Goal: Task Accomplishment & Management: Complete application form

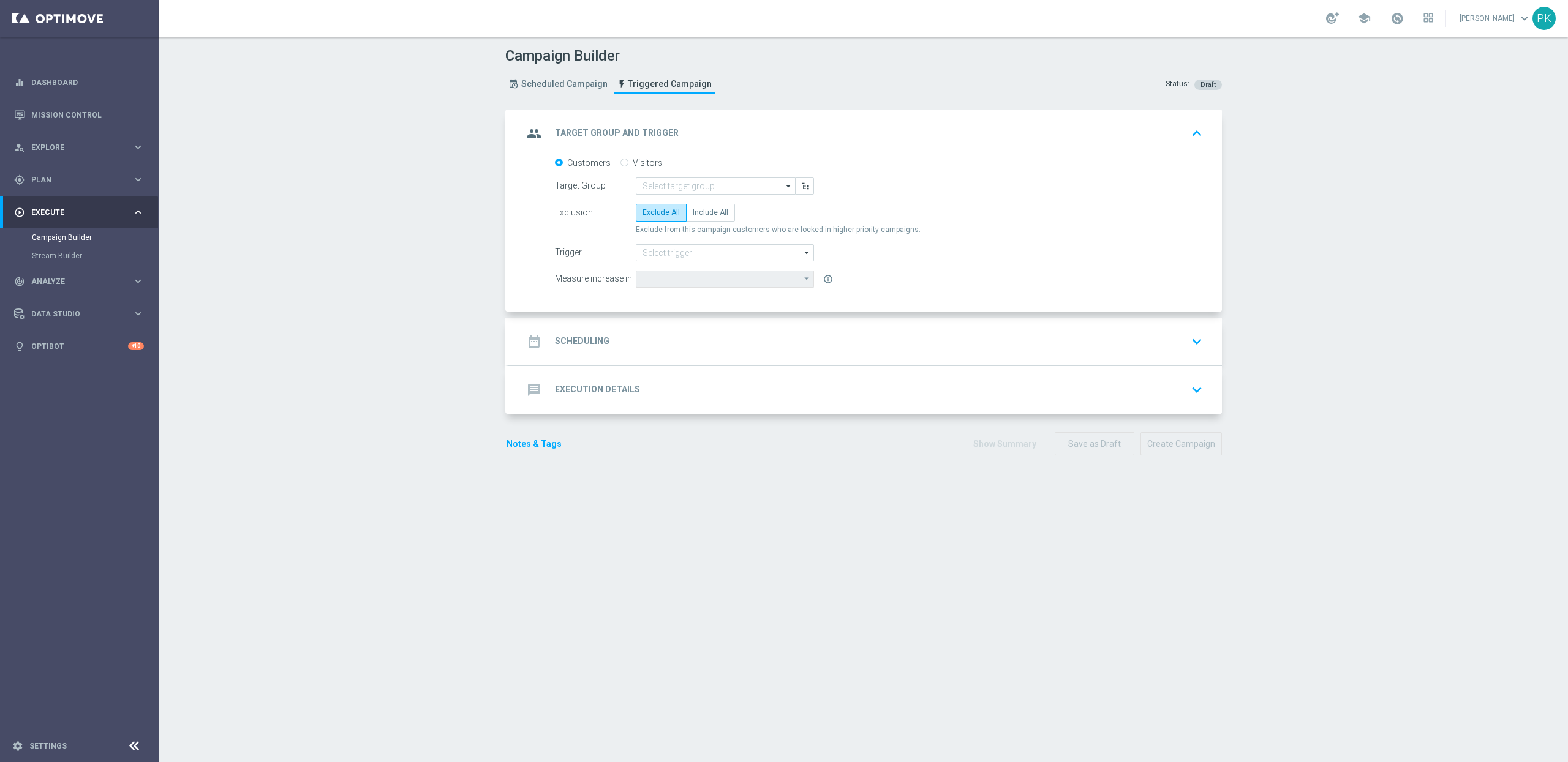
click at [73, 209] on span "Execute" at bounding box center [81, 212] width 101 height 7
drag, startPoint x: 68, startPoint y: 213, endPoint x: 271, endPoint y: 213, distance: 203.0
click at [68, 213] on span "Execute" at bounding box center [81, 212] width 101 height 7
click at [716, 189] on input at bounding box center [715, 186] width 160 height 17
drag, startPoint x: 699, startPoint y: 273, endPoint x: 978, endPoint y: 262, distance: 279.2
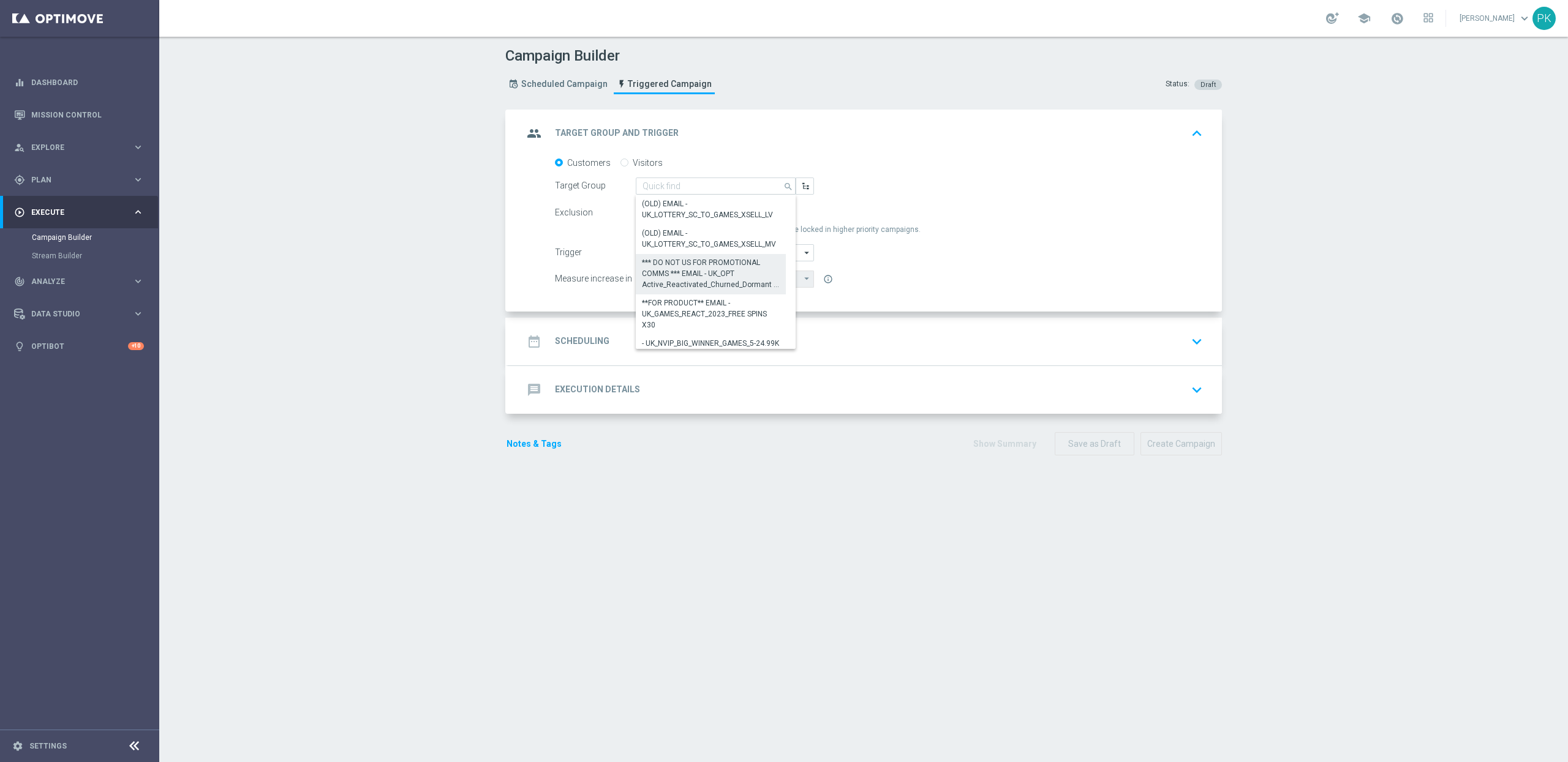
click at [699, 273] on div "*** DO NOT US FOR PROMOTIONAL COMMS *** EMAIL - UK_OPT Active_Reactivated_Churn…" at bounding box center [711, 273] width 138 height 33
type input "*** DO NOT US FOR PROMOTIONAL COMMS *** EMAIL - UK_OPT Active_Reactivated_Churn…"
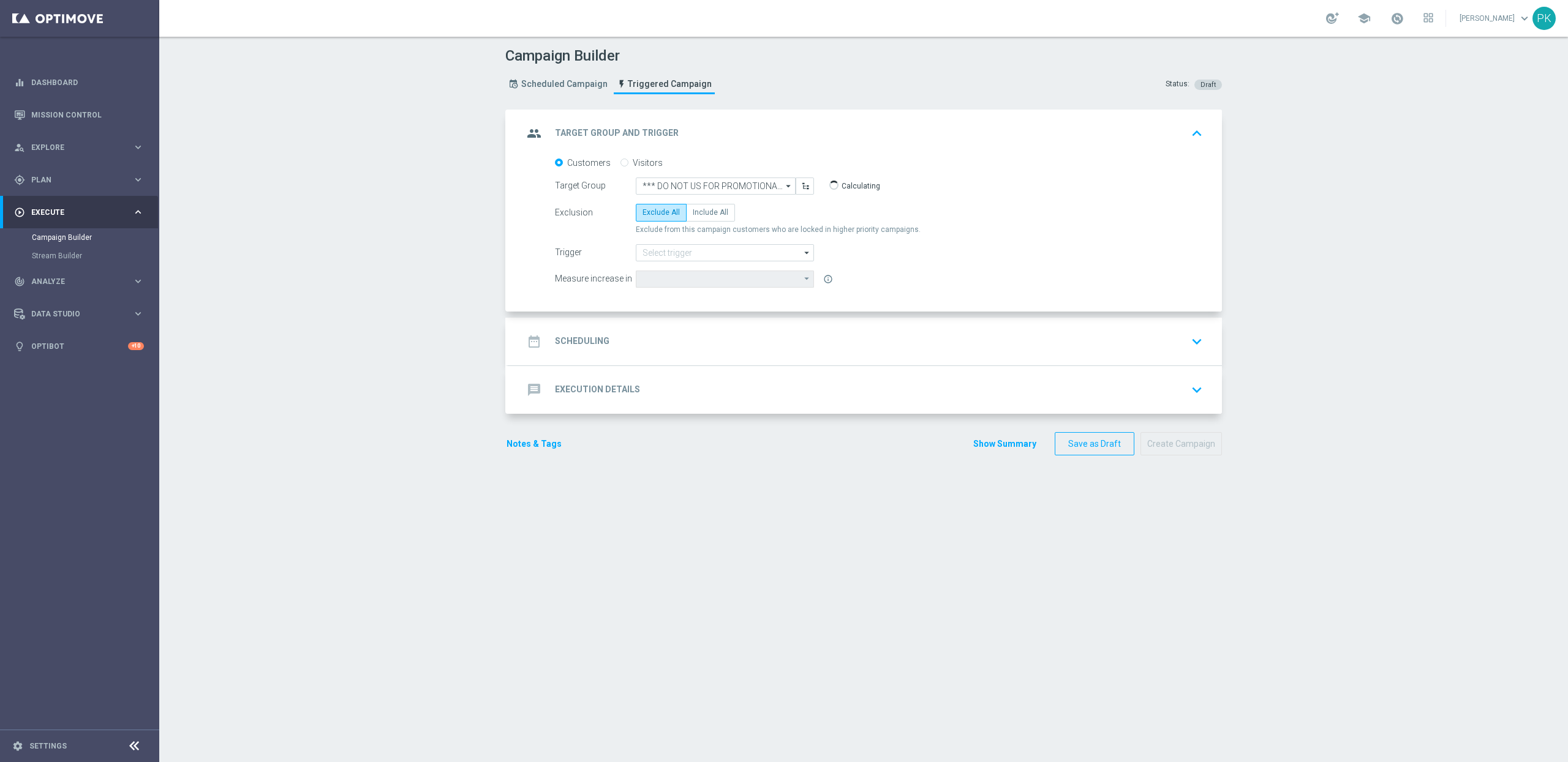
type input "Deposit Amount"
click at [663, 251] on input at bounding box center [724, 252] width 178 height 17
click at [680, 362] on div "de_nrt_abandondcart" at bounding box center [678, 363] width 71 height 11
type input "de_nrt_abandondcart"
click at [1002, 257] on div "Trigger de_nrt_abandondcart de_nrt_abandondcart arrow_drop_down Drag here to se…" at bounding box center [878, 252] width 667 height 17
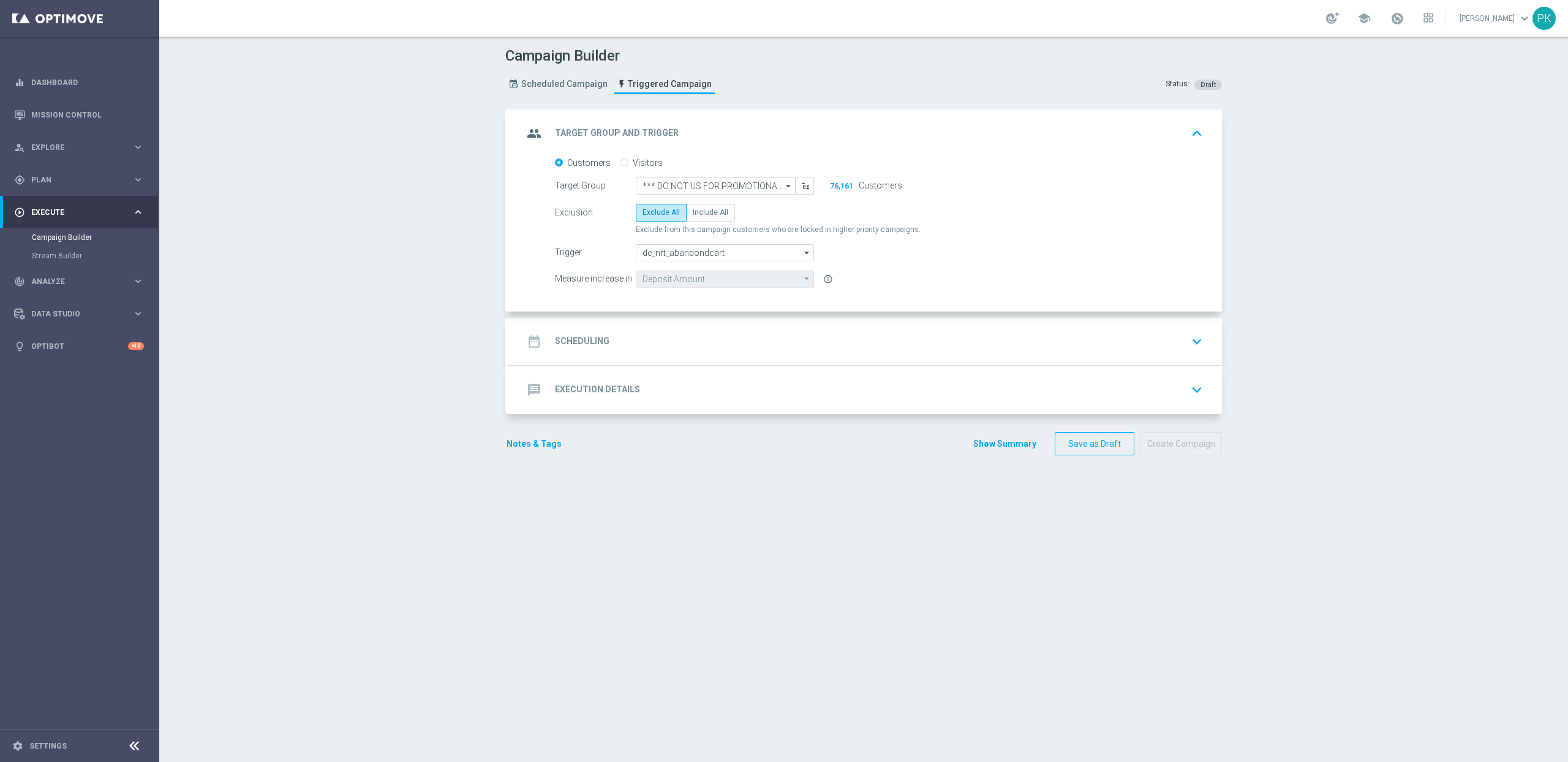
drag, startPoint x: 591, startPoint y: 336, endPoint x: 745, endPoint y: 314, distance: 155.6
click at [591, 336] on h2 "Scheduling" at bounding box center [583, 341] width 55 height 12
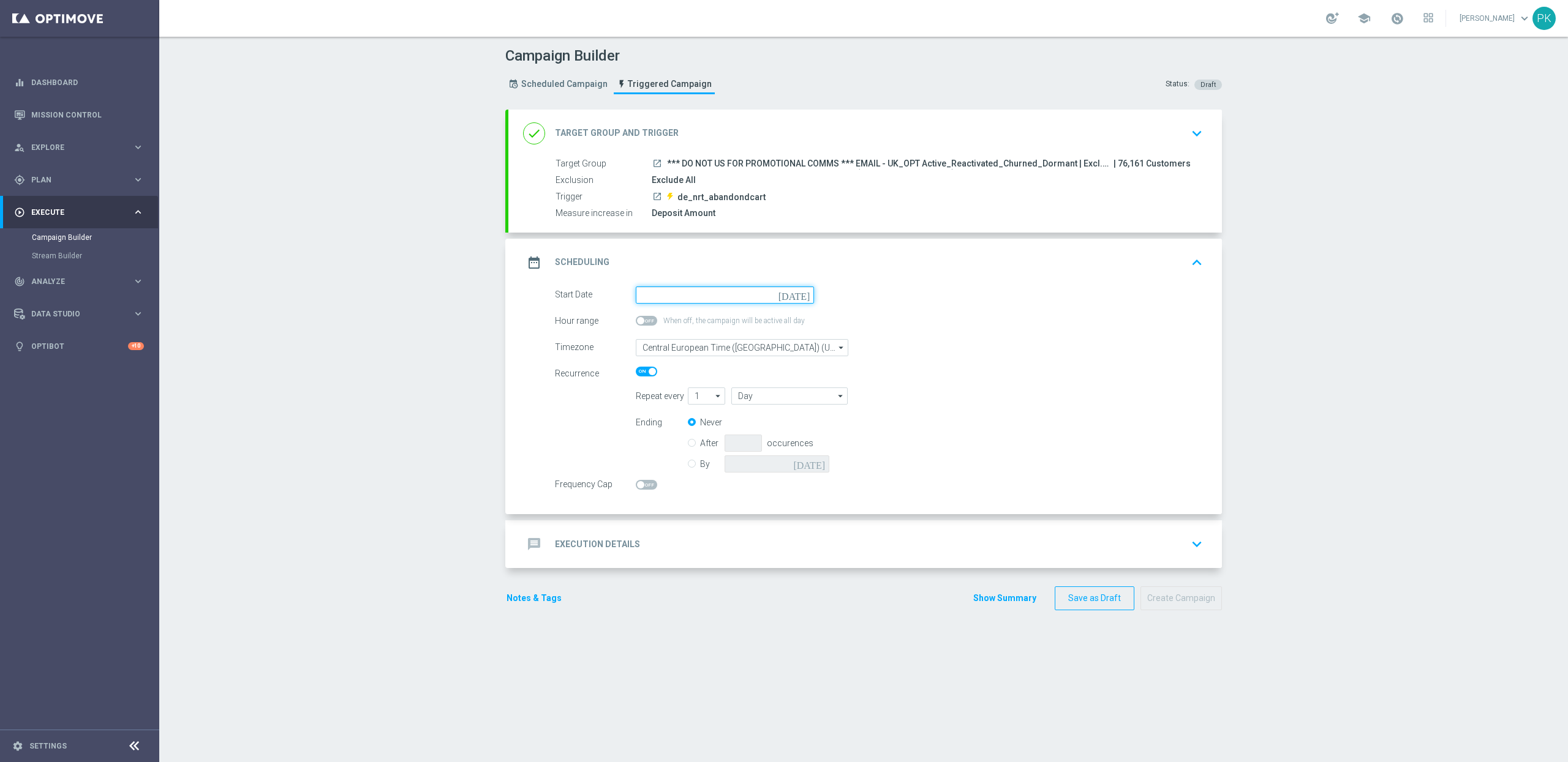
drag, startPoint x: 684, startPoint y: 293, endPoint x: 830, endPoint y: 308, distance: 146.8
click at [684, 293] on input at bounding box center [724, 295] width 178 height 17
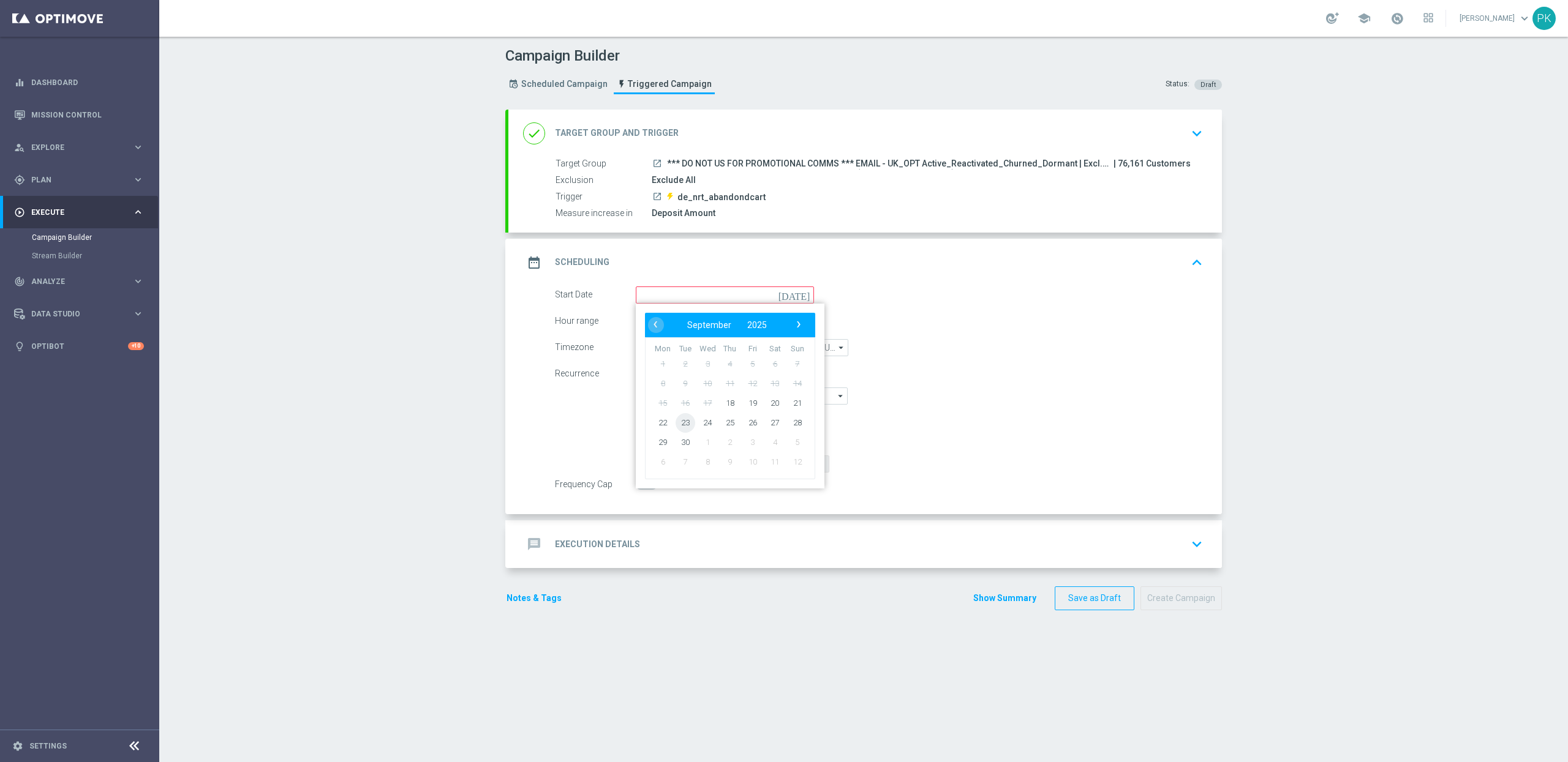
drag, startPoint x: 678, startPoint y: 424, endPoint x: 909, endPoint y: 359, distance: 240.0
click at [678, 424] on span "23" at bounding box center [685, 422] width 19 height 19
type input "23 Sep 2025"
click at [851, 255] on div "date_range Scheduling keyboard_arrow_up" at bounding box center [865, 263] width 684 height 23
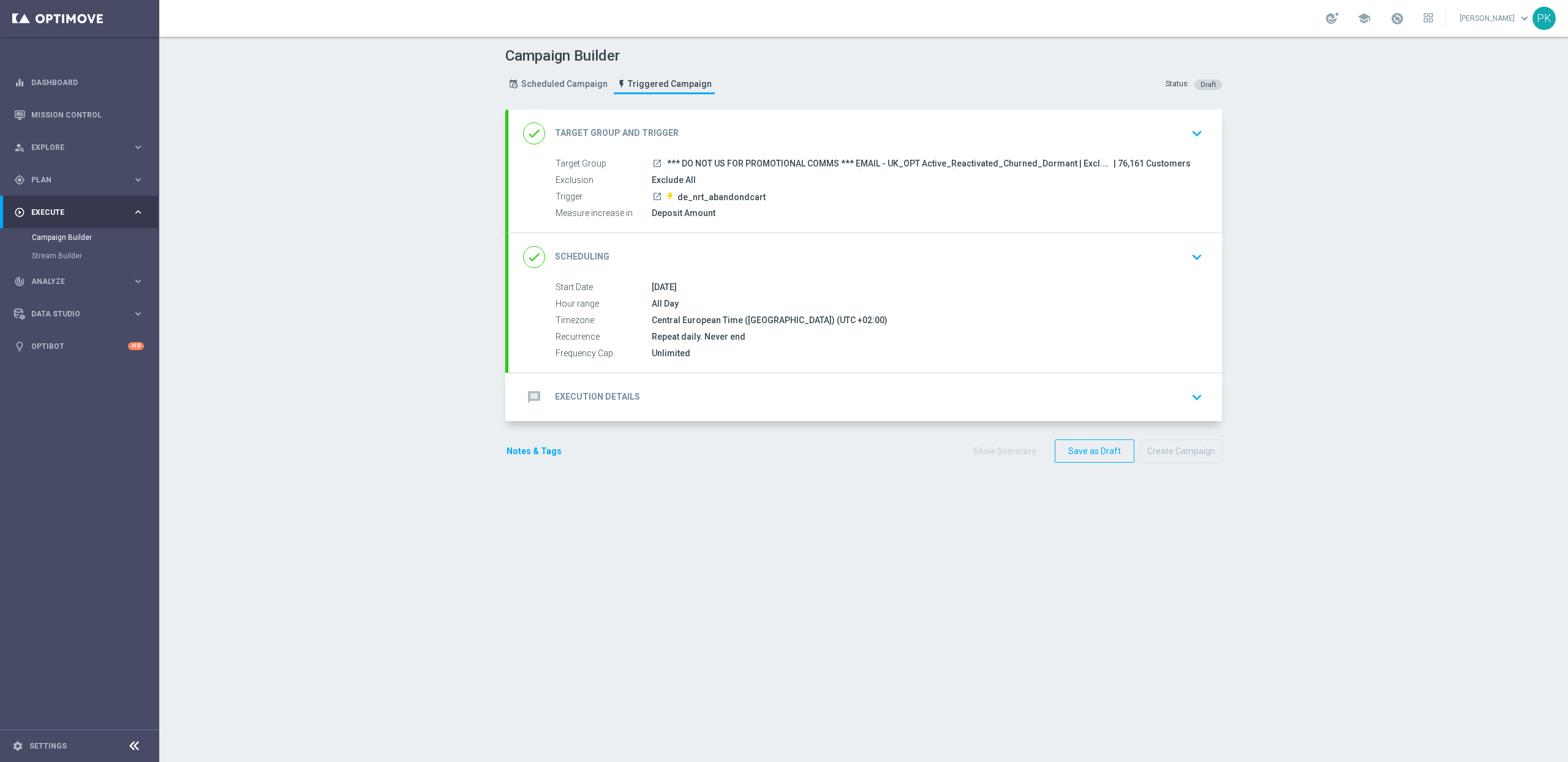
click at [696, 404] on div "message Execution Details keyboard_arrow_down" at bounding box center [865, 397] width 684 height 23
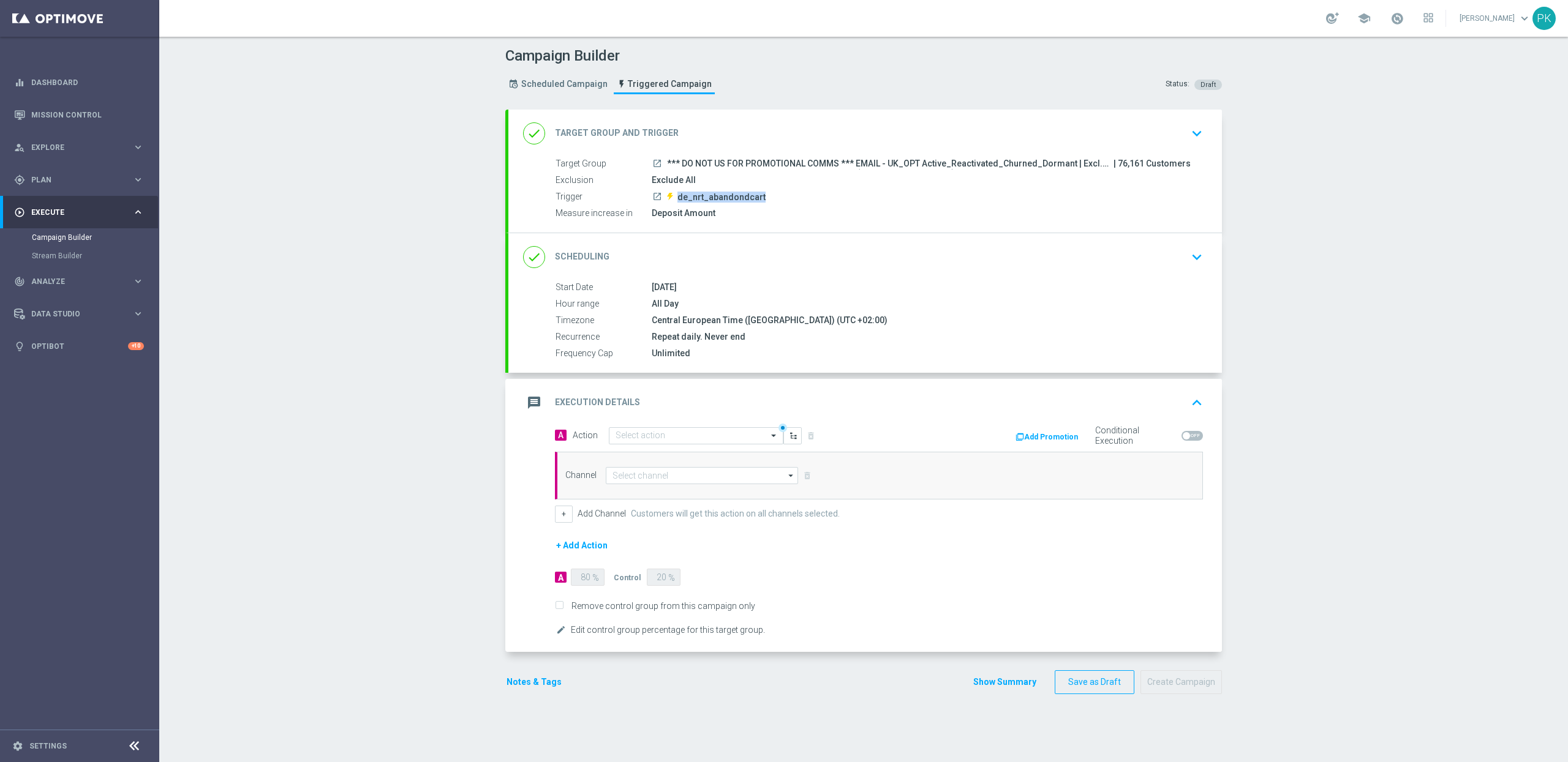
drag, startPoint x: 756, startPoint y: 196, endPoint x: 670, endPoint y: 196, distance: 86.0
click at [670, 196] on div "launch de_nrt_abandondcart" at bounding box center [924, 196] width 546 height 12
click at [55, 153] on div "person_search Explore keyboard_arrow_right" at bounding box center [79, 147] width 158 height 33
click at [49, 147] on span "Explore" at bounding box center [81, 148] width 101 height 7
click at [42, 178] on span "Plan" at bounding box center [81, 180] width 101 height 7
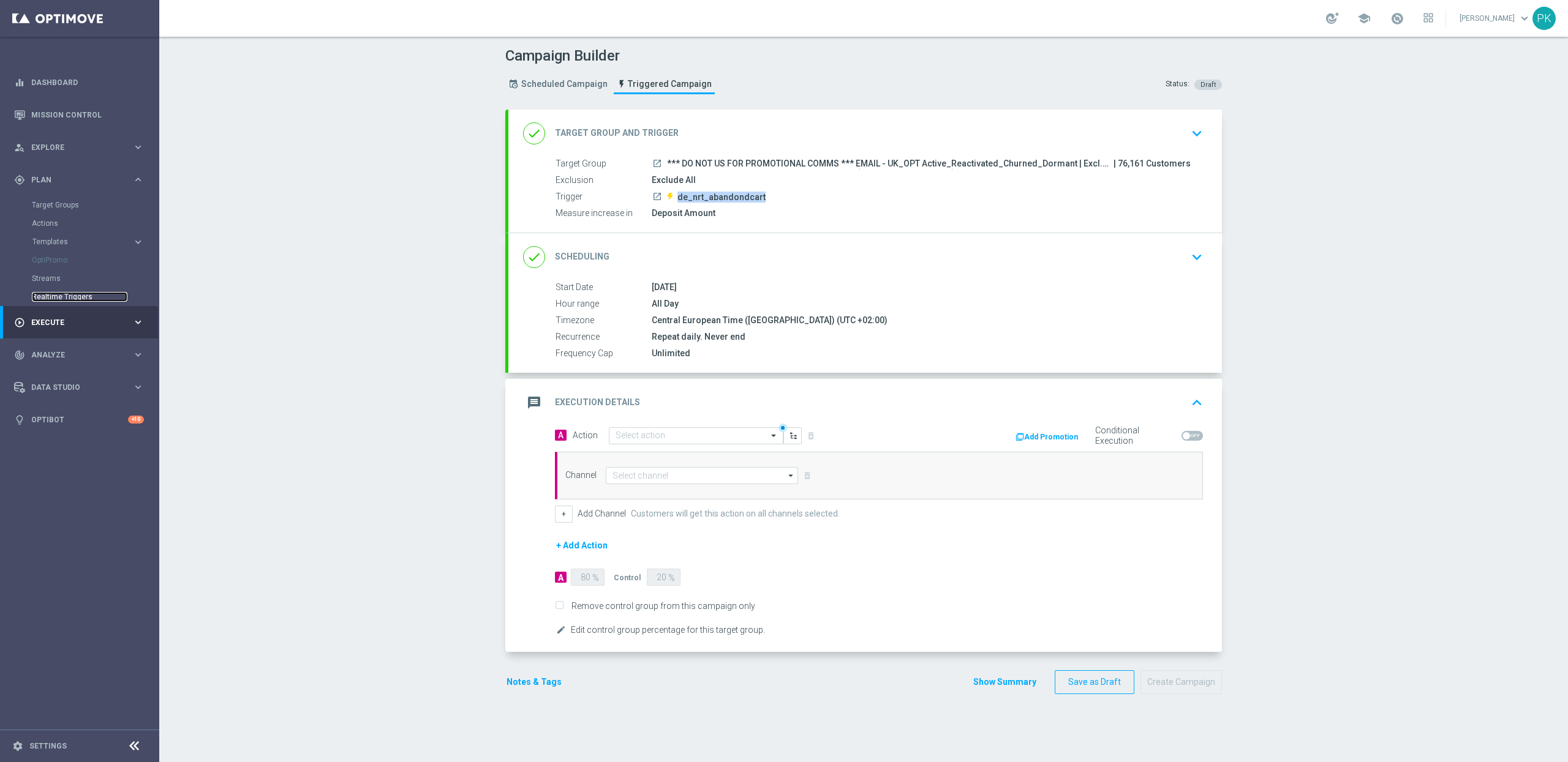
click at [55, 295] on link "Realtime Triggers" at bounding box center [80, 296] width 96 height 10
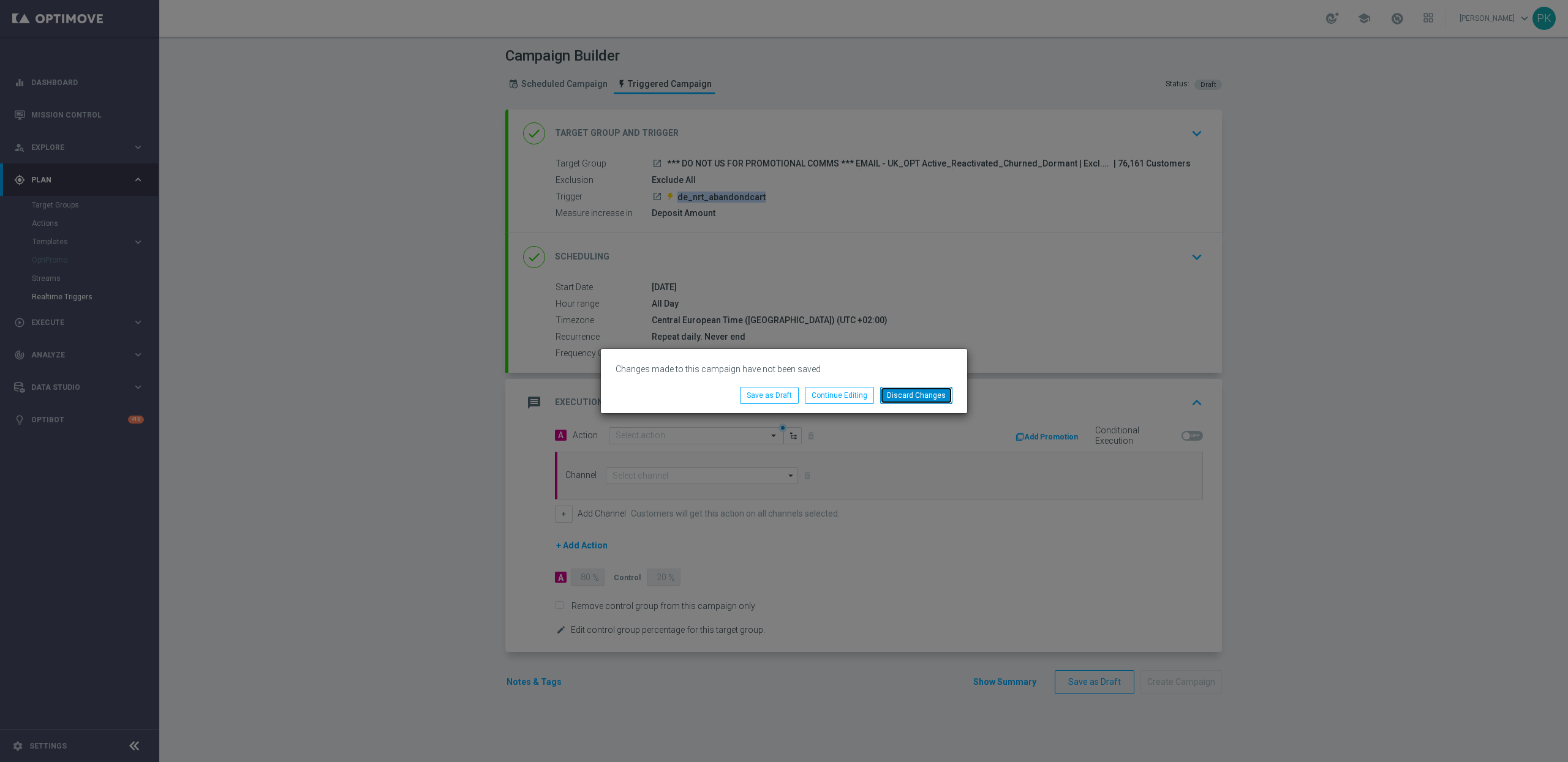
drag, startPoint x: 918, startPoint y: 390, endPoint x: 429, endPoint y: 276, distance: 502.1
click at [917, 390] on button "Discard Changes" at bounding box center [916, 395] width 73 height 17
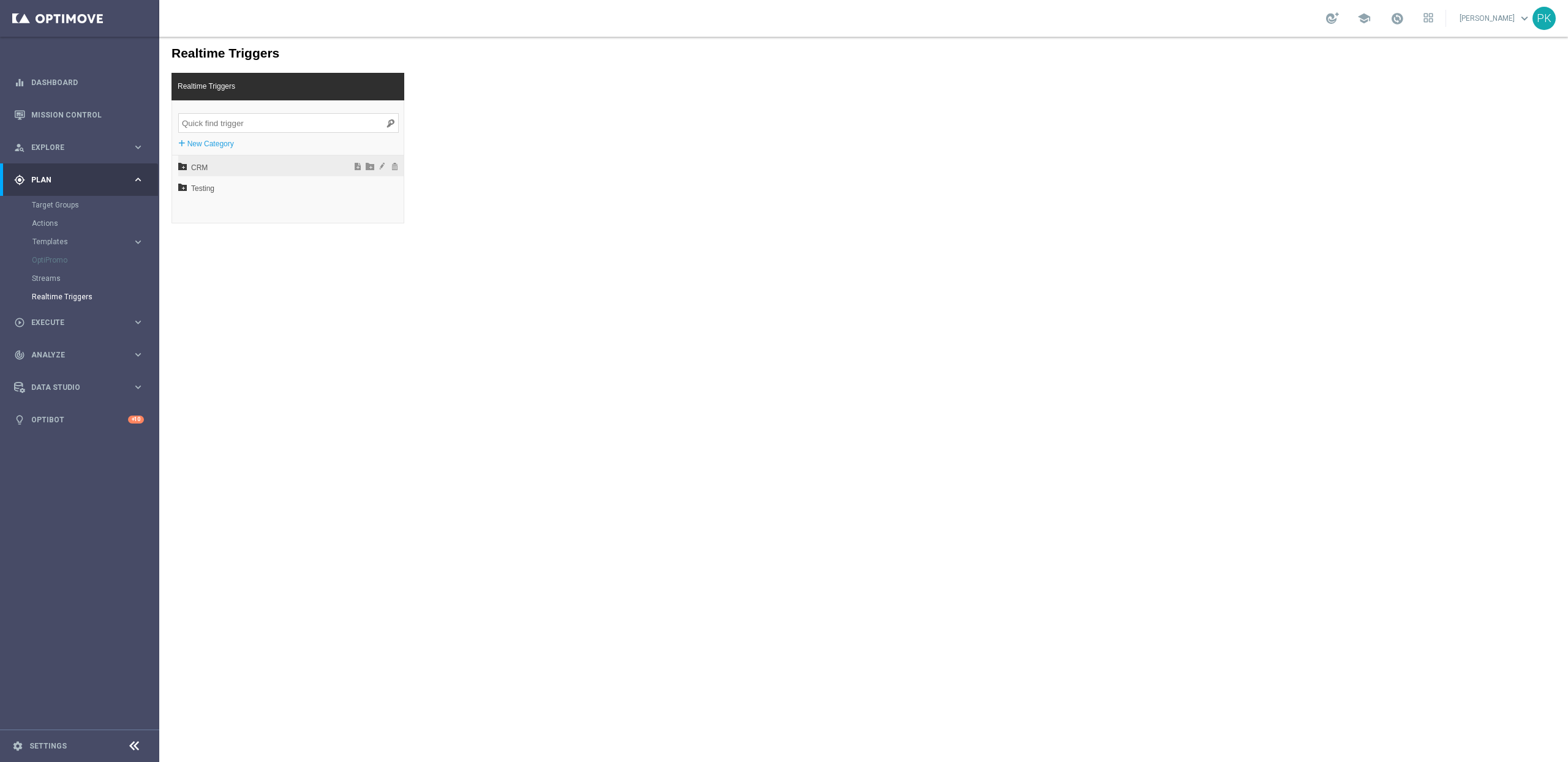
click at [199, 160] on span "CRM" at bounding box center [259, 168] width 135 height 21
drag, startPoint x: 212, startPoint y: 184, endPoint x: 268, endPoint y: 193, distance: 56.7
click at [212, 184] on span "DACH" at bounding box center [263, 189] width 132 height 21
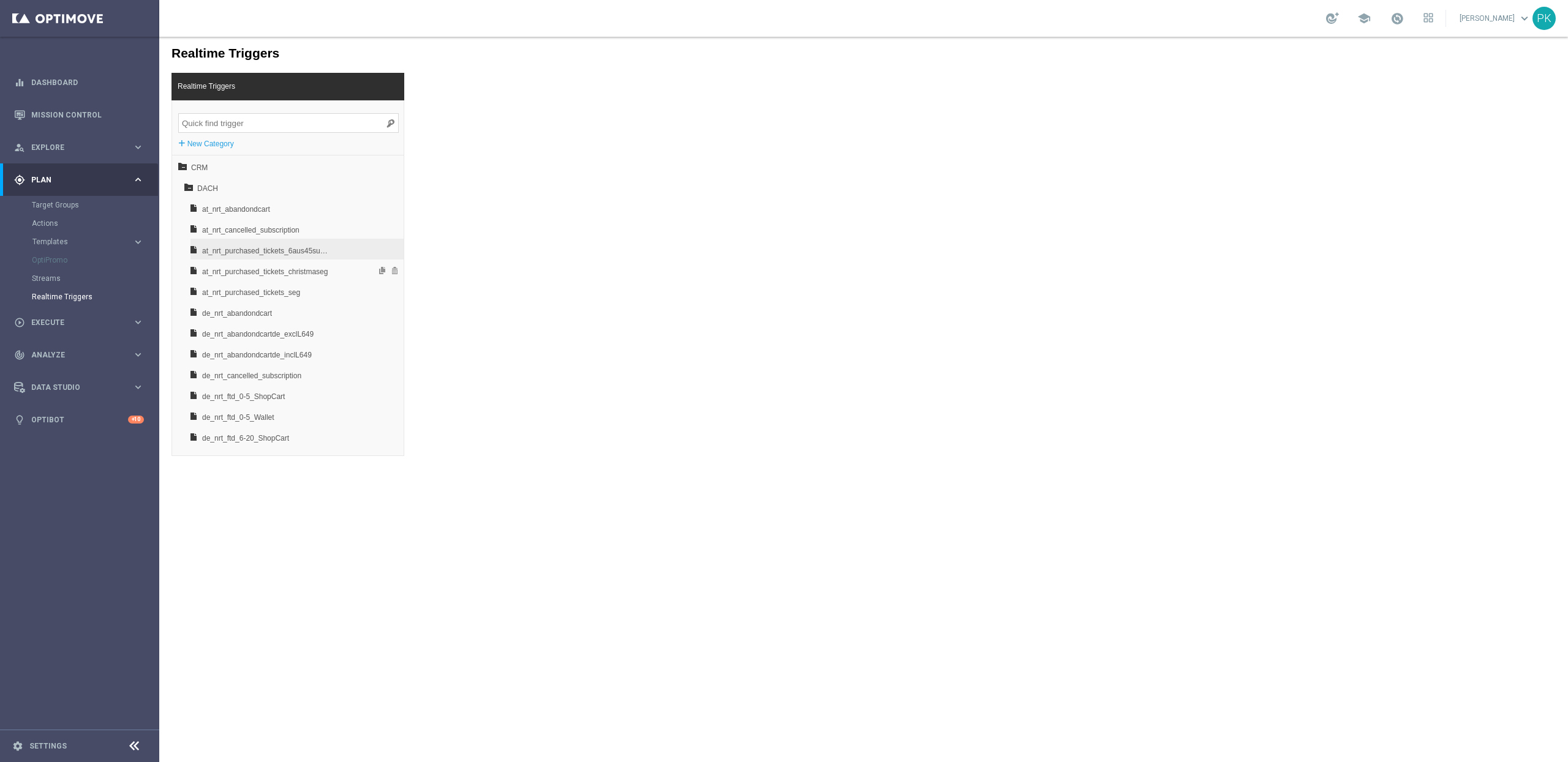
drag, startPoint x: 220, startPoint y: 259, endPoint x: 223, endPoint y: 251, distance: 8.5
click at [221, 259] on div "at_nrt_purchased_tickets_christmaseg" at bounding box center [297, 270] width 213 height 21
drag, startPoint x: 224, startPoint y: 249, endPoint x: 417, endPoint y: 242, distance: 193.1
click at [224, 249] on span "at_nrt_purchased_tickets_6aus45subupsell" at bounding box center [266, 251] width 128 height 21
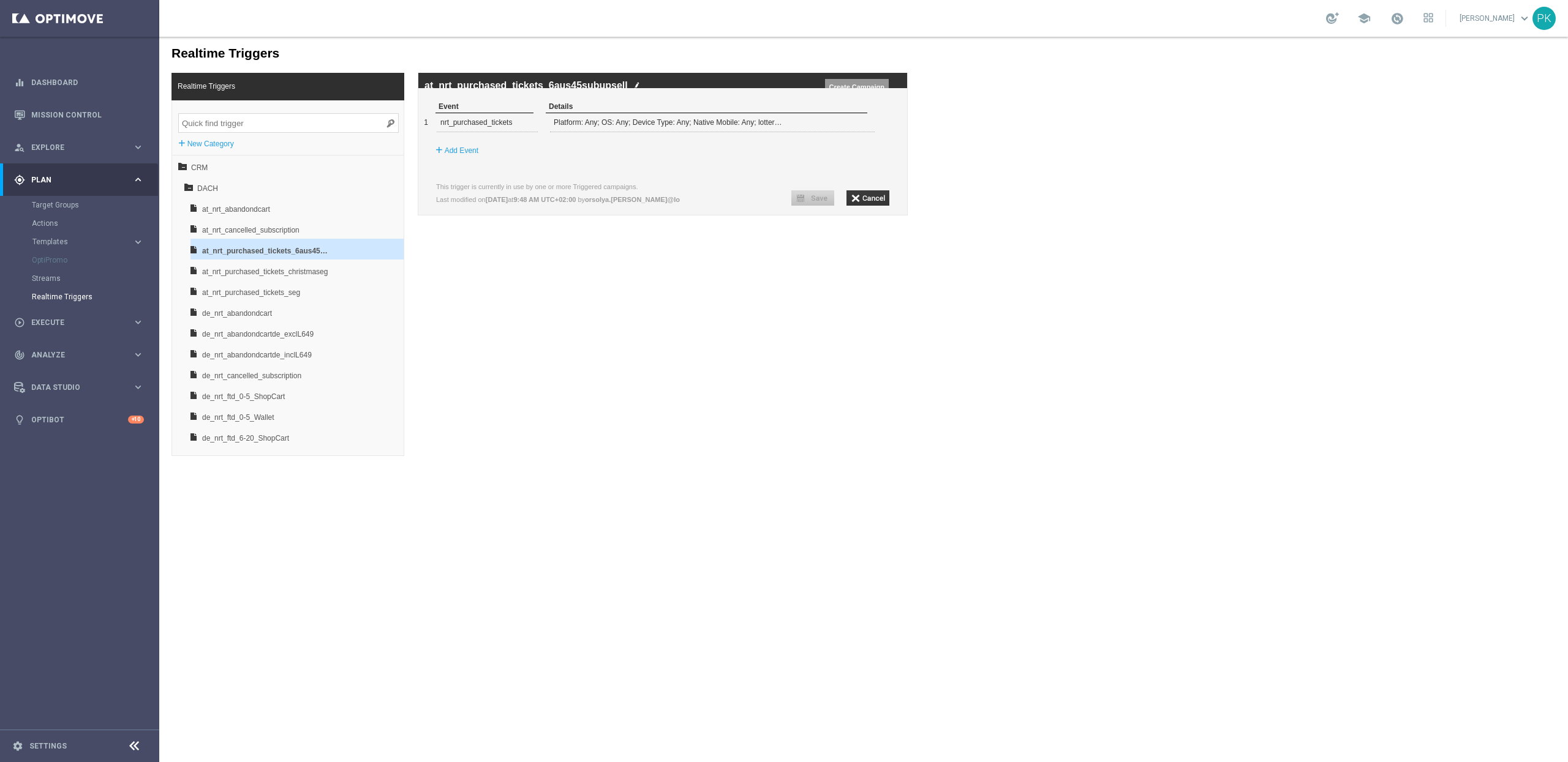
click at [861, 83] on input "Create Campaign" at bounding box center [857, 86] width 64 height 15
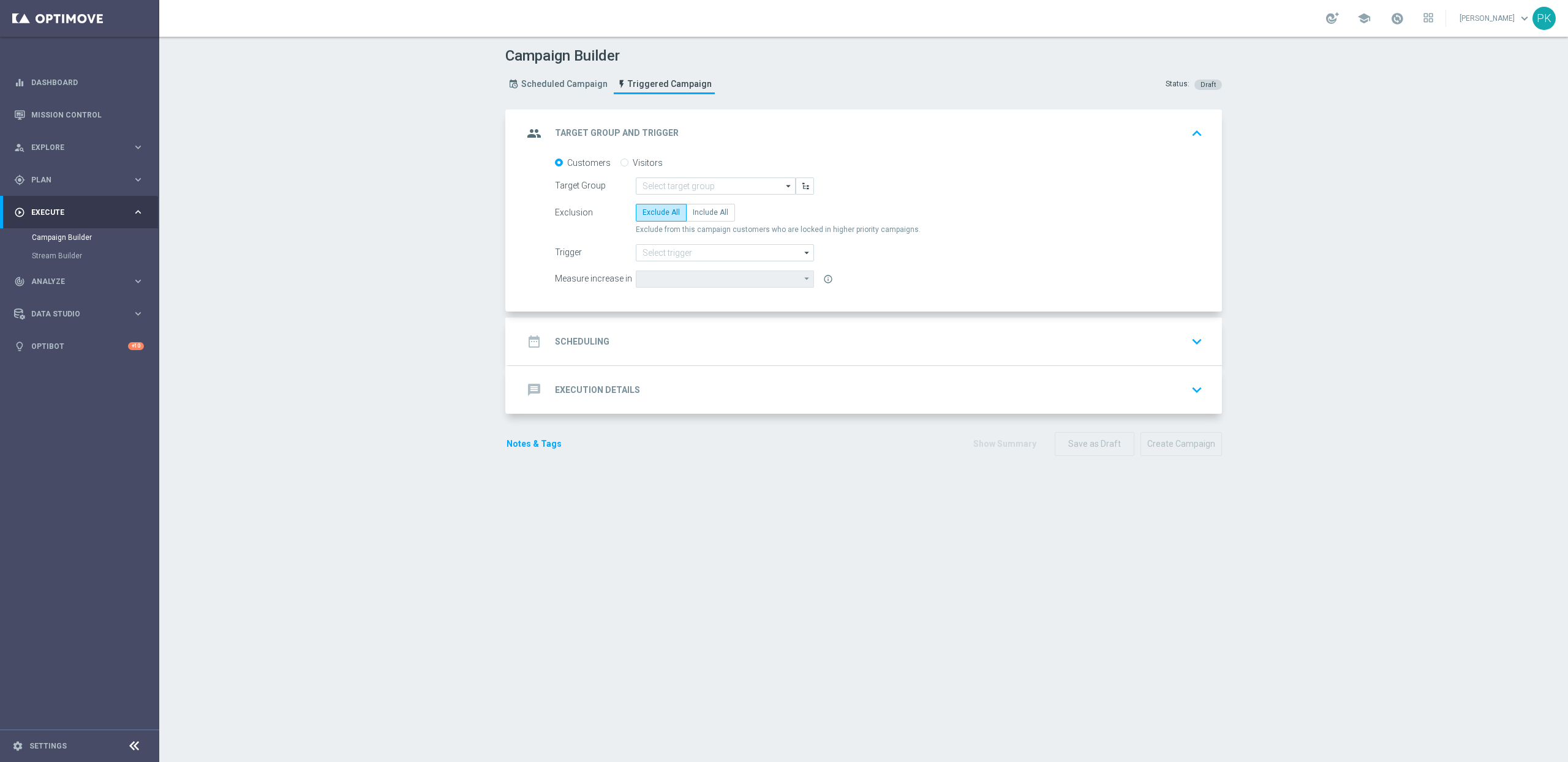
type input "at_nrt_purchased_tickets_6aus45subupsell"
drag, startPoint x: 630, startPoint y: 252, endPoint x: 817, endPoint y: 251, distance: 187.0
click at [817, 251] on div "Trigger at_nrt_purchased_tickets_6aus45subupsell at_nrt_purchased_tickets_6aus4…" at bounding box center [878, 252] width 667 height 17
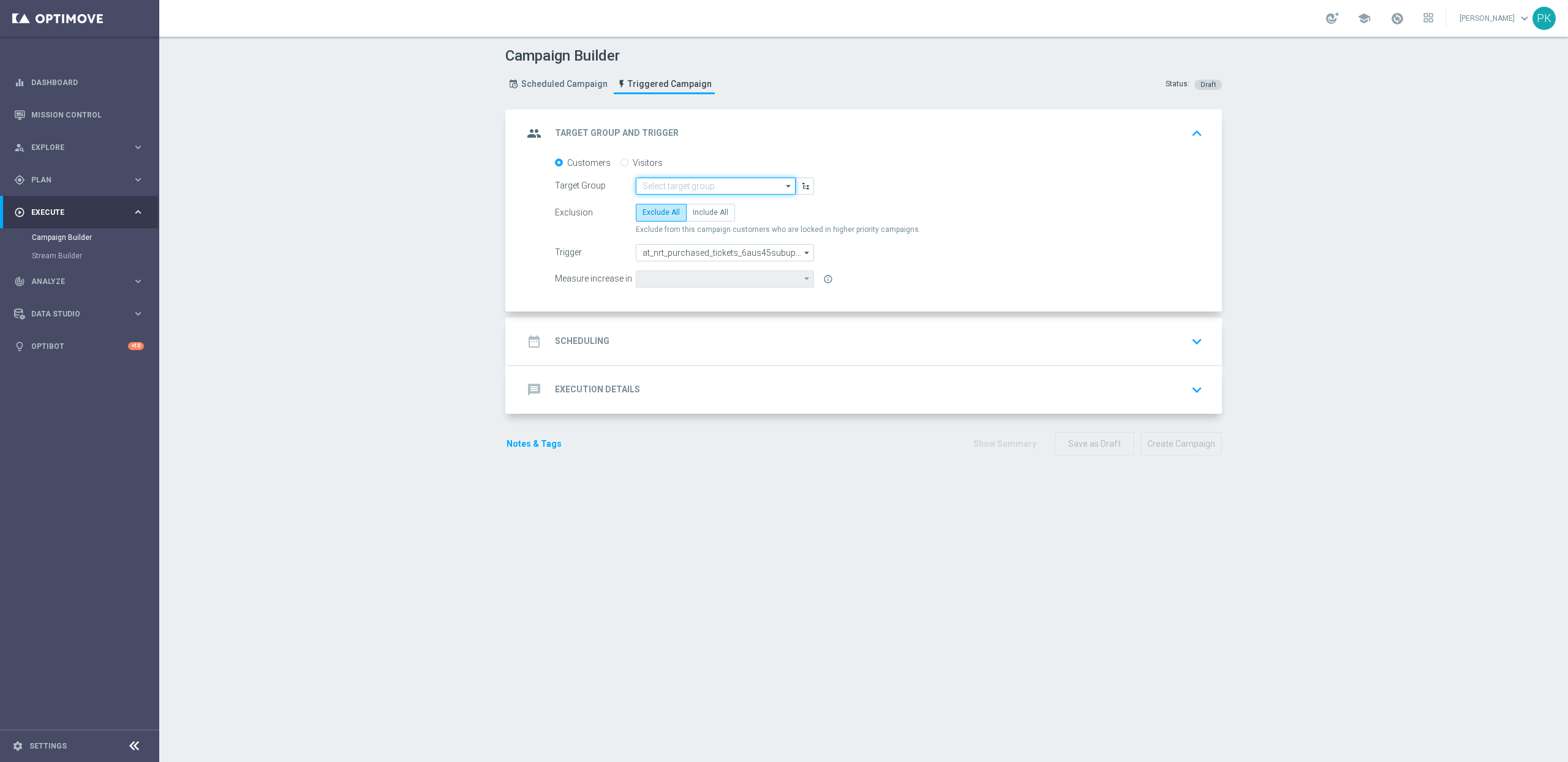
click at [691, 186] on input at bounding box center [715, 186] width 160 height 17
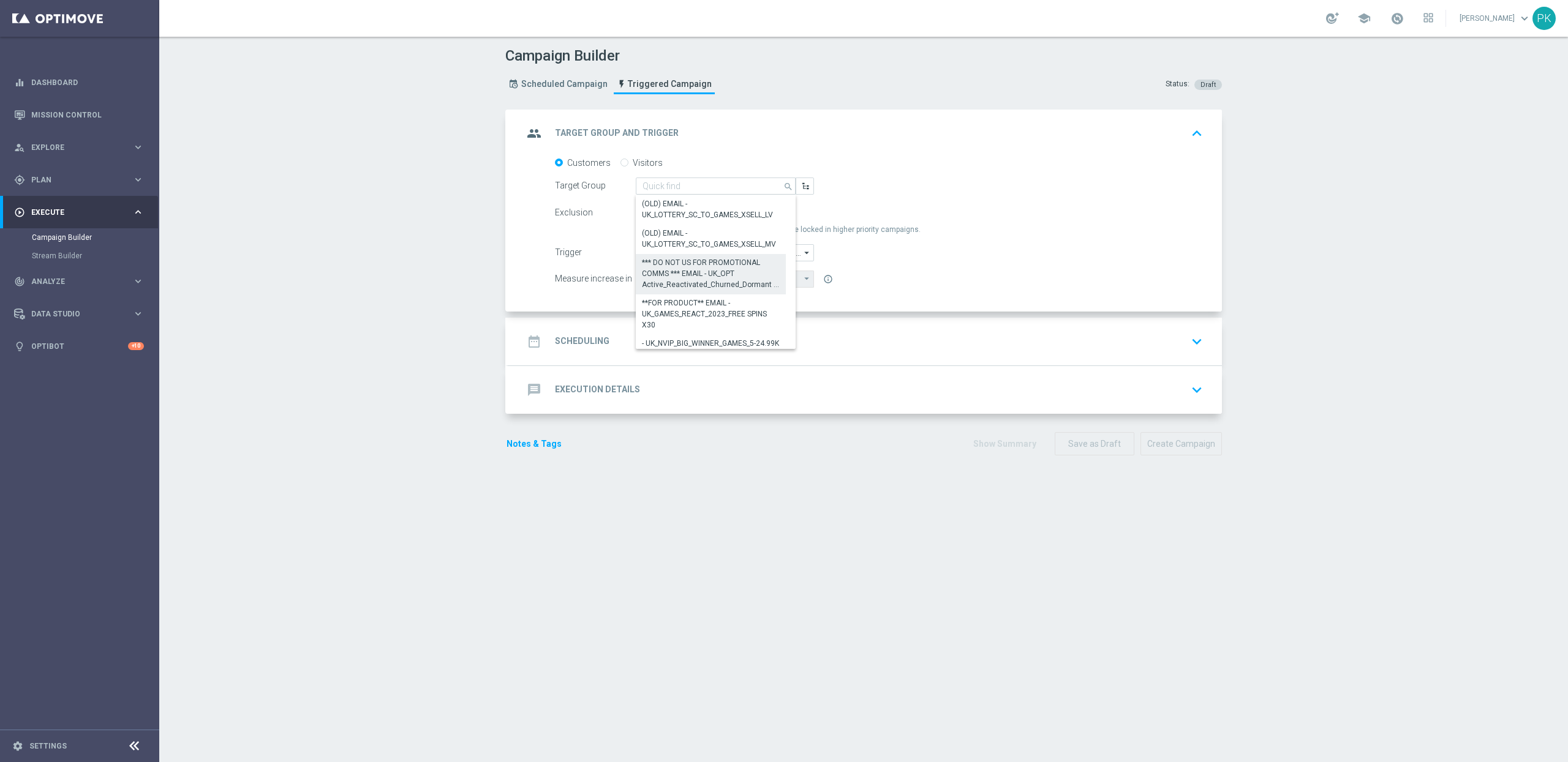
drag, startPoint x: 685, startPoint y: 275, endPoint x: 766, endPoint y: 258, distance: 82.8
click at [686, 275] on div "*** DO NOT US FOR PROMOTIONAL COMMS *** EMAIL - UK_OPT Active_Reactivated_Churn…" at bounding box center [711, 273] width 138 height 33
type input "*** DO NOT US FOR PROMOTIONAL COMMS *** EMAIL - UK_OPT Active_Reactivated_Churn…"
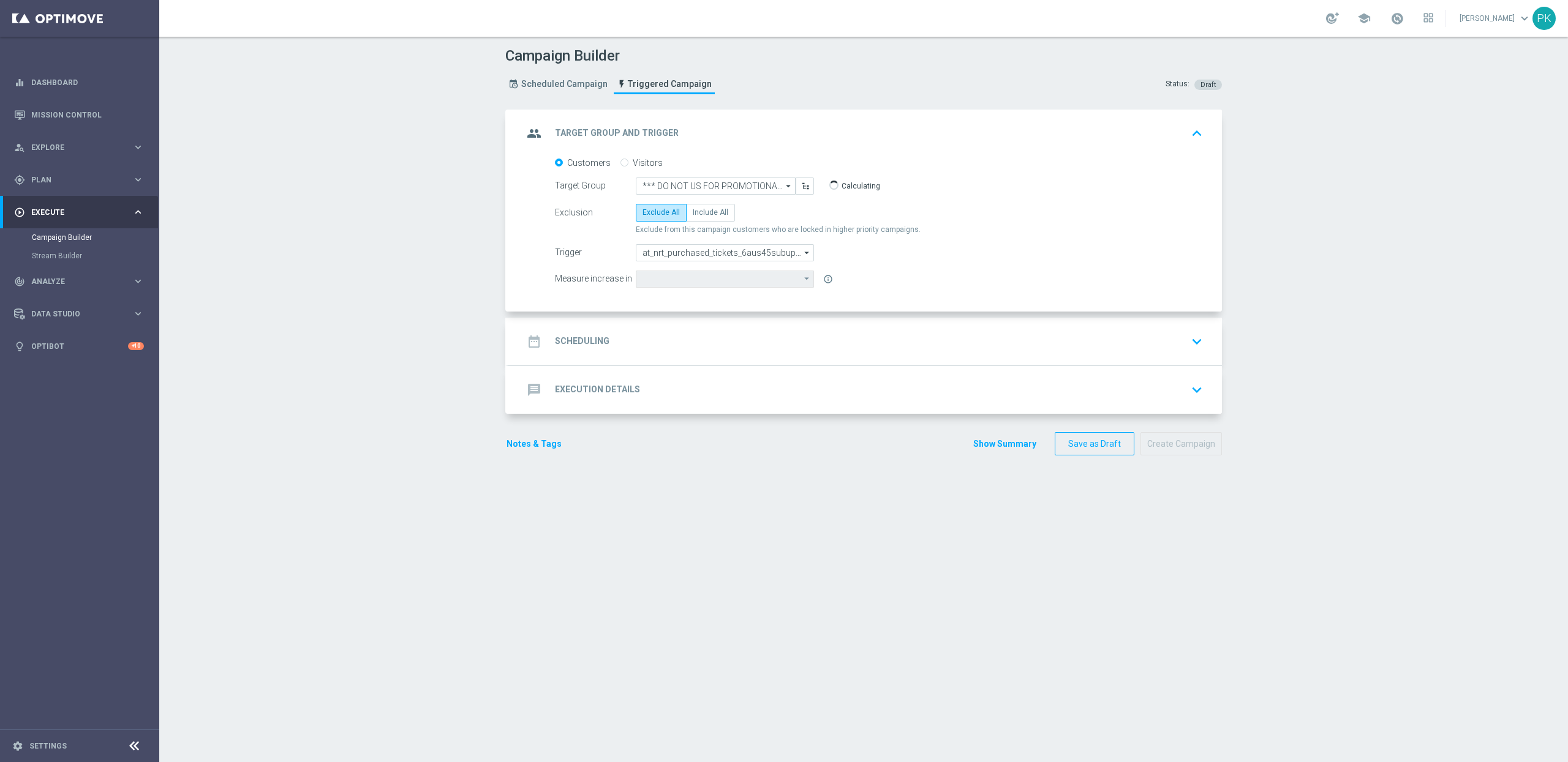
type input "Deposit Amount"
click at [645, 330] on div "date_range Scheduling keyboard_arrow_down" at bounding box center [865, 342] width 684 height 23
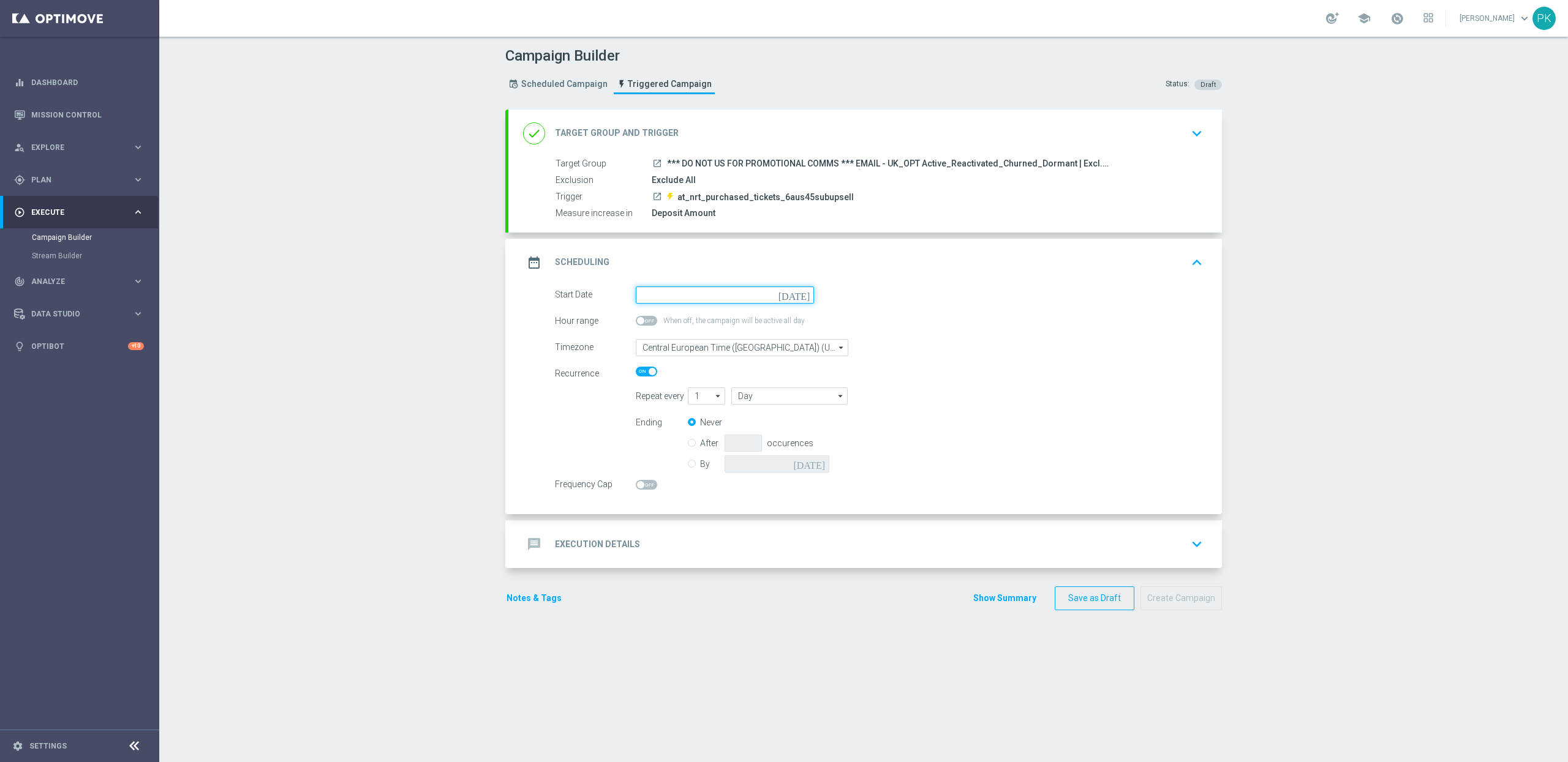
click at [685, 297] on input at bounding box center [724, 295] width 178 height 17
click at [701, 423] on span "24" at bounding box center [707, 422] width 19 height 19
type input "[DATE]"
drag, startPoint x: 1038, startPoint y: 261, endPoint x: 1010, endPoint y: 269, distance: 29.1
click at [1038, 261] on div "date_range Scheduling keyboard_arrow_up" at bounding box center [865, 263] width 684 height 23
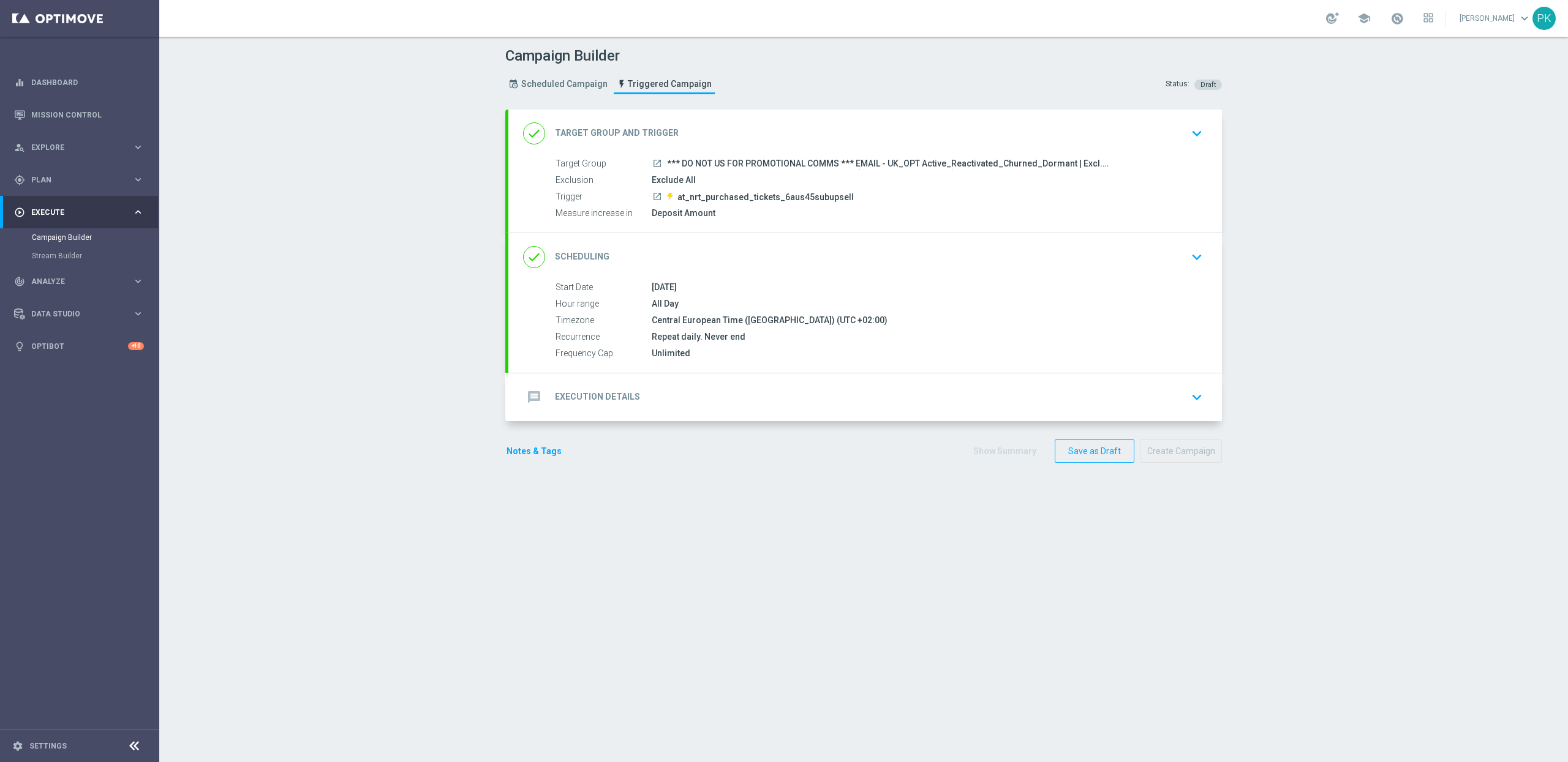
click at [700, 399] on div "message Execution Details keyboard_arrow_down" at bounding box center [865, 397] width 684 height 23
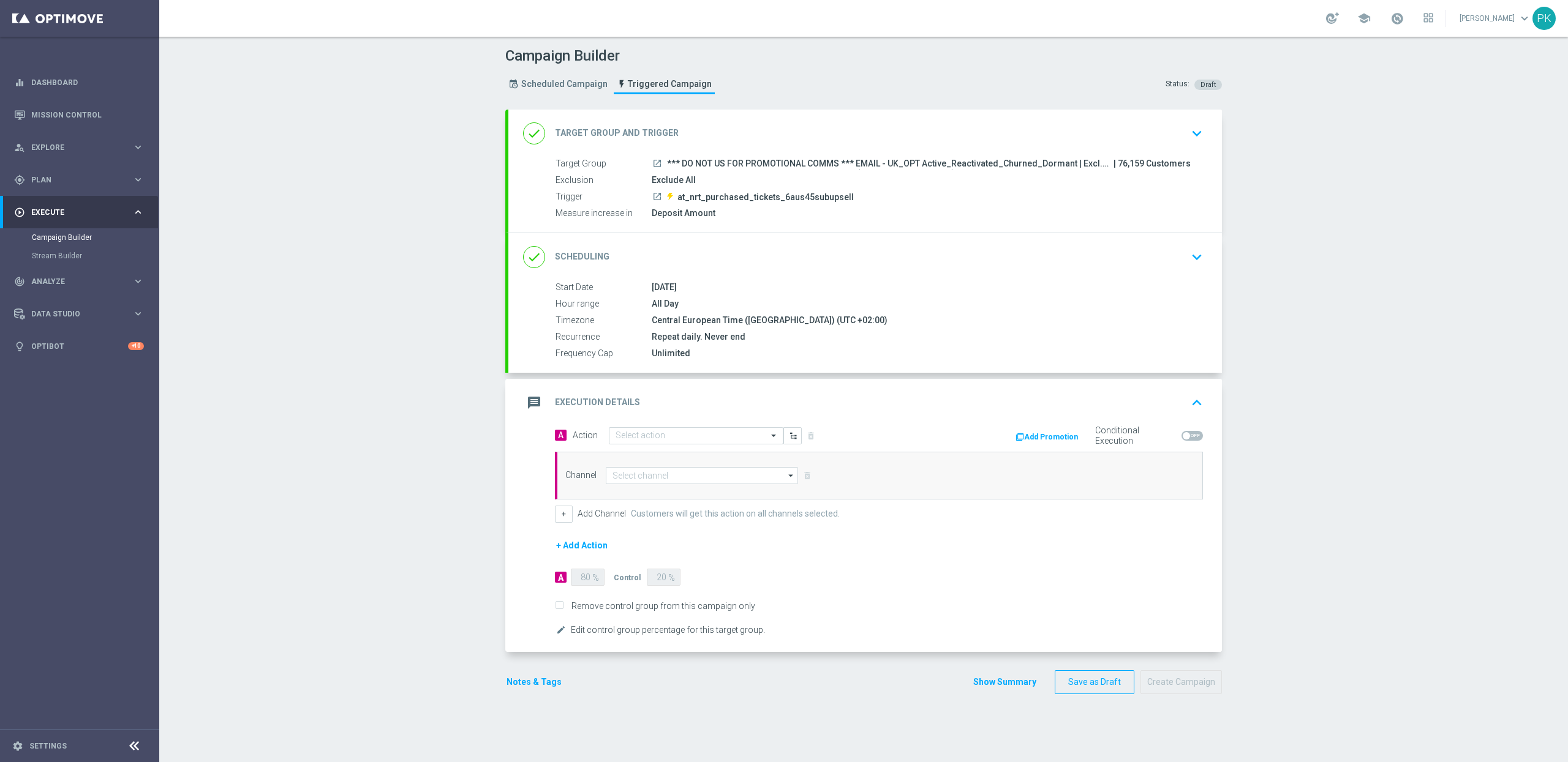
click at [1038, 436] on button "Add Promotion" at bounding box center [1047, 436] width 68 height 13
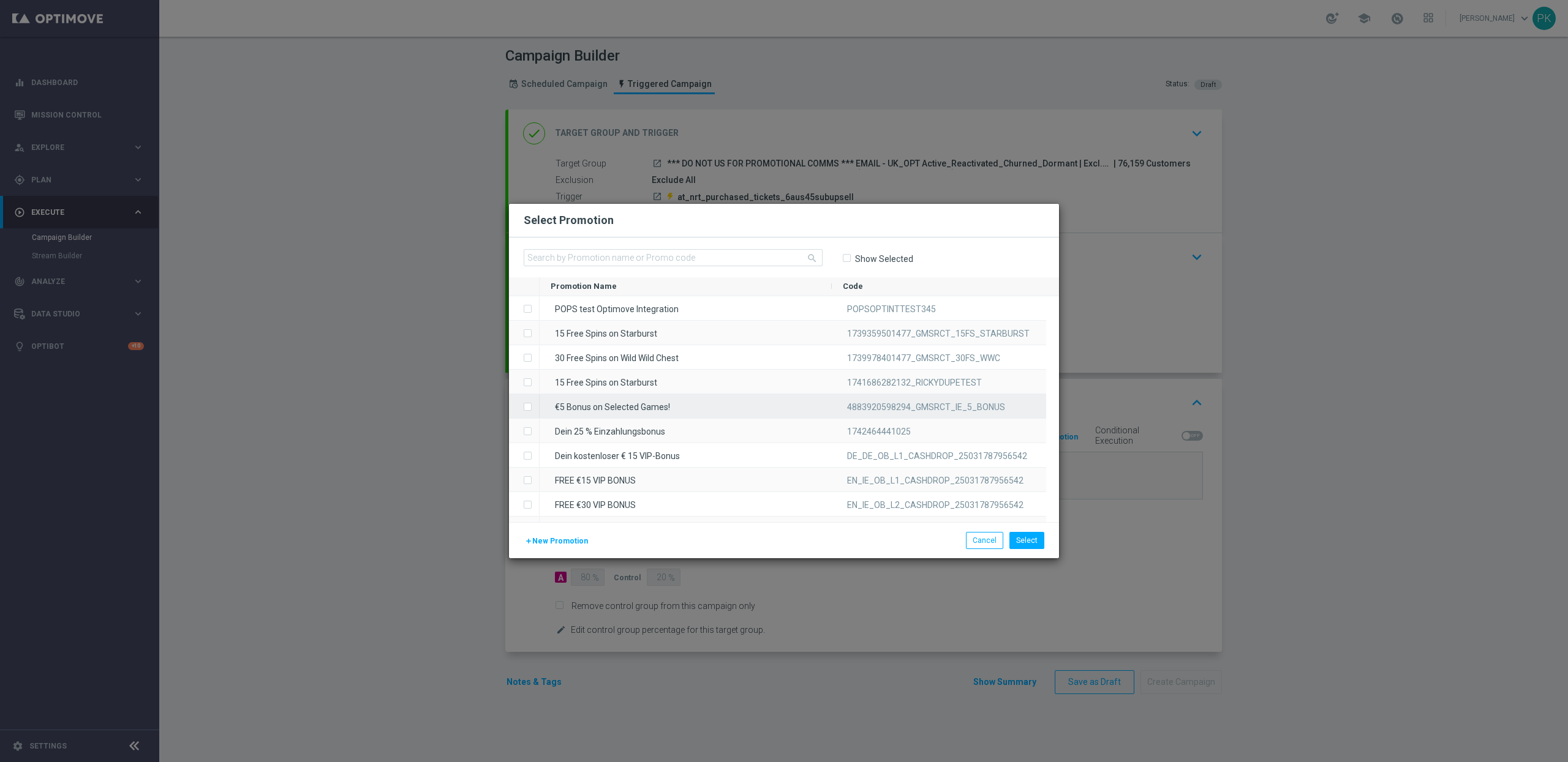
click at [529, 403] on input "Press SPACE to select this row." at bounding box center [527, 401] width 7 height 7
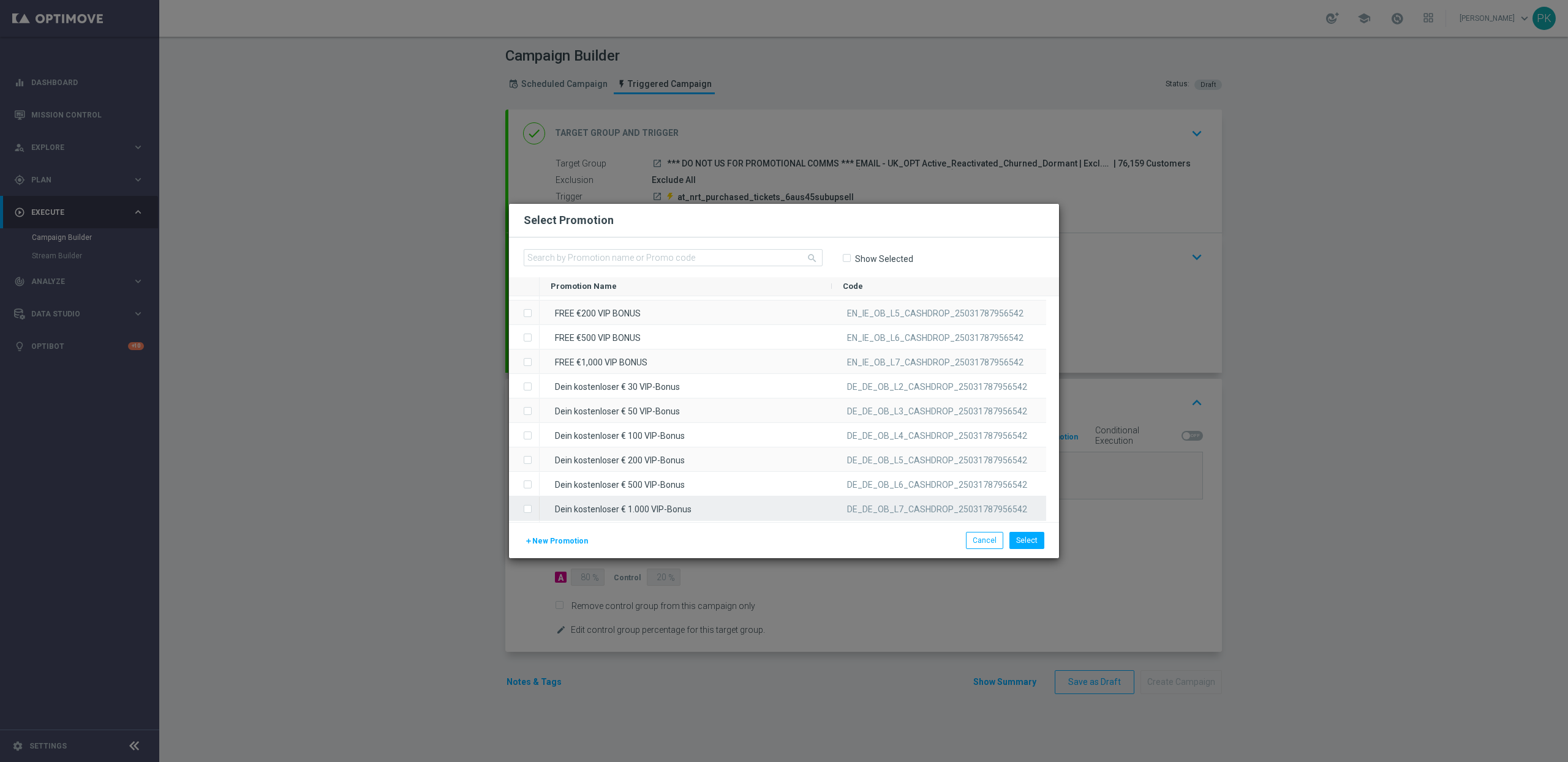
scroll to position [292, 0]
click at [569, 541] on span "New Promotion" at bounding box center [560, 542] width 56 height 9
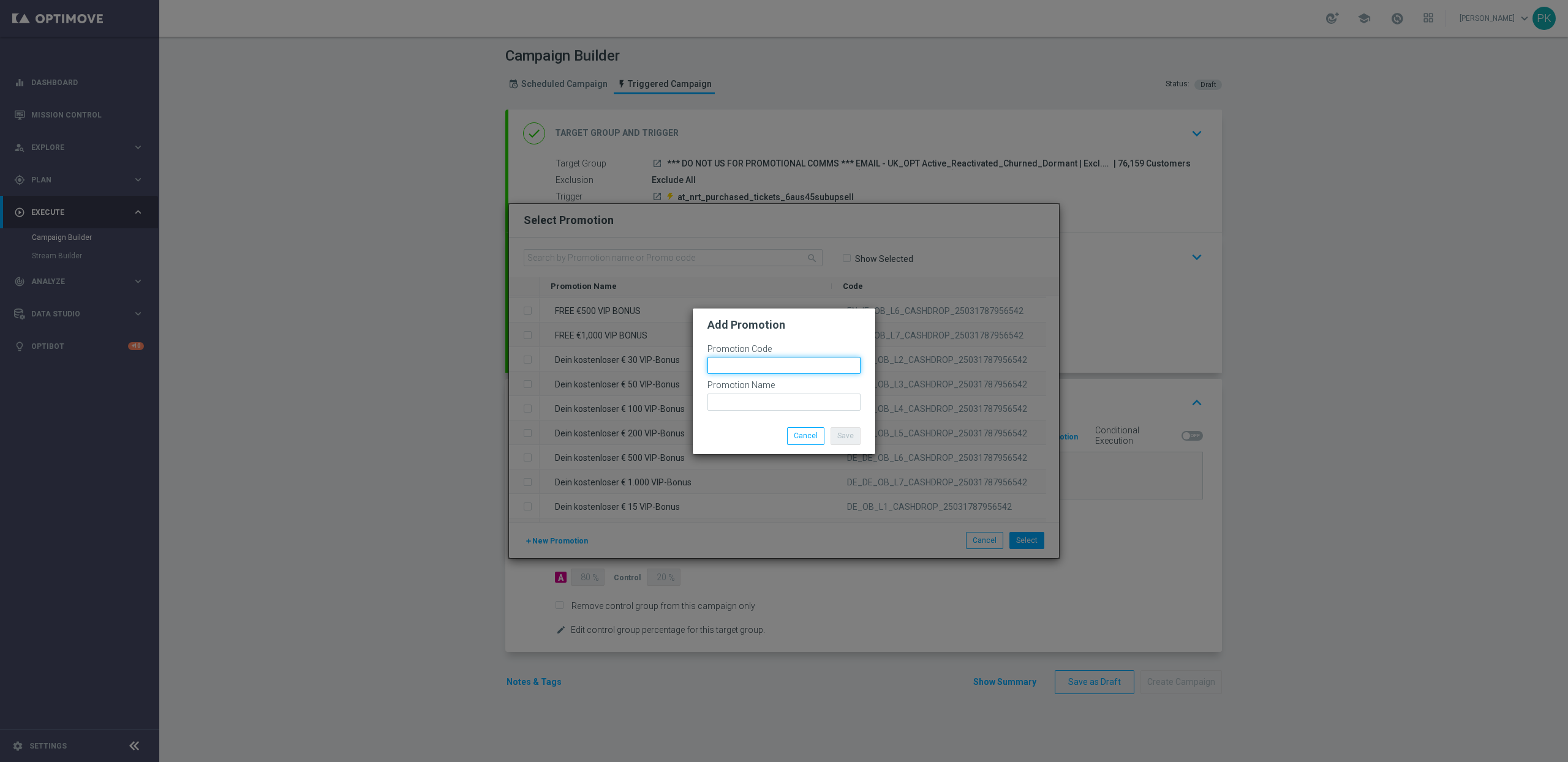
click at [755, 363] on input "text" at bounding box center [784, 365] width 153 height 17
drag, startPoint x: 753, startPoint y: 404, endPoint x: 819, endPoint y: 422, distance: 68.4
click at [754, 404] on input "text" at bounding box center [784, 402] width 153 height 17
click at [805, 441] on button "Cancel" at bounding box center [806, 435] width 37 height 17
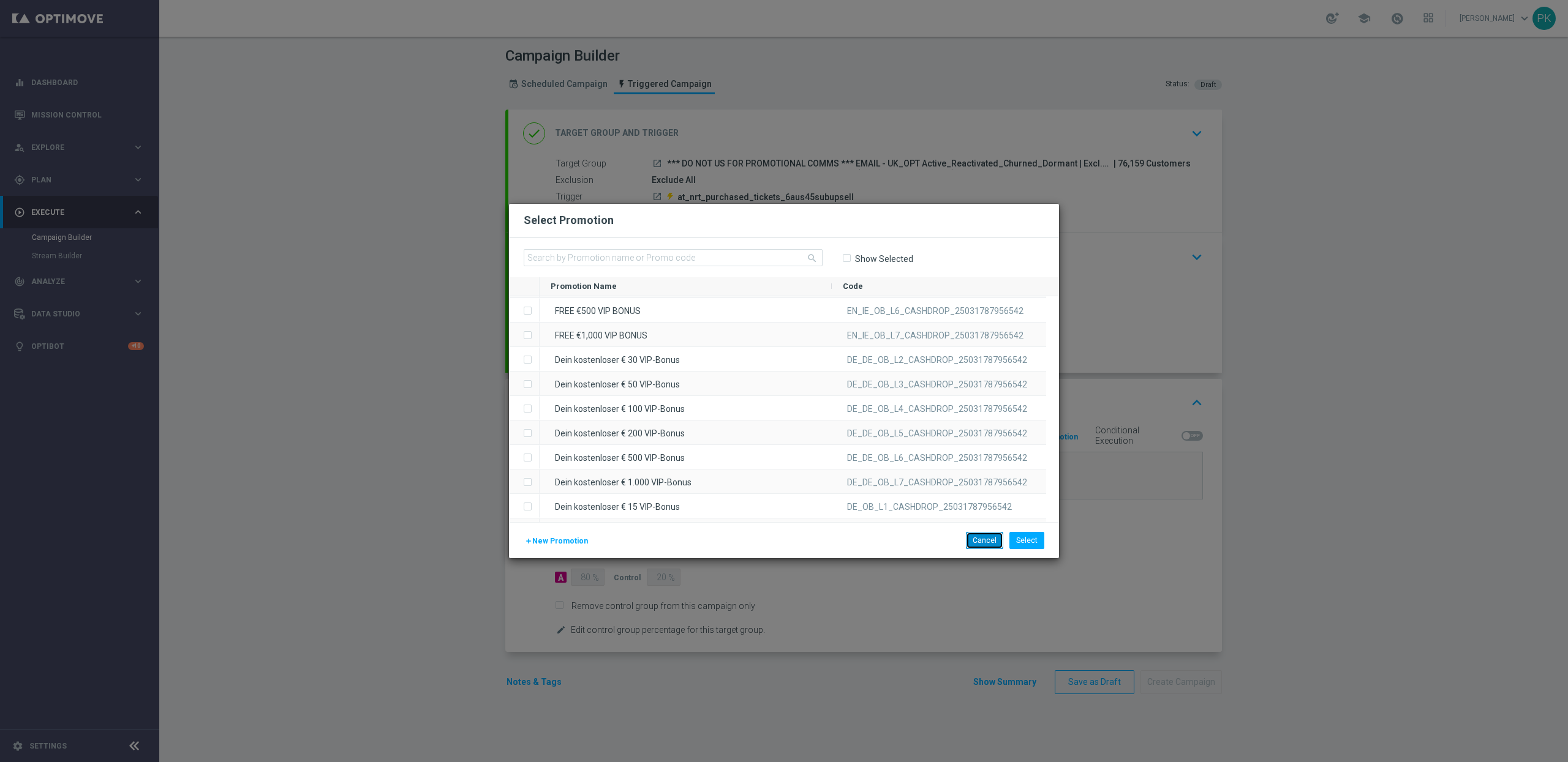
click at [980, 543] on button "Cancel" at bounding box center [985, 540] width 37 height 17
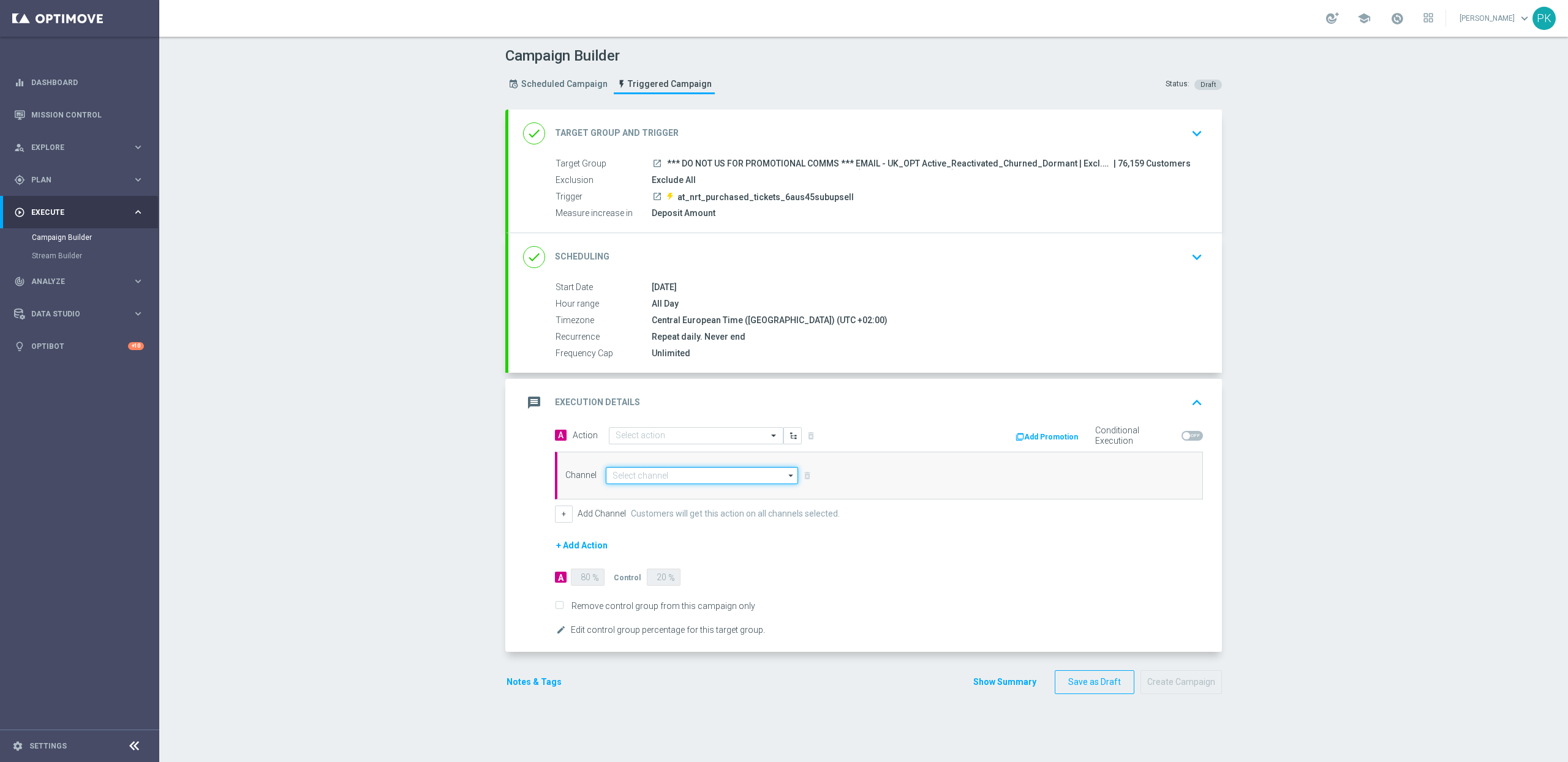
click at [710, 474] on input at bounding box center [701, 475] width 192 height 17
drag, startPoint x: 688, startPoint y: 501, endPoint x: 694, endPoint y: 497, distance: 7.2
click at [688, 501] on div "Embedded Messaging" at bounding box center [696, 493] width 182 height 17
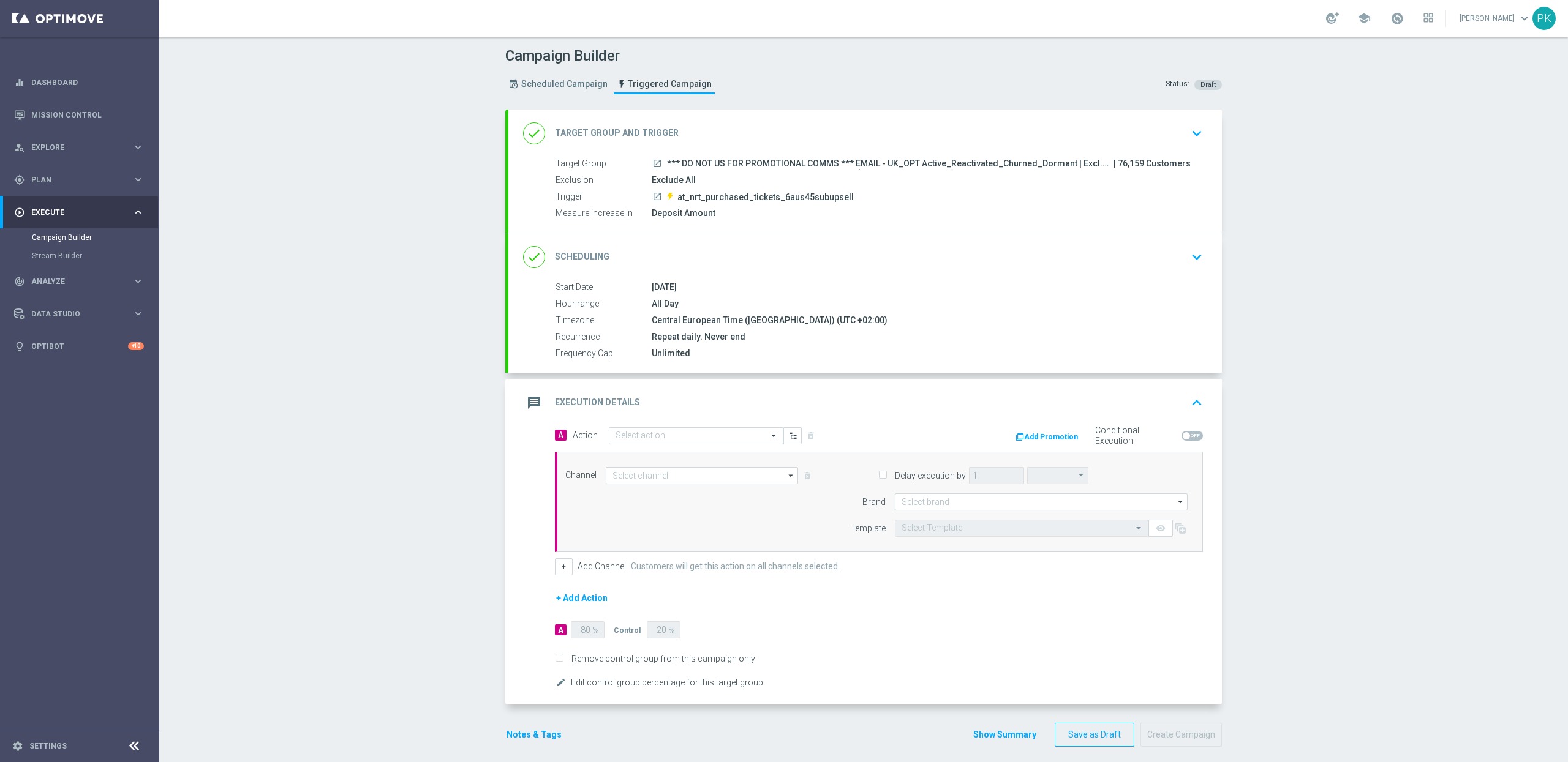
type input "Embedded Messaging"
type input "hours"
click at [980, 504] on input at bounding box center [1041, 502] width 293 height 17
click at [940, 541] on div "Lottoland" at bounding box center [1041, 537] width 293 height 17
type input "Lottoland"
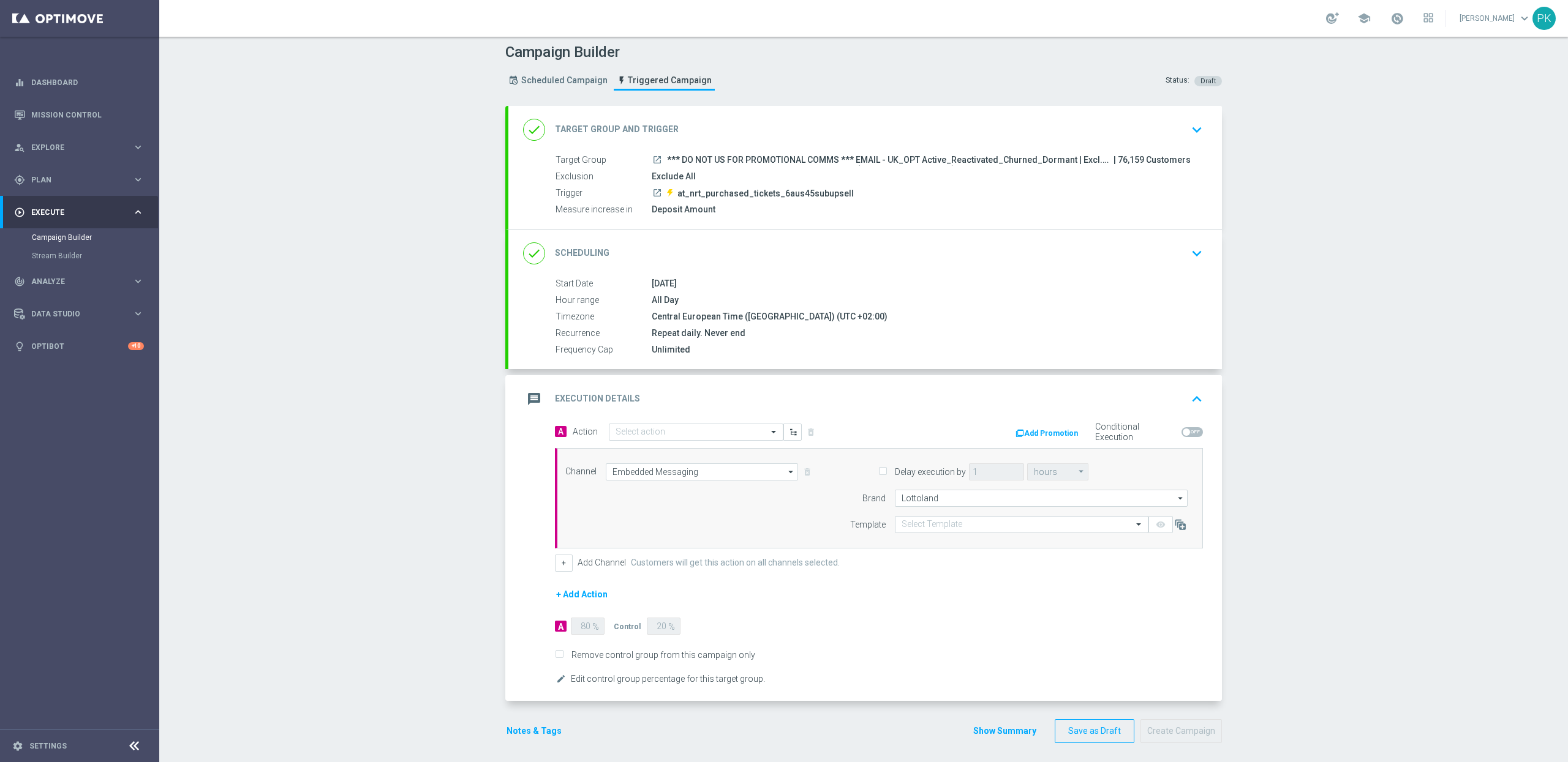
scroll to position [12, 0]
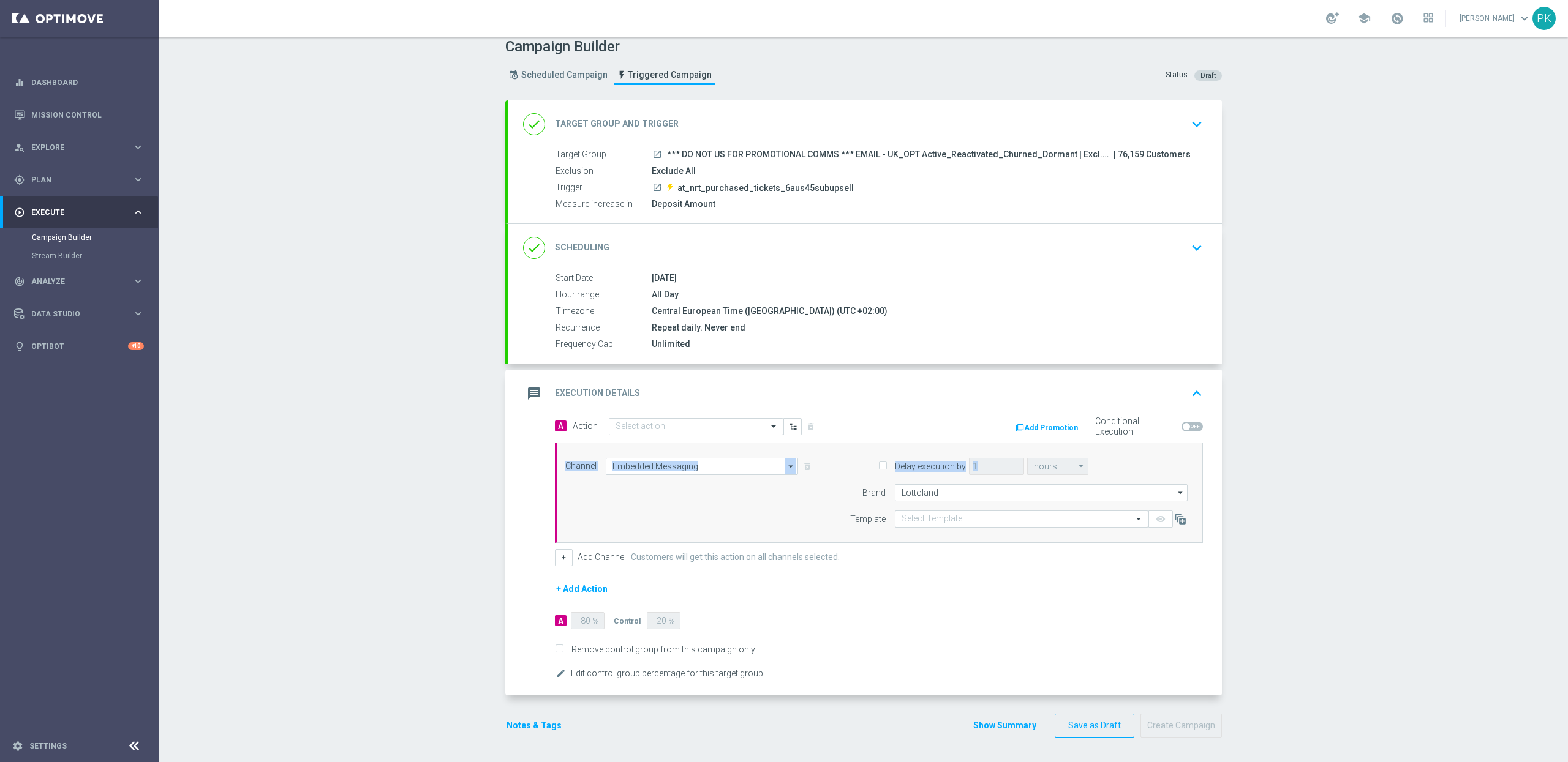
drag, startPoint x: 855, startPoint y: 448, endPoint x: 1076, endPoint y: 475, distance: 222.6
click at [1103, 472] on div "Channel Embedded Messaging Embedded Messaging arrow_drop_down Show Selected 1 o…" at bounding box center [879, 492] width 648 height 100
click at [1107, 467] on div "Delay execution by 1 hours hours arrow_drop_down Show Selected 0 of NaN seconds" at bounding box center [1010, 466] width 374 height 17
click at [1050, 427] on button "Add Promotion" at bounding box center [1047, 427] width 68 height 13
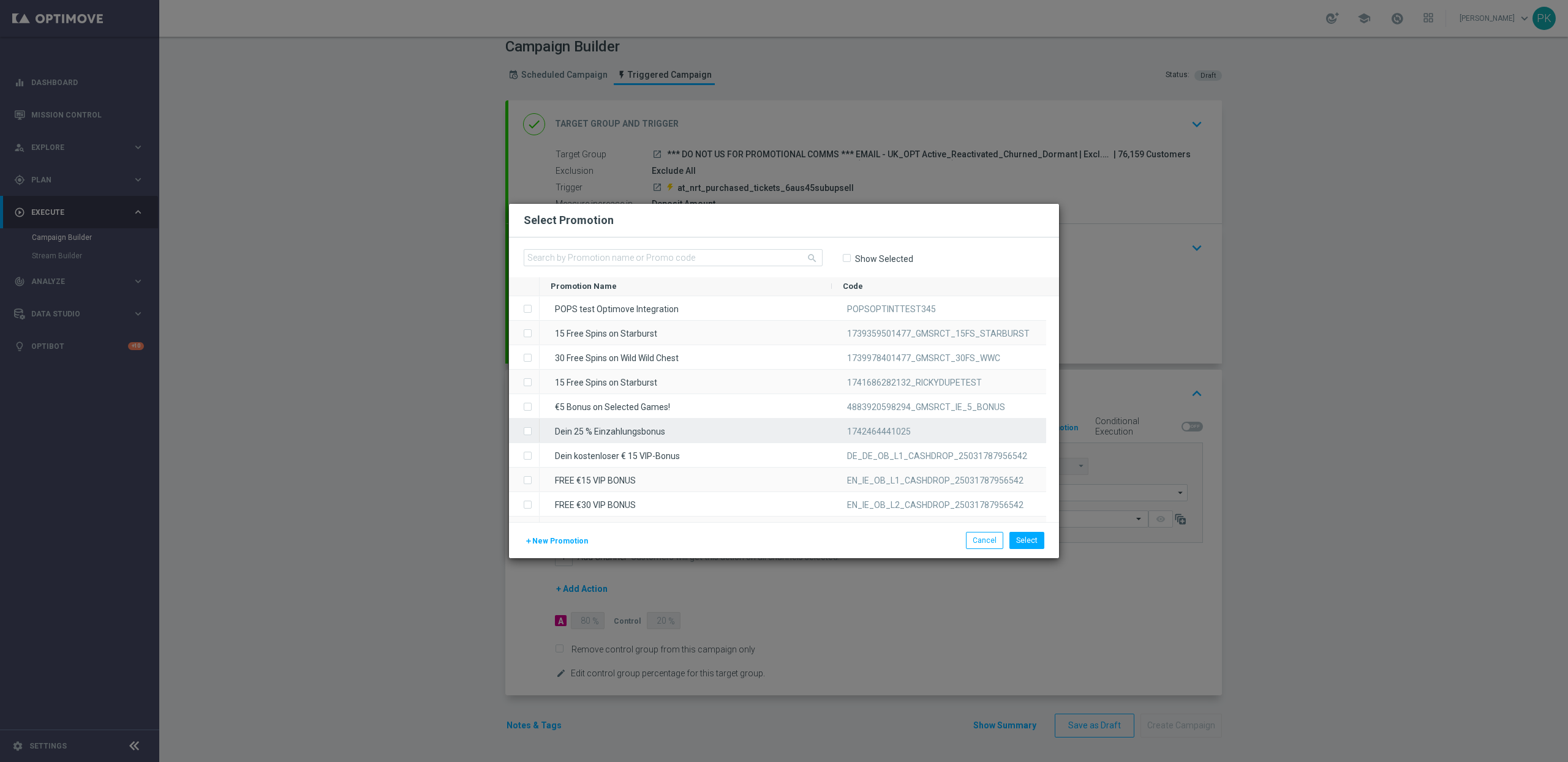
click at [582, 426] on div "Dein 25 % Einzahlungsbonus" at bounding box center [685, 430] width 292 height 24
click at [1038, 539] on button "Select" at bounding box center [1026, 540] width 35 height 17
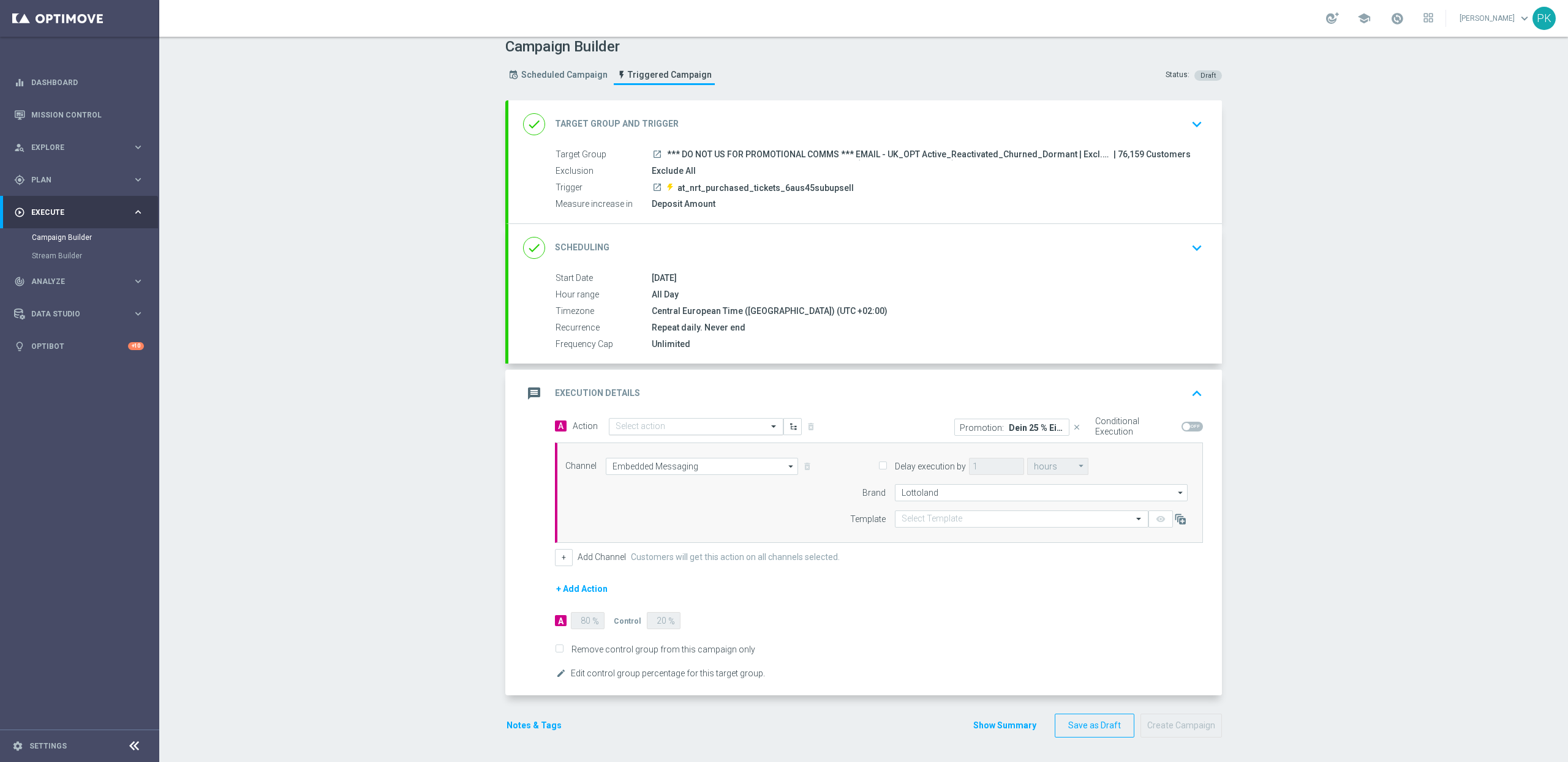
click at [640, 424] on input "text" at bounding box center [684, 427] width 136 height 11
click at [645, 529] on div "combr_MSSY_[DATE]_190M_50OFF edit" at bounding box center [696, 525] width 161 height 20
click at [945, 514] on input "text" at bounding box center [1008, 520] width 215 height 11
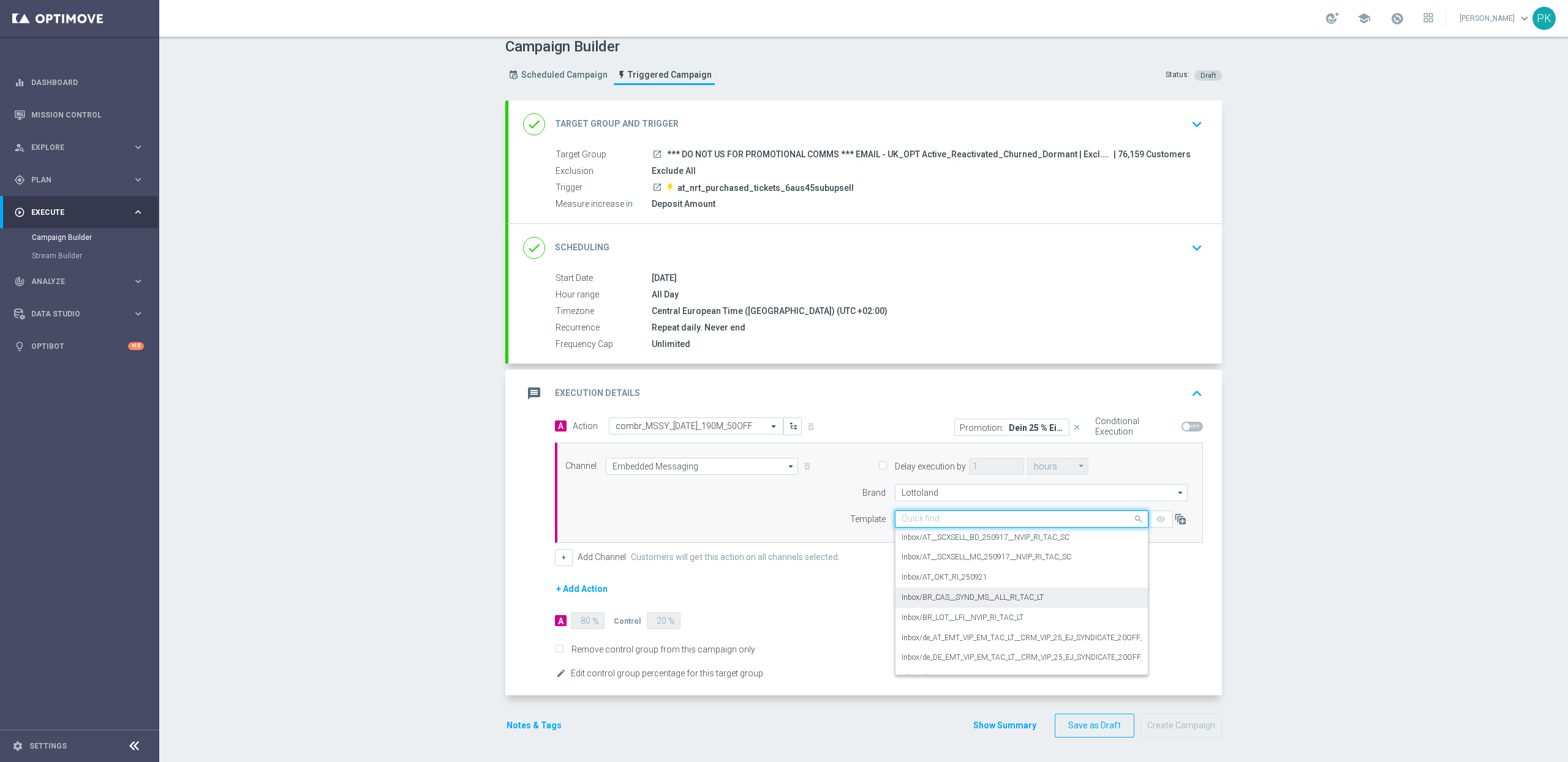
drag, startPoint x: 943, startPoint y: 592, endPoint x: 1033, endPoint y: 581, distance: 90.7
click at [943, 593] on label "Inbox/BR_CAS__SYND_MS__ALL_RI_TAC_LT" at bounding box center [972, 598] width 142 height 11
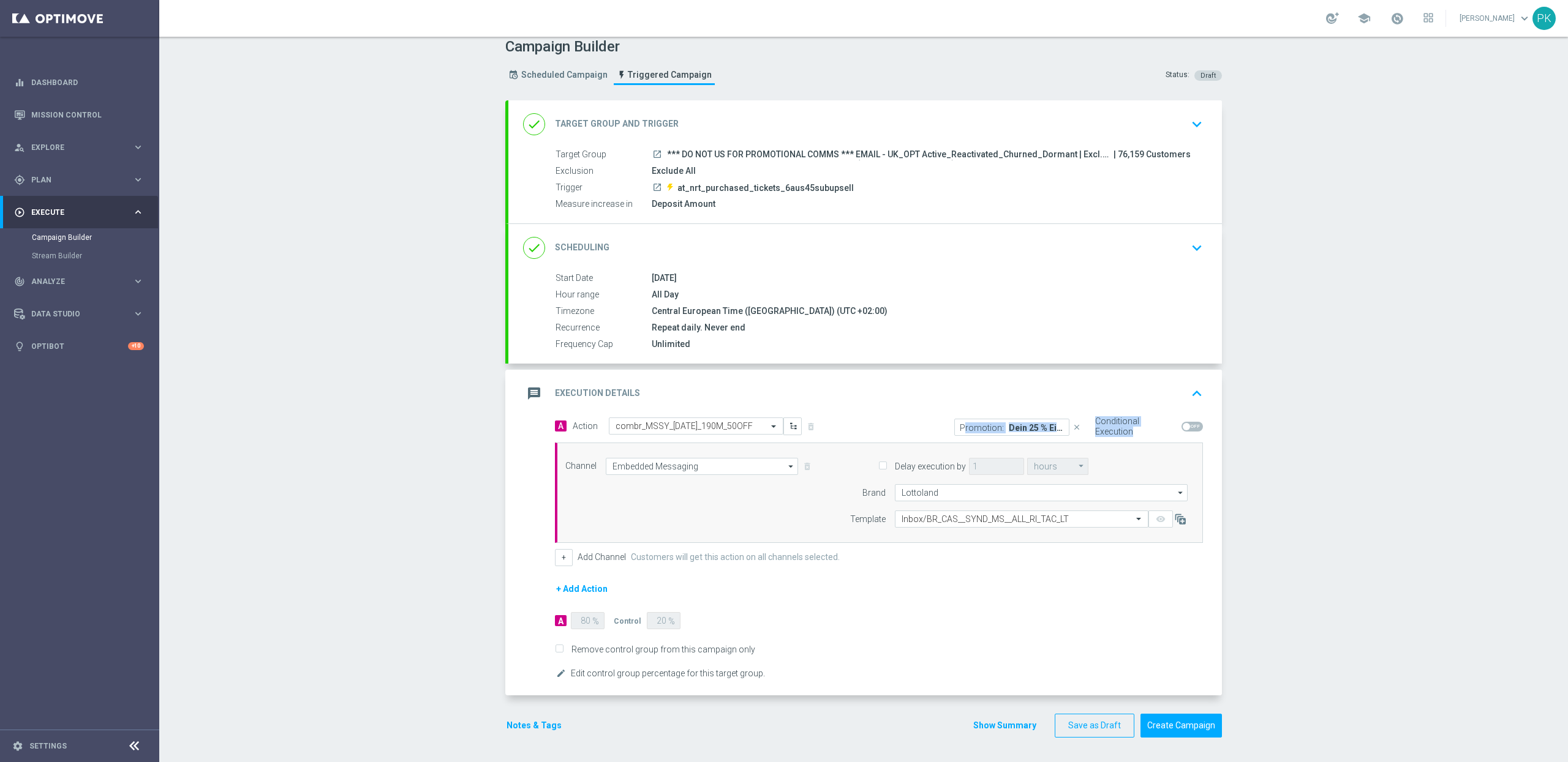
drag, startPoint x: 924, startPoint y: 425, endPoint x: 1202, endPoint y: 427, distance: 278.0
click at [1202, 427] on div "Promotion: Dein 25 % Einzahlungsbonus close Conditional Execution" at bounding box center [1046, 427] width 333 height 19
click at [1023, 426] on p "Dein 25 % Einzahlungsbonus" at bounding box center [1036, 427] width 55 height 10
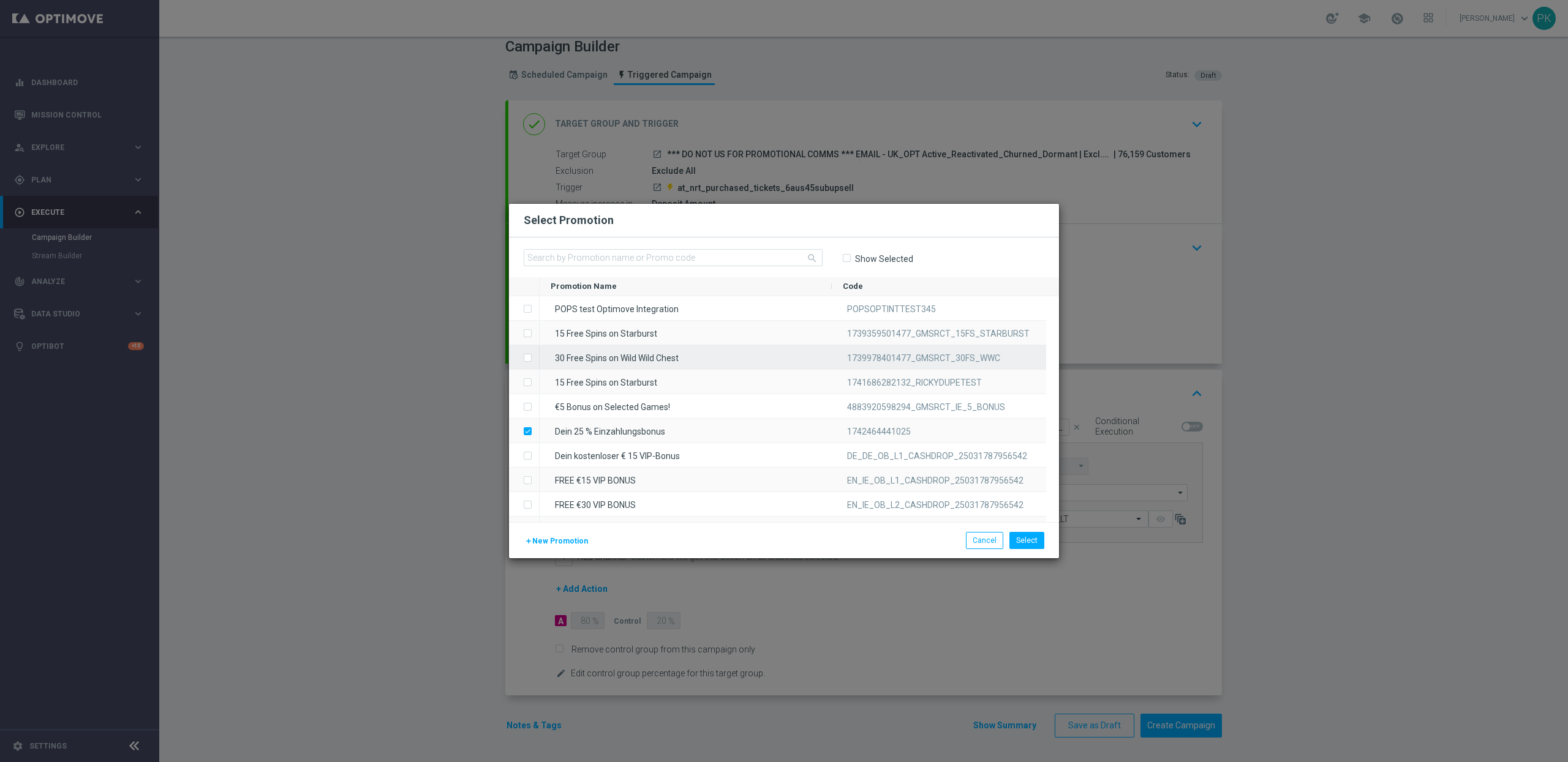
click at [536, 357] on label "Press SPACE to select this row." at bounding box center [537, 358] width 4 height 11
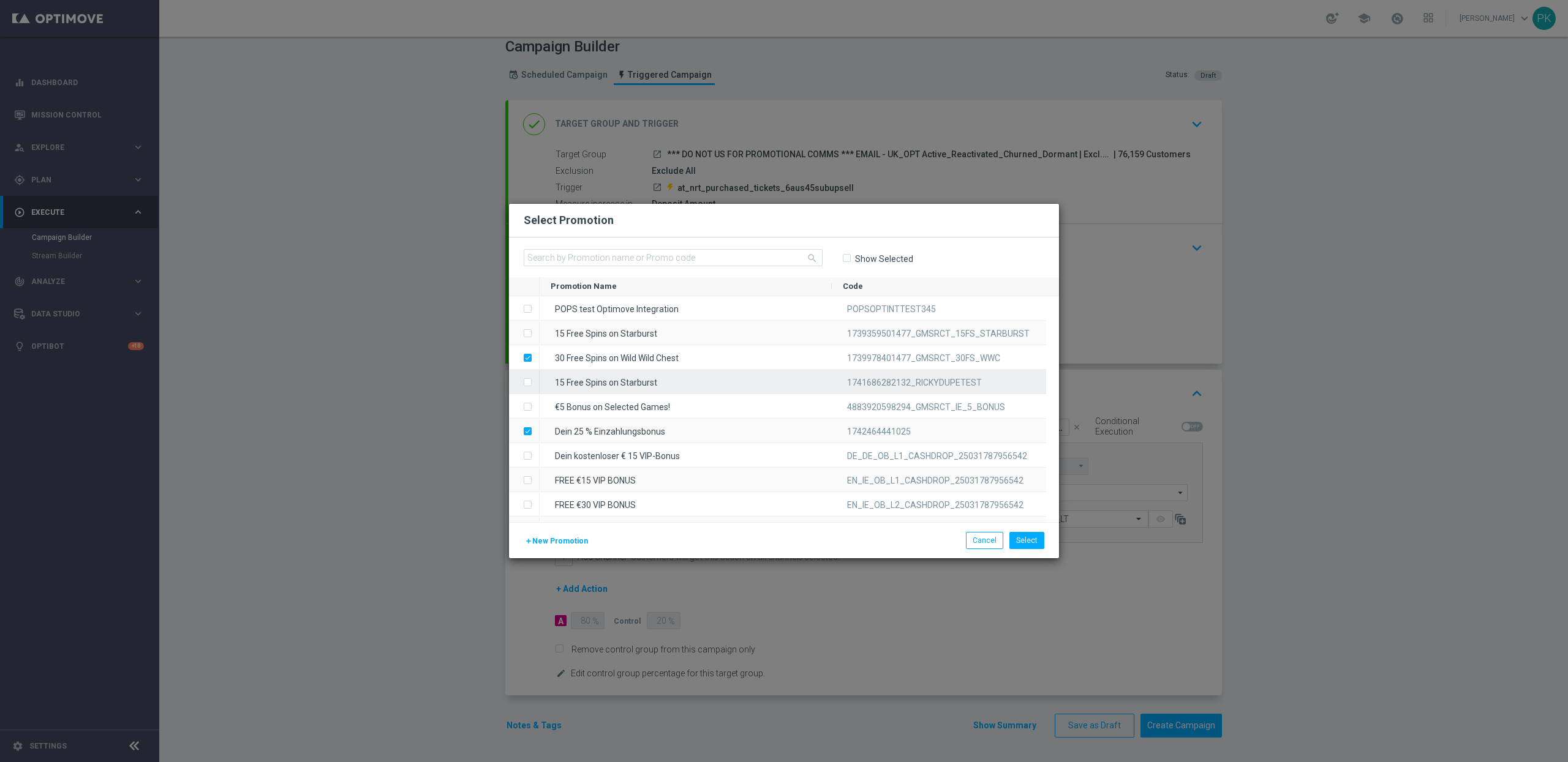
click at [525, 378] on input "Press SPACE to select this row." at bounding box center [527, 376] width 7 height 7
click at [536, 407] on label "Press SPACE to select this row." at bounding box center [537, 407] width 4 height 11
click at [1006, 544] on li "Cancel" at bounding box center [984, 540] width 43 height 17
click at [994, 537] on button "Cancel" at bounding box center [985, 540] width 37 height 17
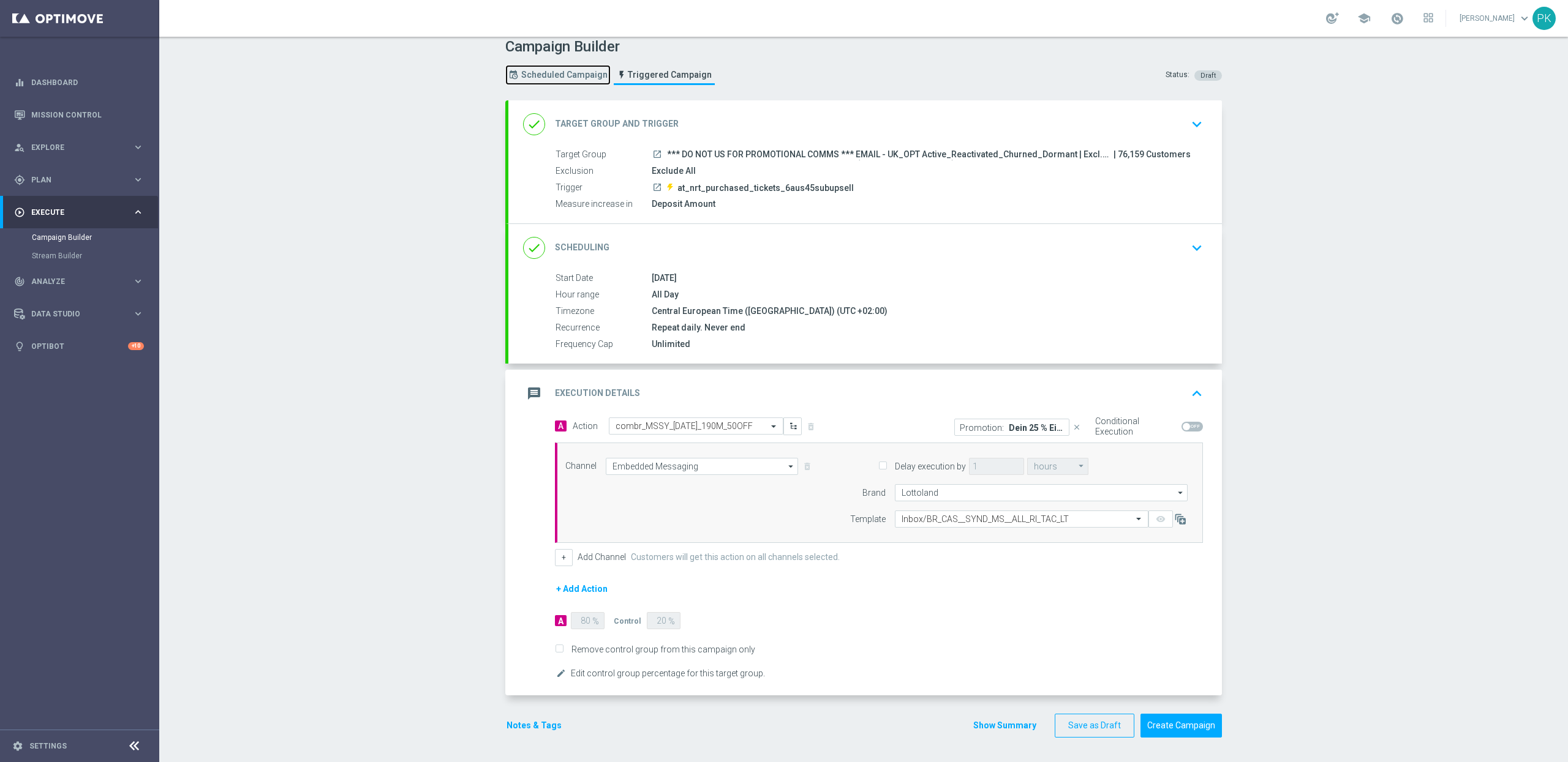
click at [552, 74] on span "Scheduled Campaign" at bounding box center [565, 75] width 87 height 11
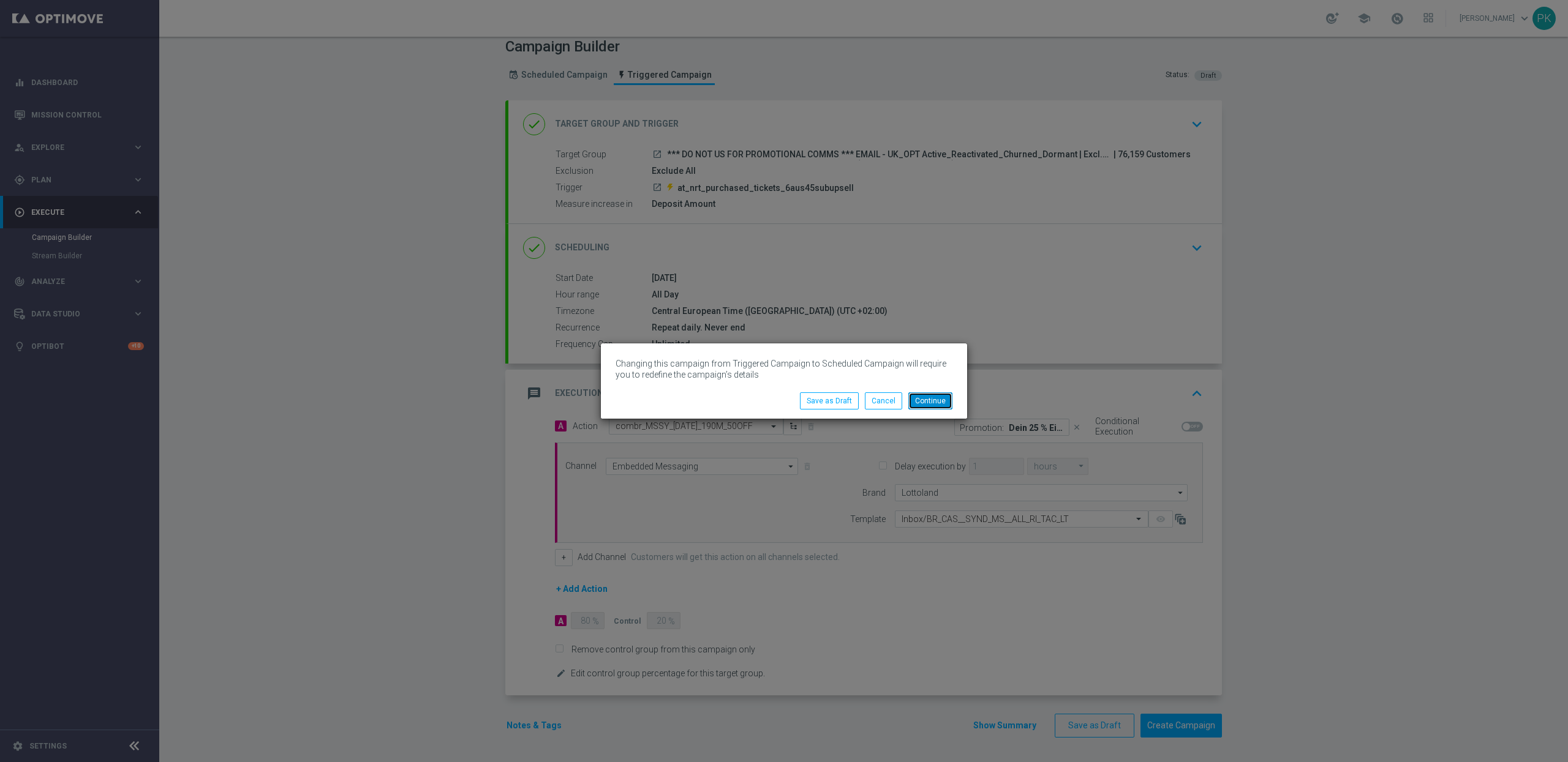
click at [931, 404] on button "Continue" at bounding box center [931, 400] width 44 height 17
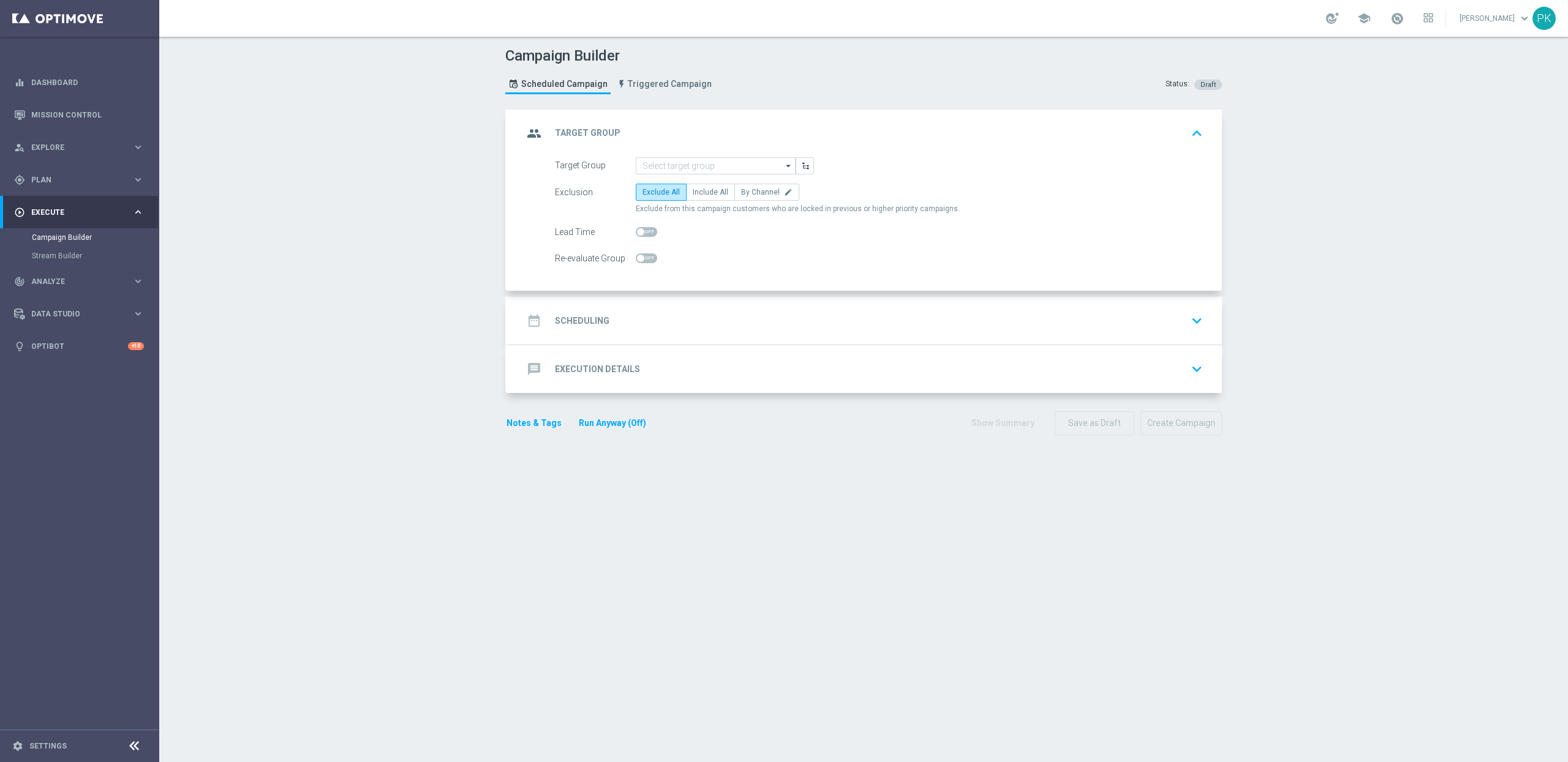
click at [589, 374] on h2 "Execution Details" at bounding box center [598, 369] width 85 height 12
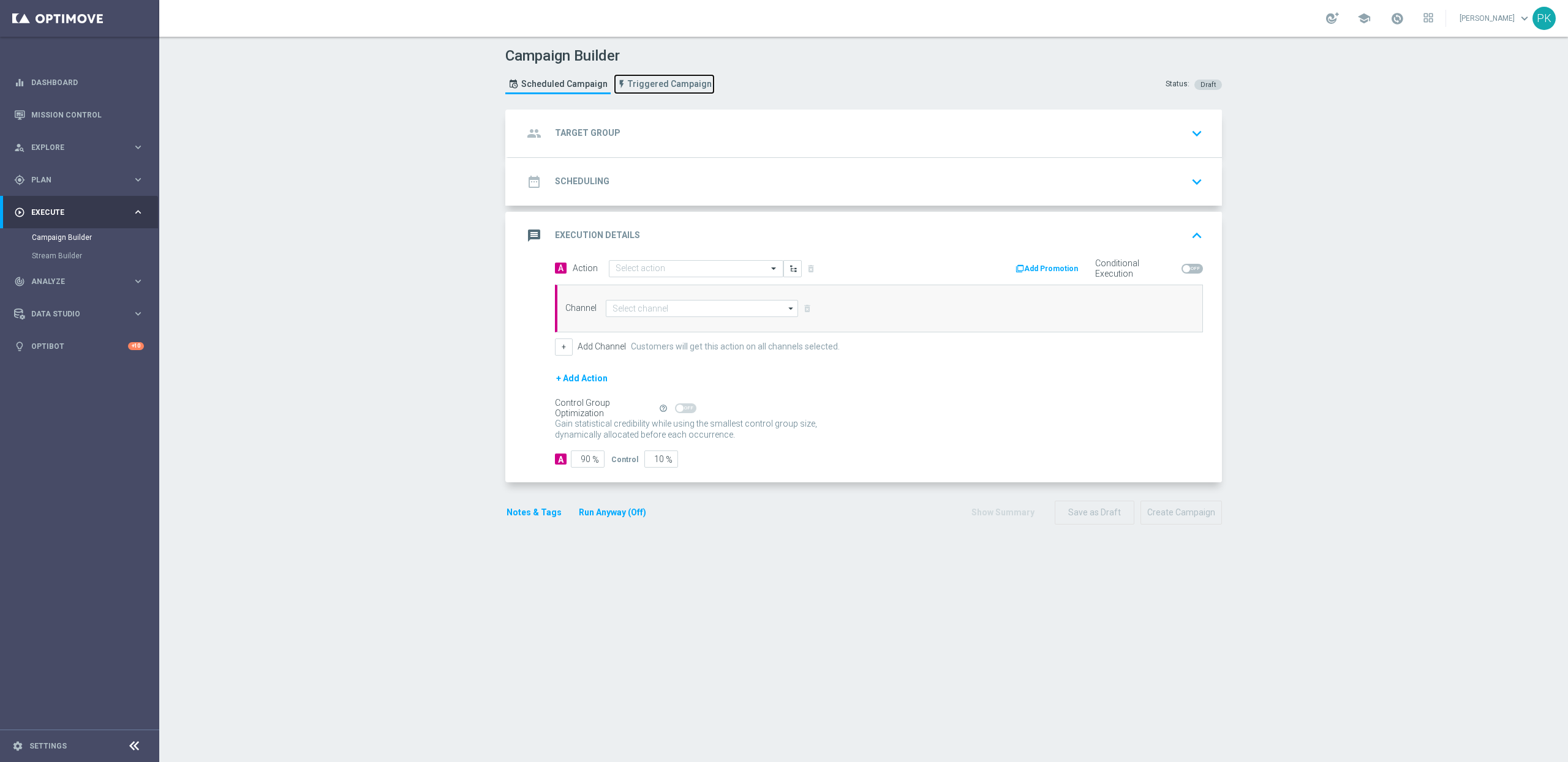
click at [651, 84] on span "Triggered Campaign" at bounding box center [669, 84] width 84 height 11
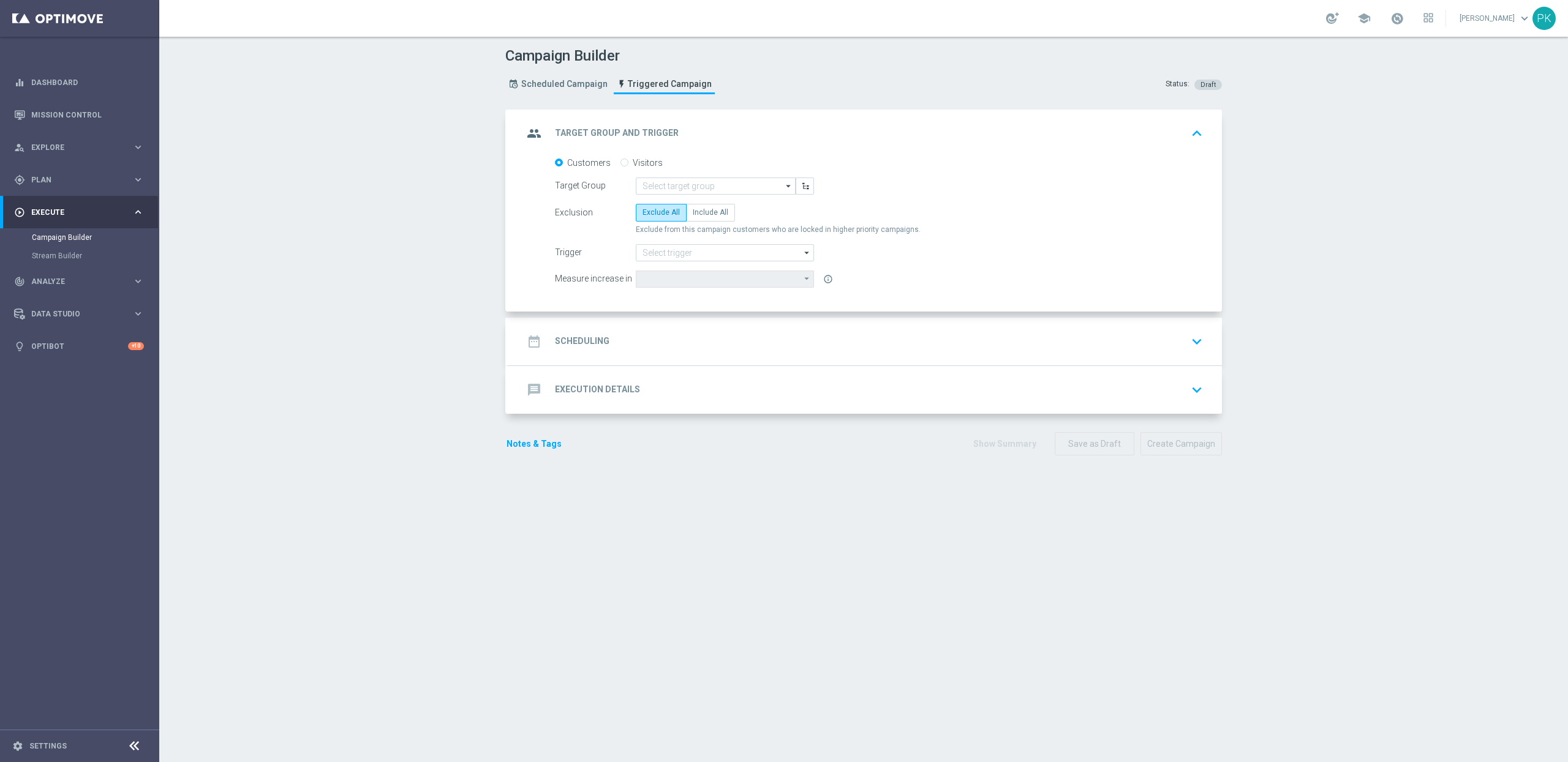
click at [630, 392] on div "message Execution Details keyboard_arrow_down" at bounding box center [865, 389] width 684 height 23
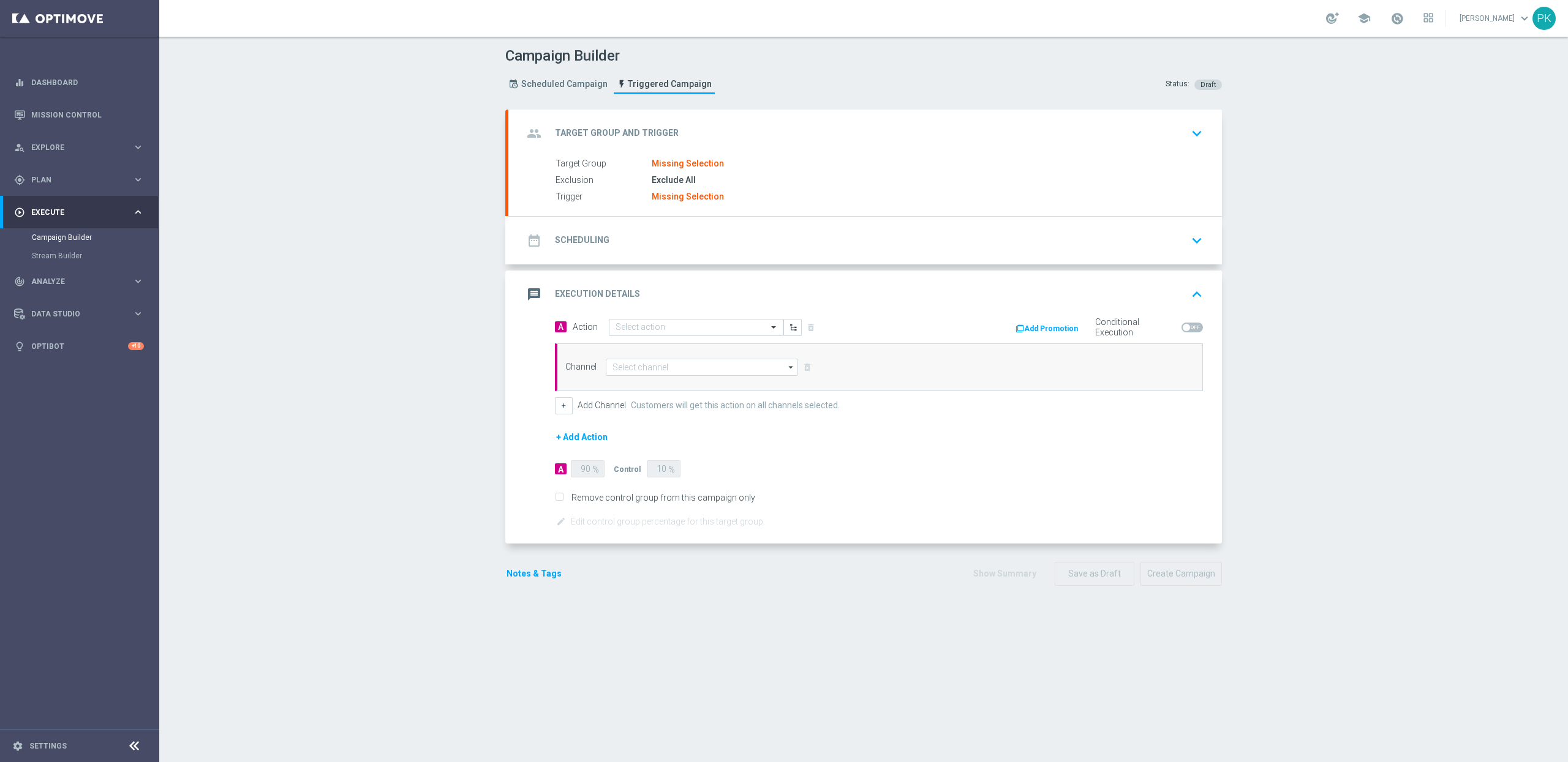
click at [1031, 326] on button "Add Promotion" at bounding box center [1047, 328] width 68 height 13
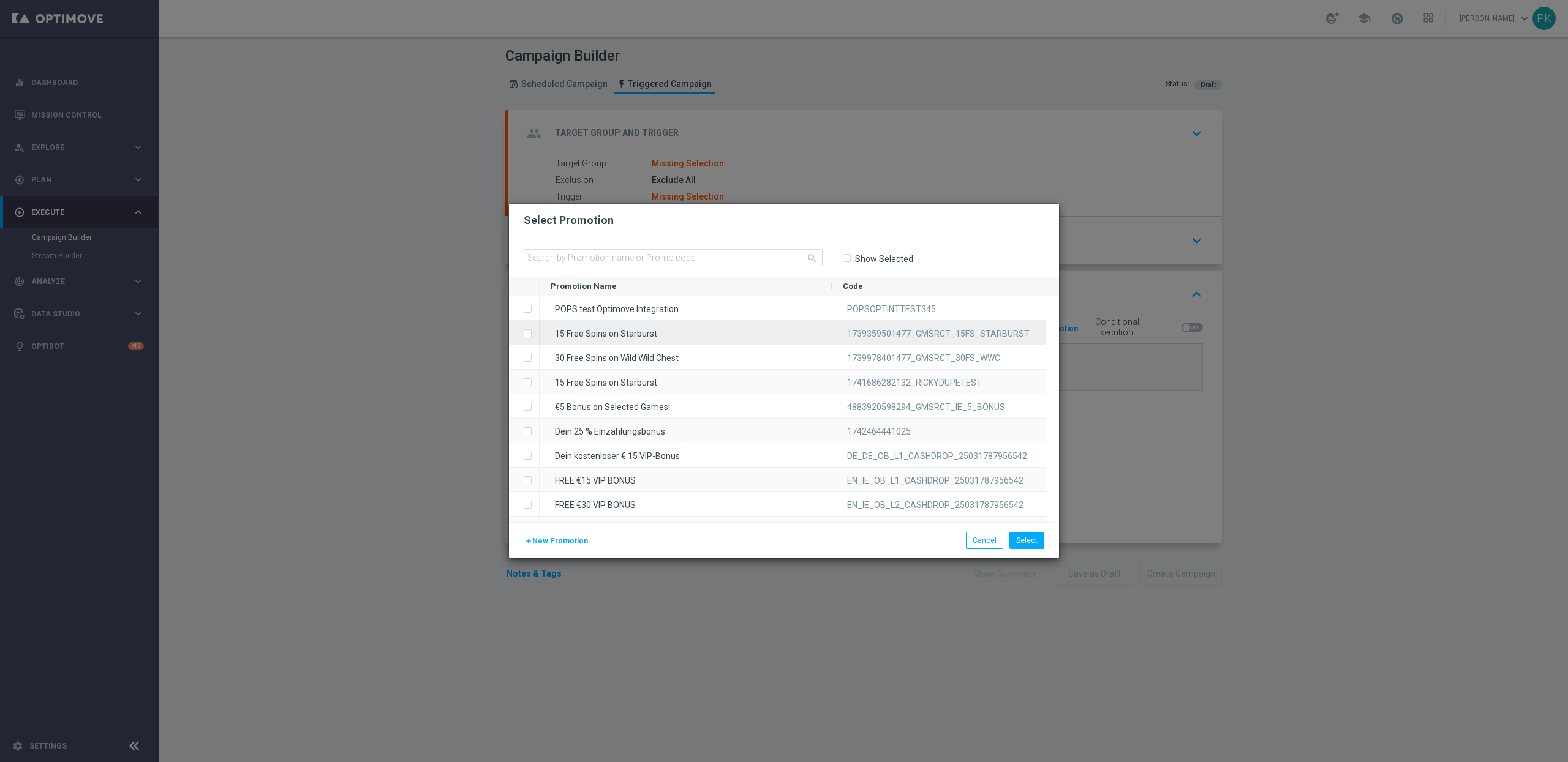
click at [536, 334] on label "Press SPACE to select this row." at bounding box center [537, 334] width 4 height 11
click at [536, 356] on label "Press SPACE to select this row." at bounding box center [537, 358] width 4 height 11
click at [536, 382] on label "Press SPACE to select this row." at bounding box center [537, 383] width 4 height 11
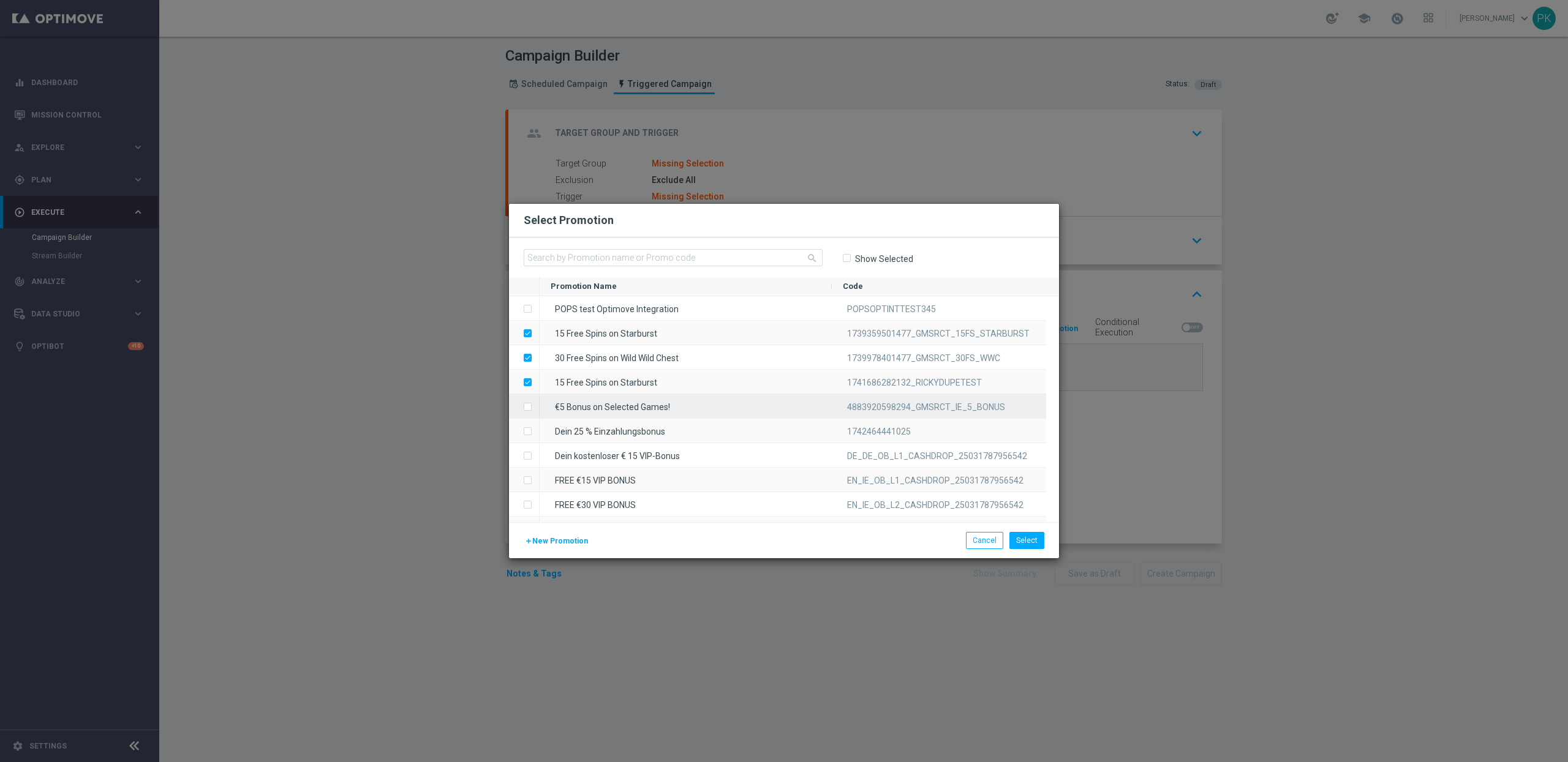
drag, startPoint x: 528, startPoint y: 404, endPoint x: 684, endPoint y: 446, distance: 161.6
click at [536, 404] on label "Press SPACE to select this row." at bounding box center [537, 407] width 4 height 11
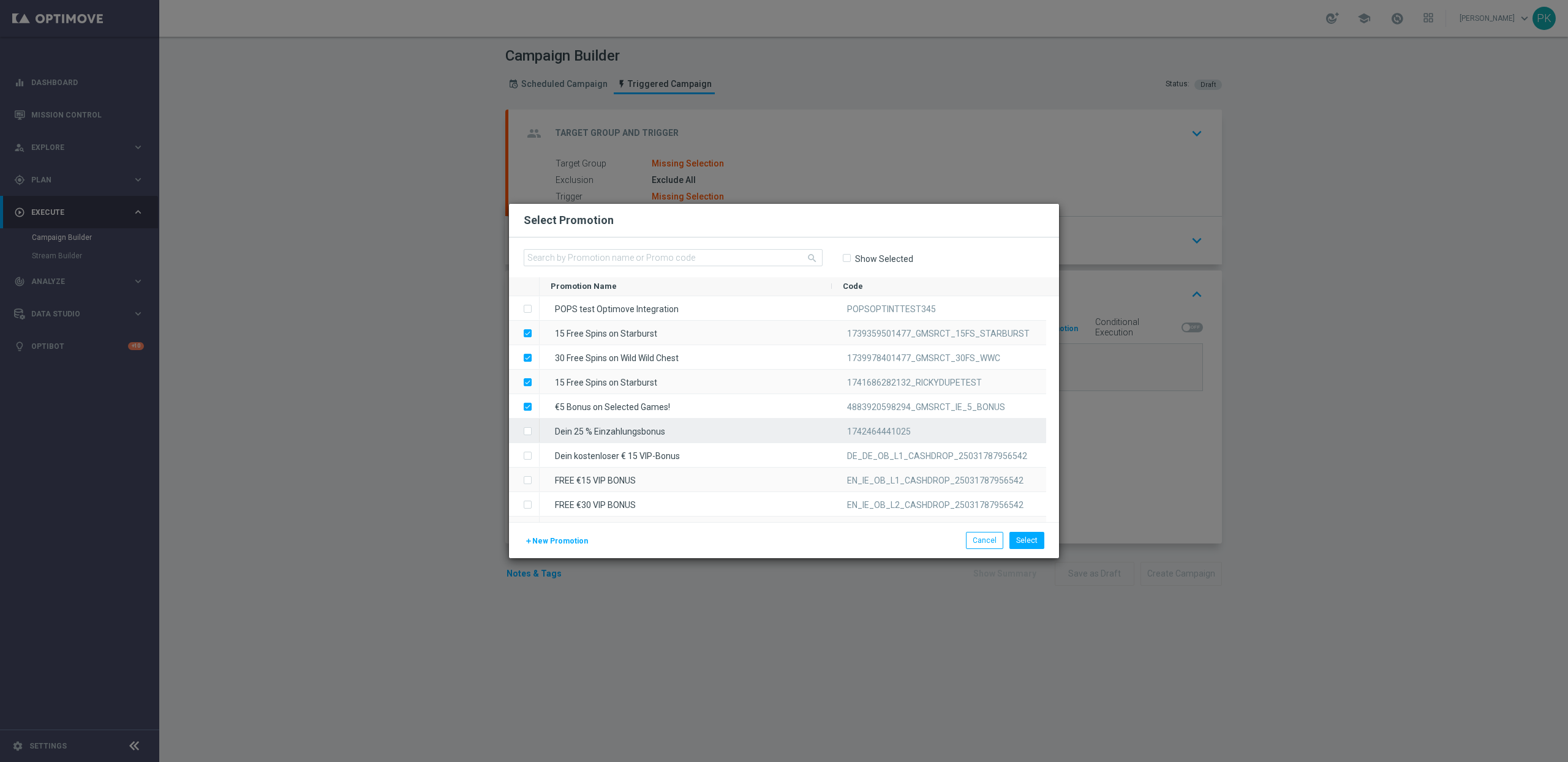
click at [529, 428] on input "Press SPACE to select this row." at bounding box center [527, 426] width 7 height 7
click at [536, 458] on label "Press SPACE to select this row." at bounding box center [537, 457] width 4 height 11
click at [536, 480] on label "Press SPACE to select this row." at bounding box center [537, 481] width 4 height 11
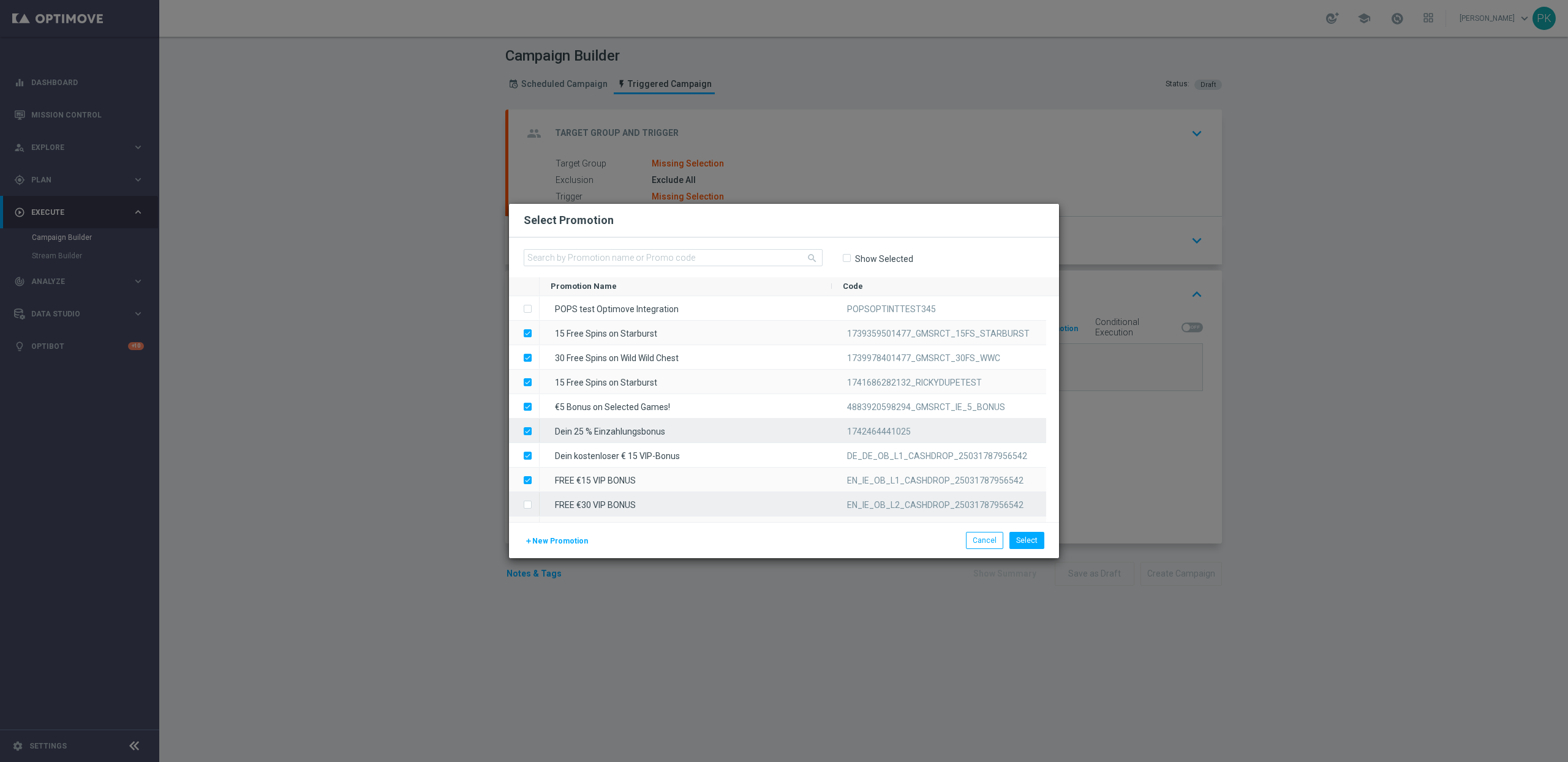
click at [532, 501] on span "Press SPACE to select this row." at bounding box center [529, 505] width 12 height 25
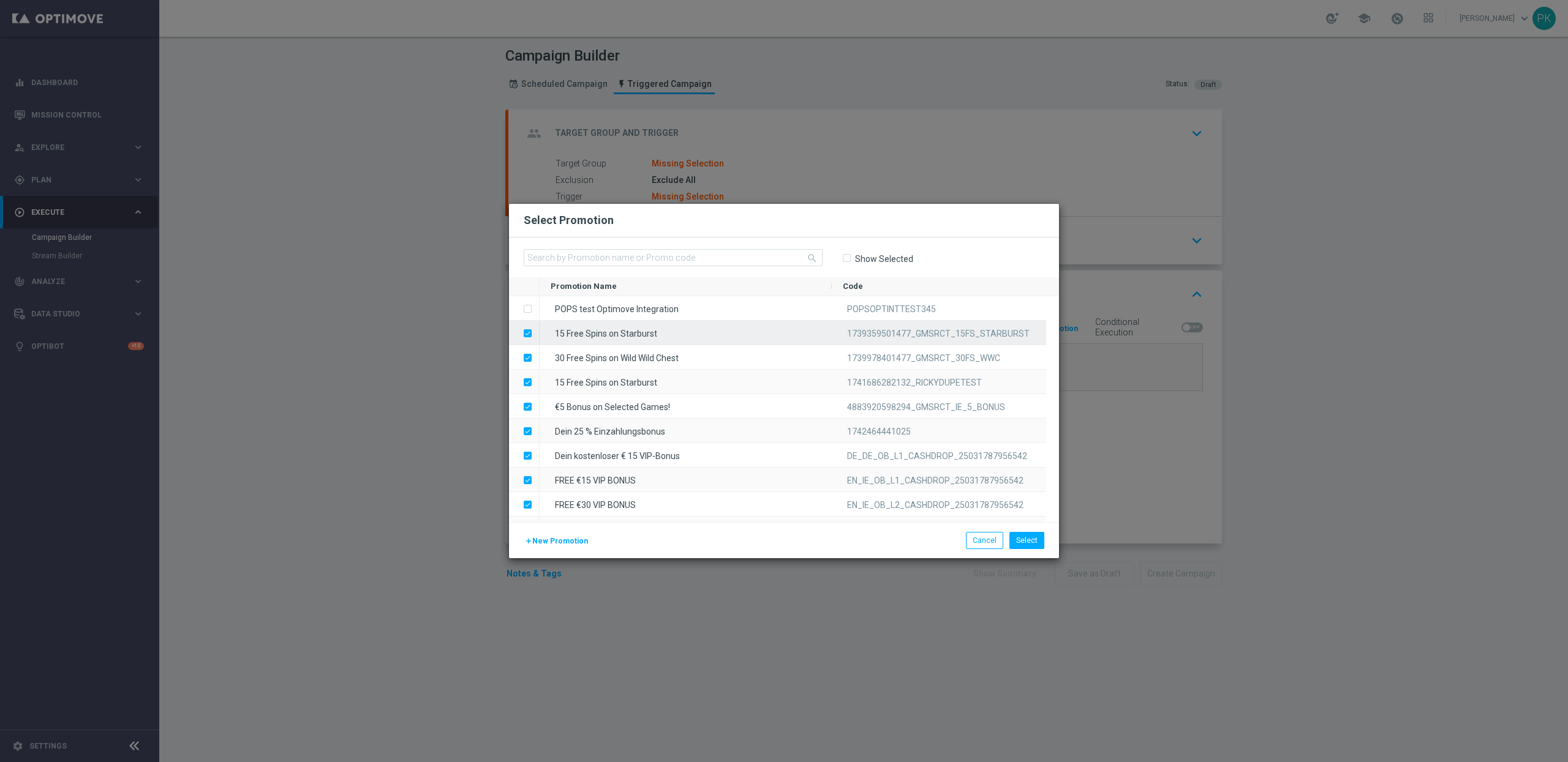
click at [528, 329] on input "Press SPACE to deselect this row." at bounding box center [527, 327] width 7 height 7
click at [536, 358] on label "Press SPACE to deselect this row." at bounding box center [537, 358] width 4 height 11
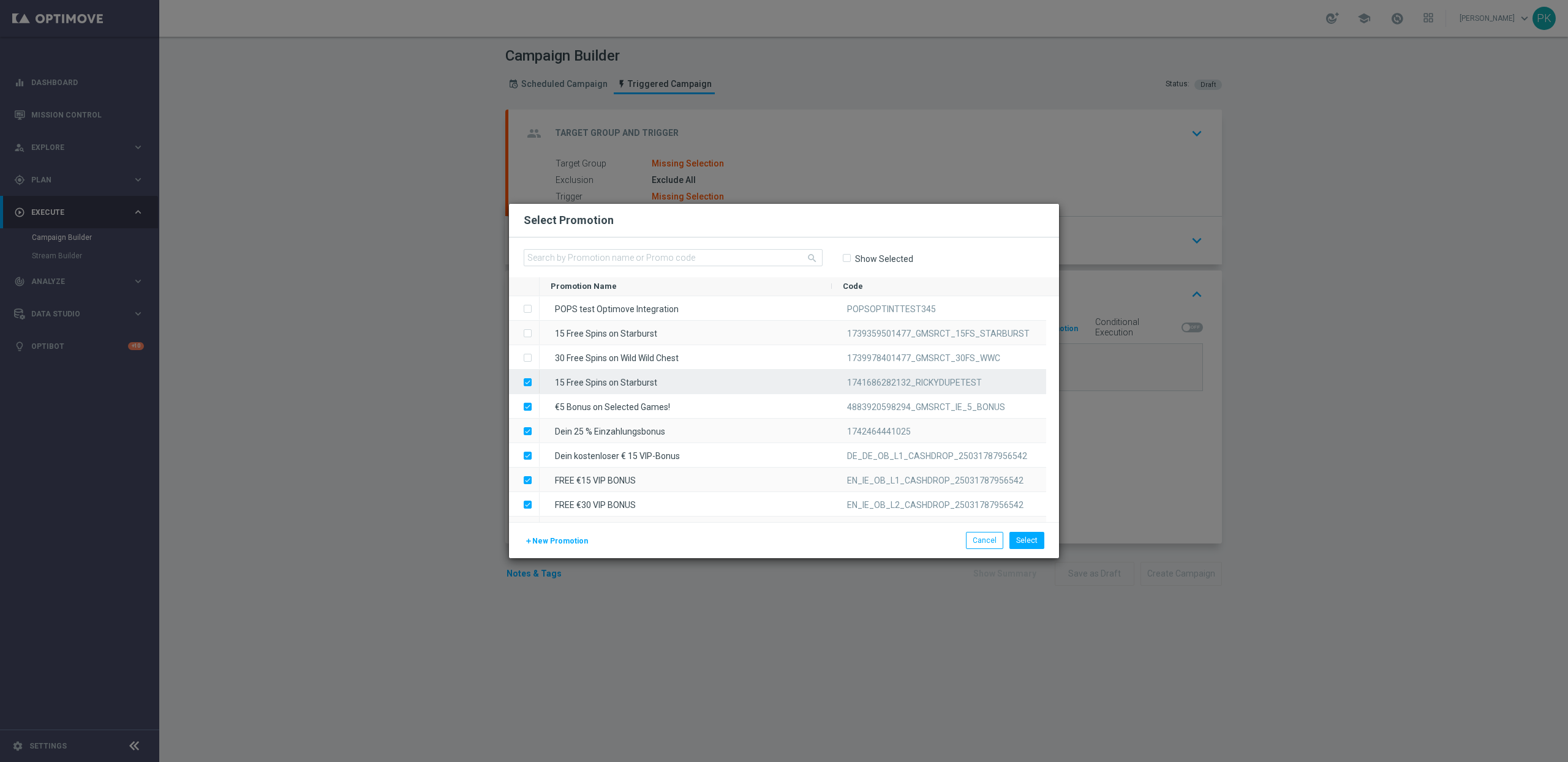
click at [527, 378] on input "Press SPACE to deselect this row." at bounding box center [527, 376] width 7 height 7
click at [536, 409] on label "Press SPACE to deselect this row." at bounding box center [537, 407] width 4 height 11
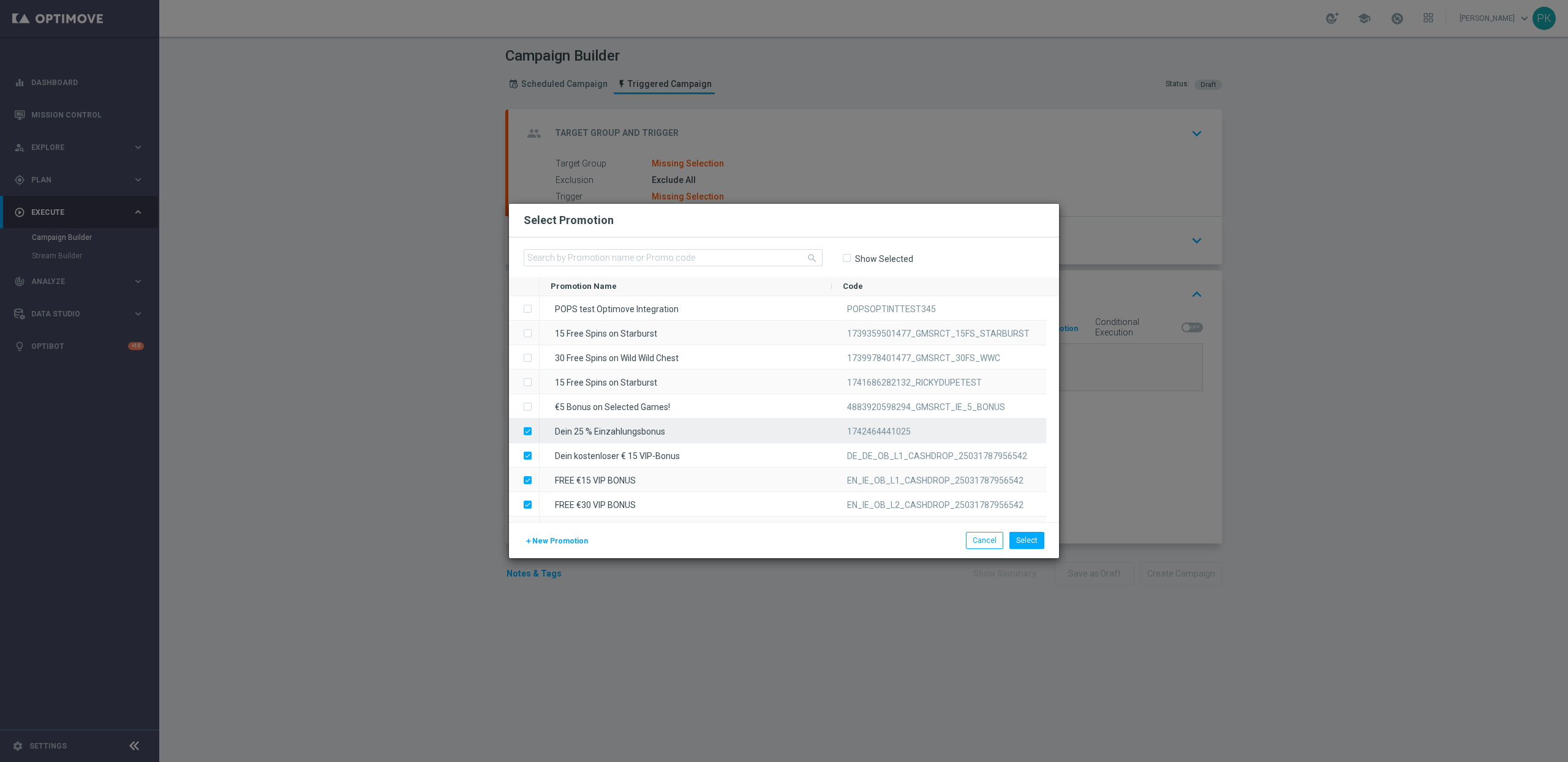
click at [536, 430] on label "Press SPACE to deselect this row." at bounding box center [537, 432] width 4 height 11
click at [536, 456] on label "Press SPACE to deselect this row." at bounding box center [537, 457] width 4 height 11
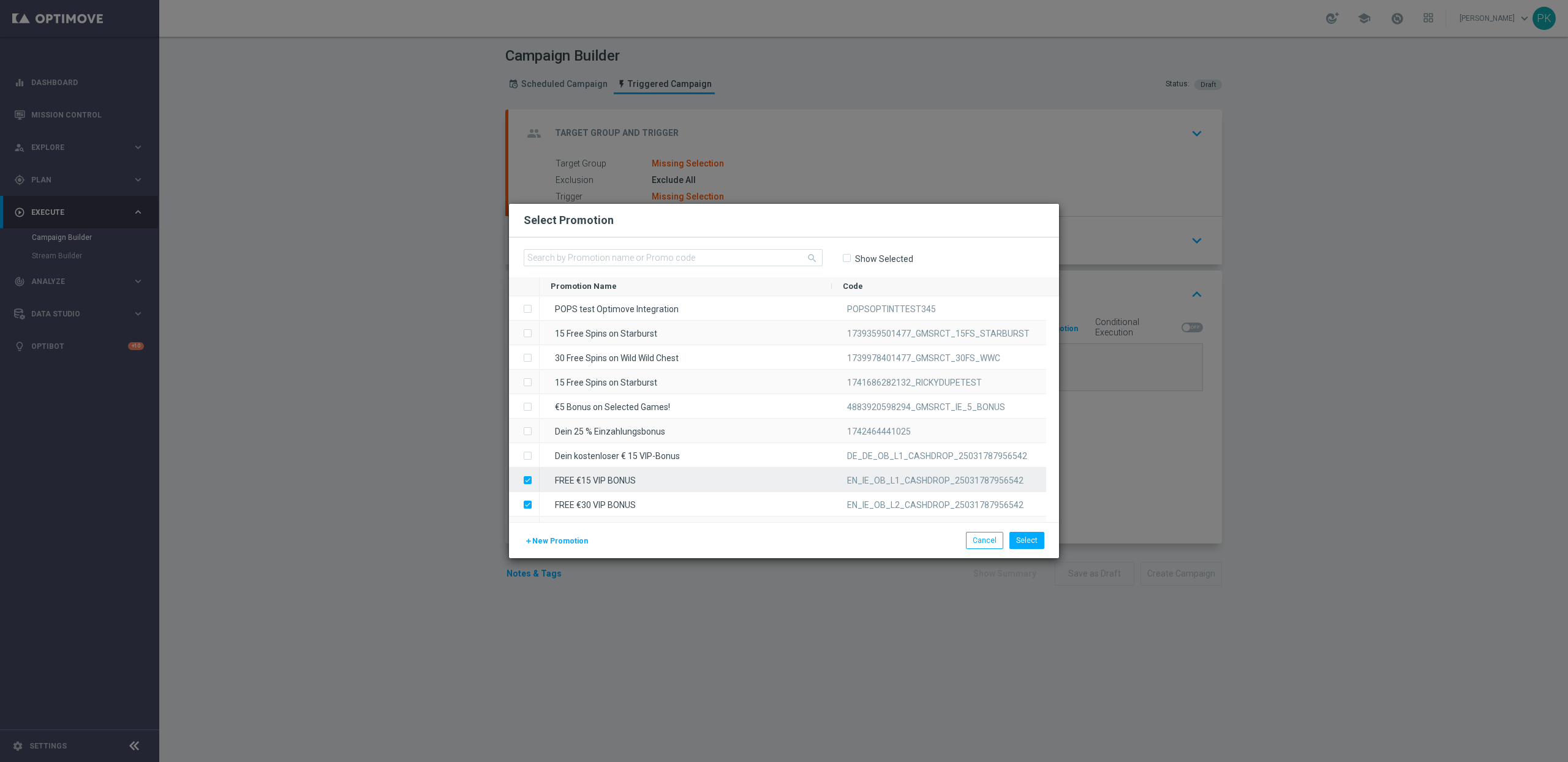
click at [529, 481] on span "Press SPACE to deselect this row." at bounding box center [529, 481] width 12 height 25
drag, startPoint x: 528, startPoint y: 502, endPoint x: 545, endPoint y: 483, distance: 25.5
click at [529, 502] on input "Press SPACE to deselect this row." at bounding box center [527, 499] width 7 height 7
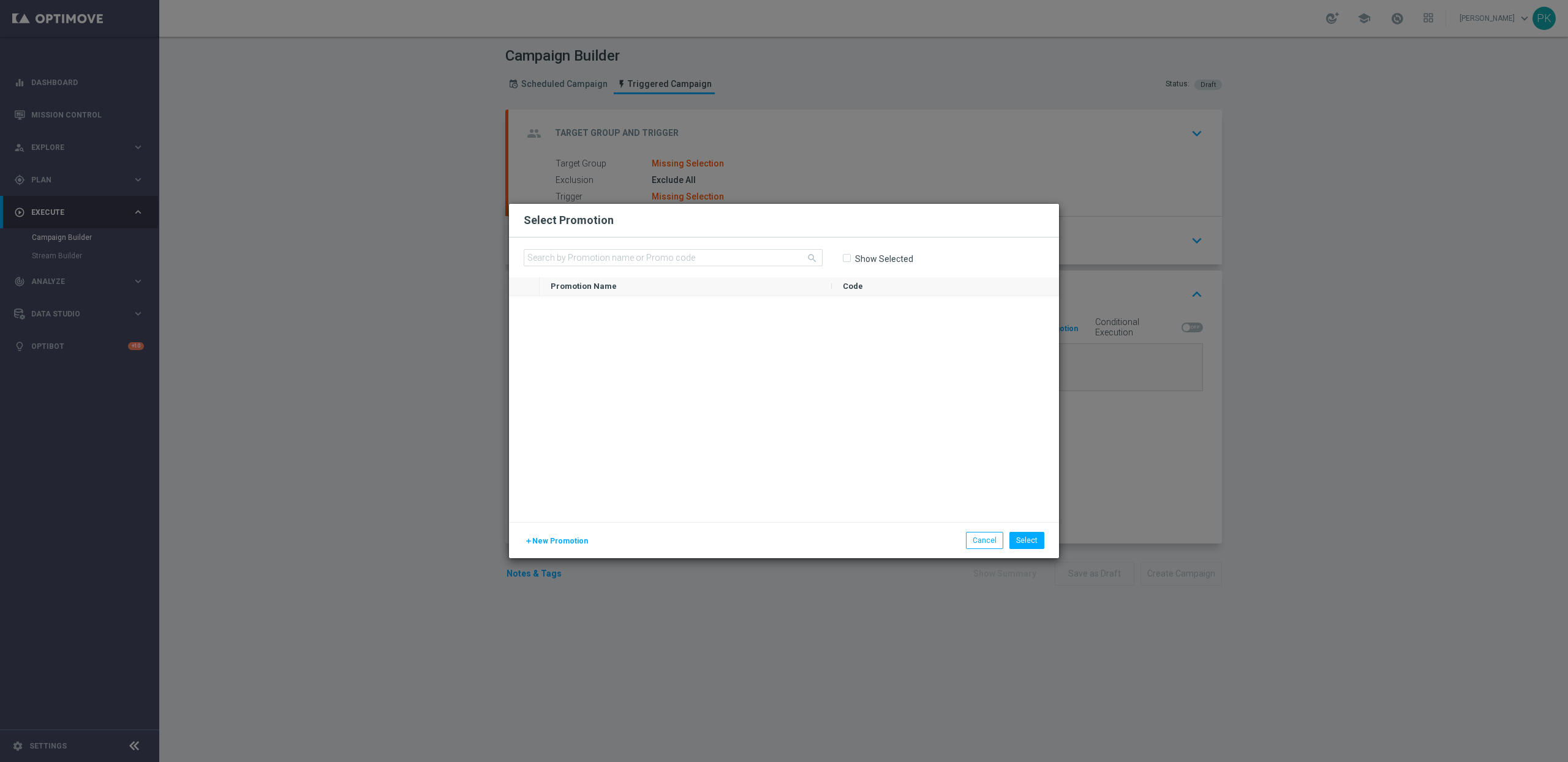
scroll to position [5897, 0]
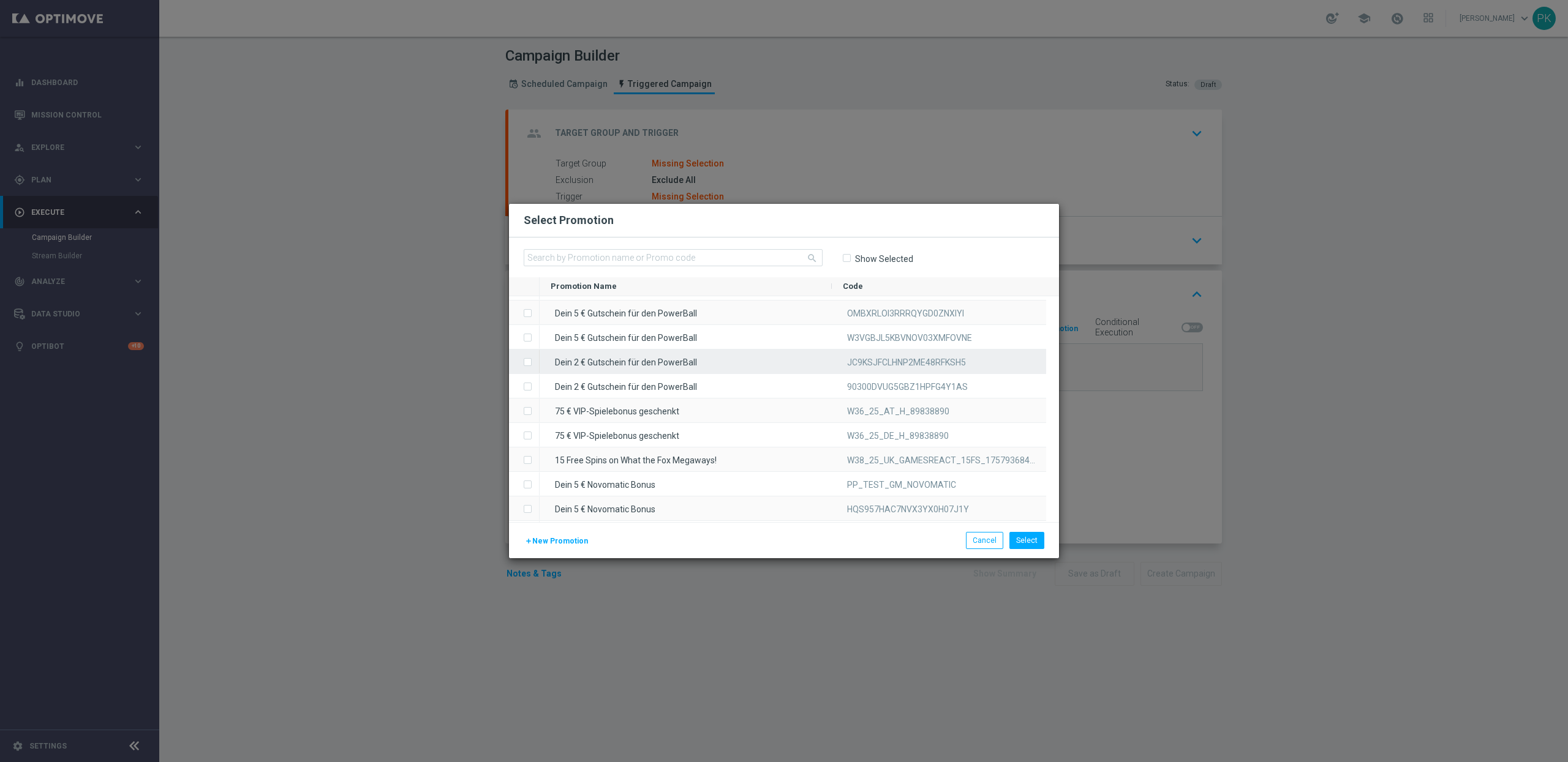
click at [532, 360] on span "Press SPACE to select this row." at bounding box center [529, 363] width 12 height 25
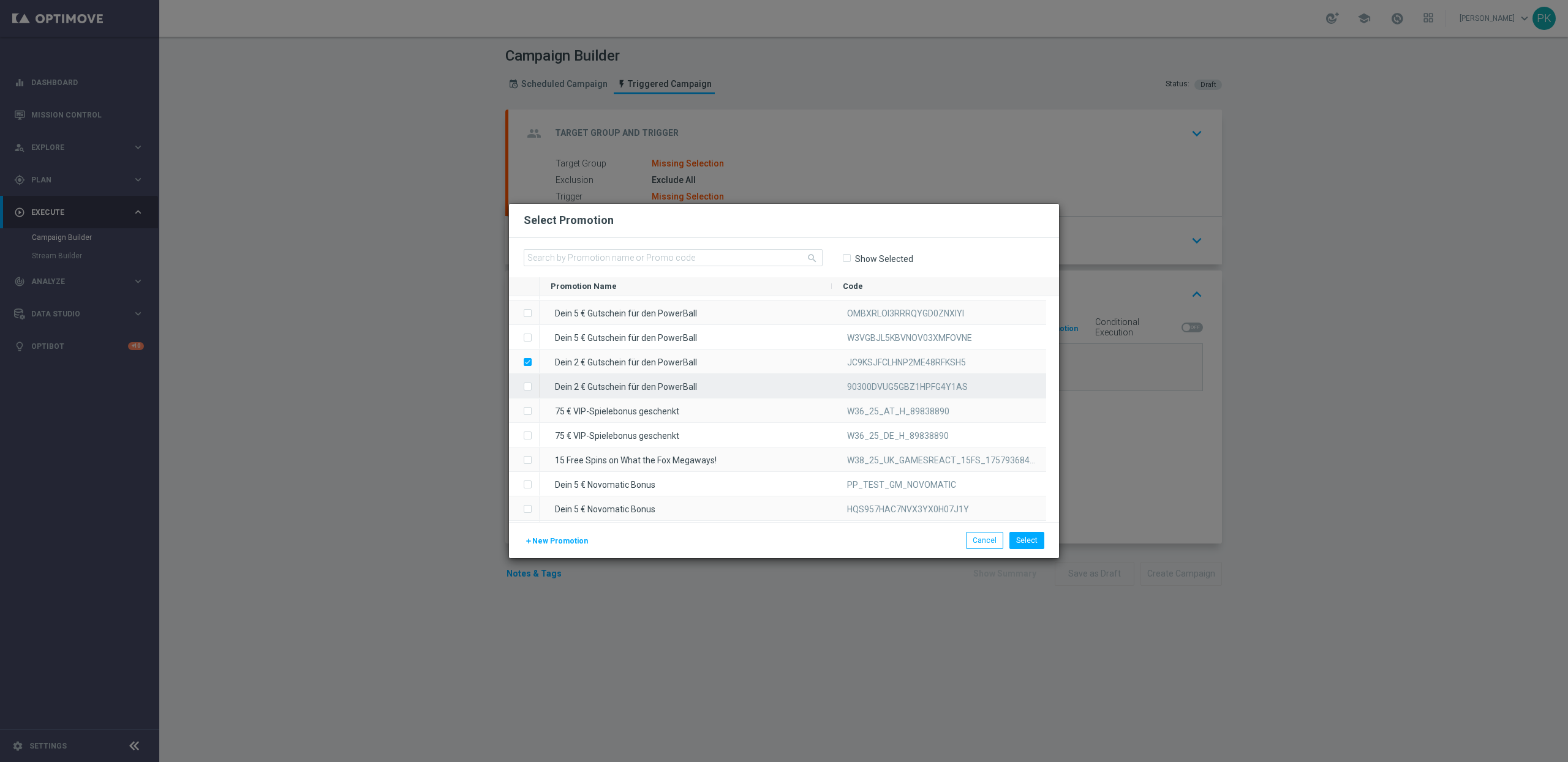
click at [536, 386] on label "Press SPACE to select this row." at bounding box center [537, 388] width 4 height 11
click at [536, 409] on label "Press SPACE to select this row." at bounding box center [537, 412] width 4 height 11
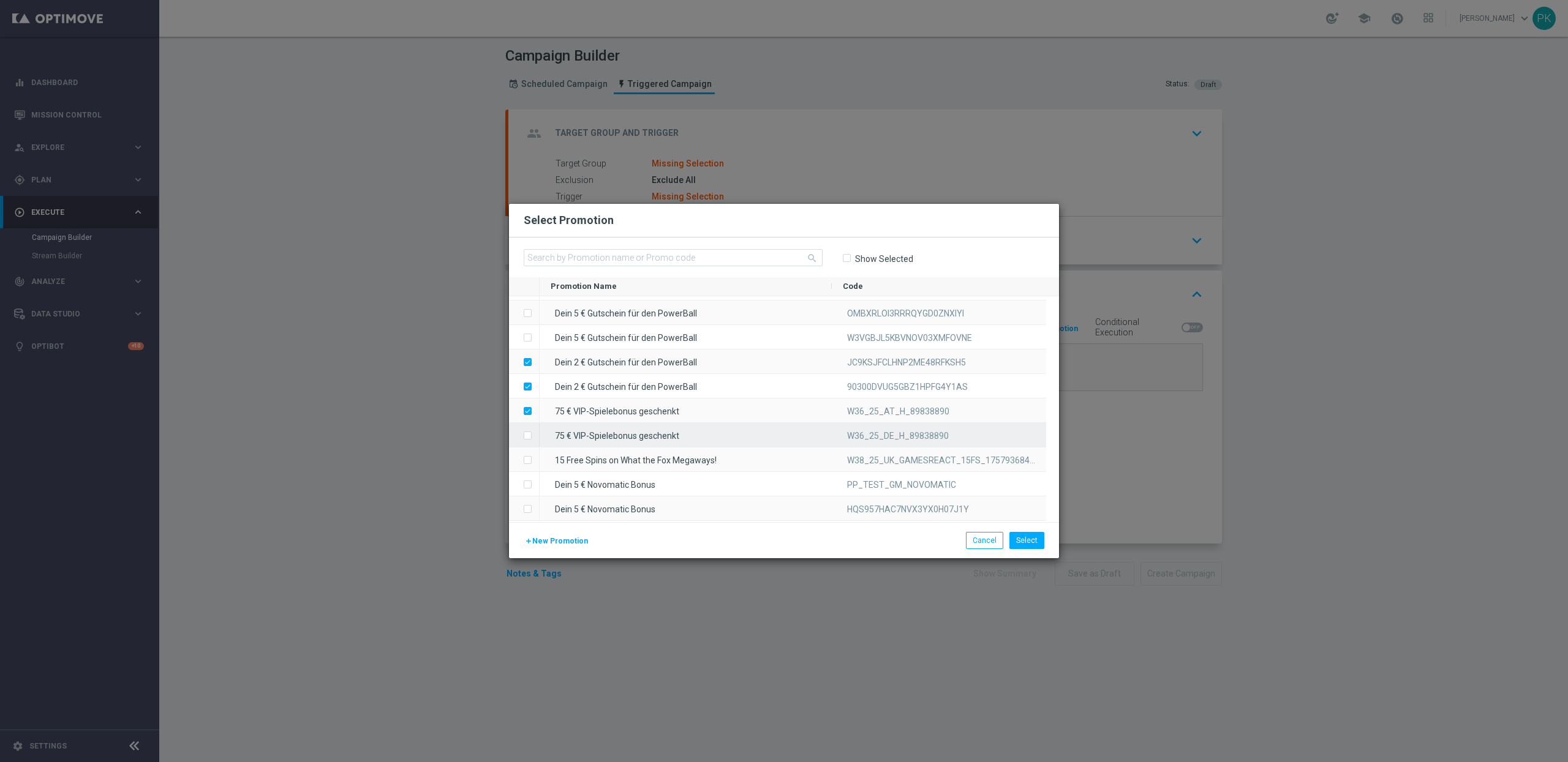
click at [536, 432] on label "Press SPACE to select this row." at bounding box center [537, 436] width 4 height 11
click at [536, 462] on label "Press SPACE to select this row." at bounding box center [537, 461] width 4 height 11
click at [536, 459] on label "Press SPACE to deselect this row." at bounding box center [537, 461] width 4 height 11
drag, startPoint x: 528, startPoint y: 436, endPoint x: 529, endPoint y: 430, distance: 6.1
click at [536, 435] on label "Press SPACE to deselect this row." at bounding box center [537, 436] width 4 height 11
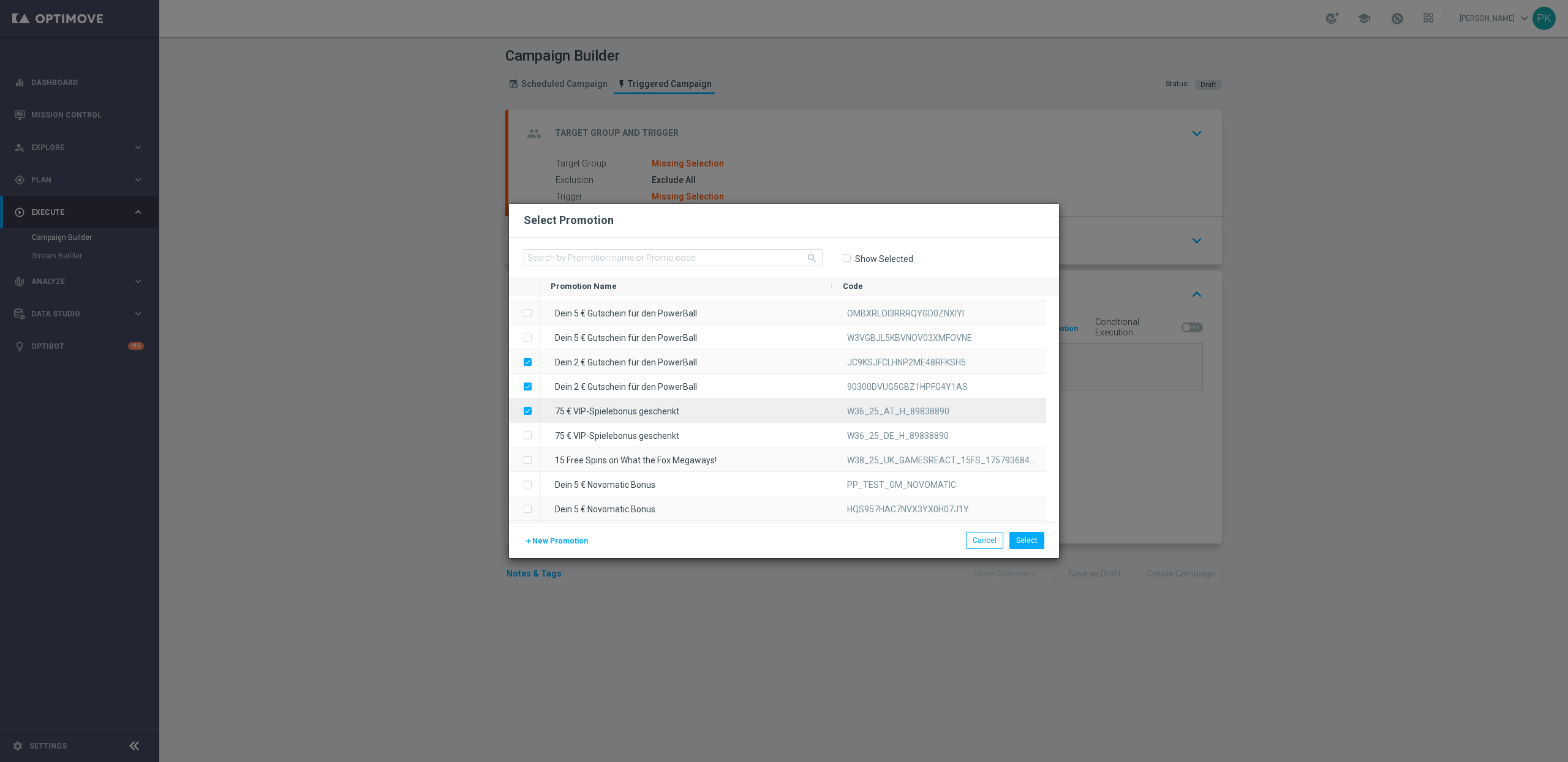
click at [536, 409] on label "Press SPACE to deselect this row." at bounding box center [537, 412] width 4 height 11
click at [528, 381] on input "Press SPACE to deselect this row." at bounding box center [527, 381] width 7 height 7
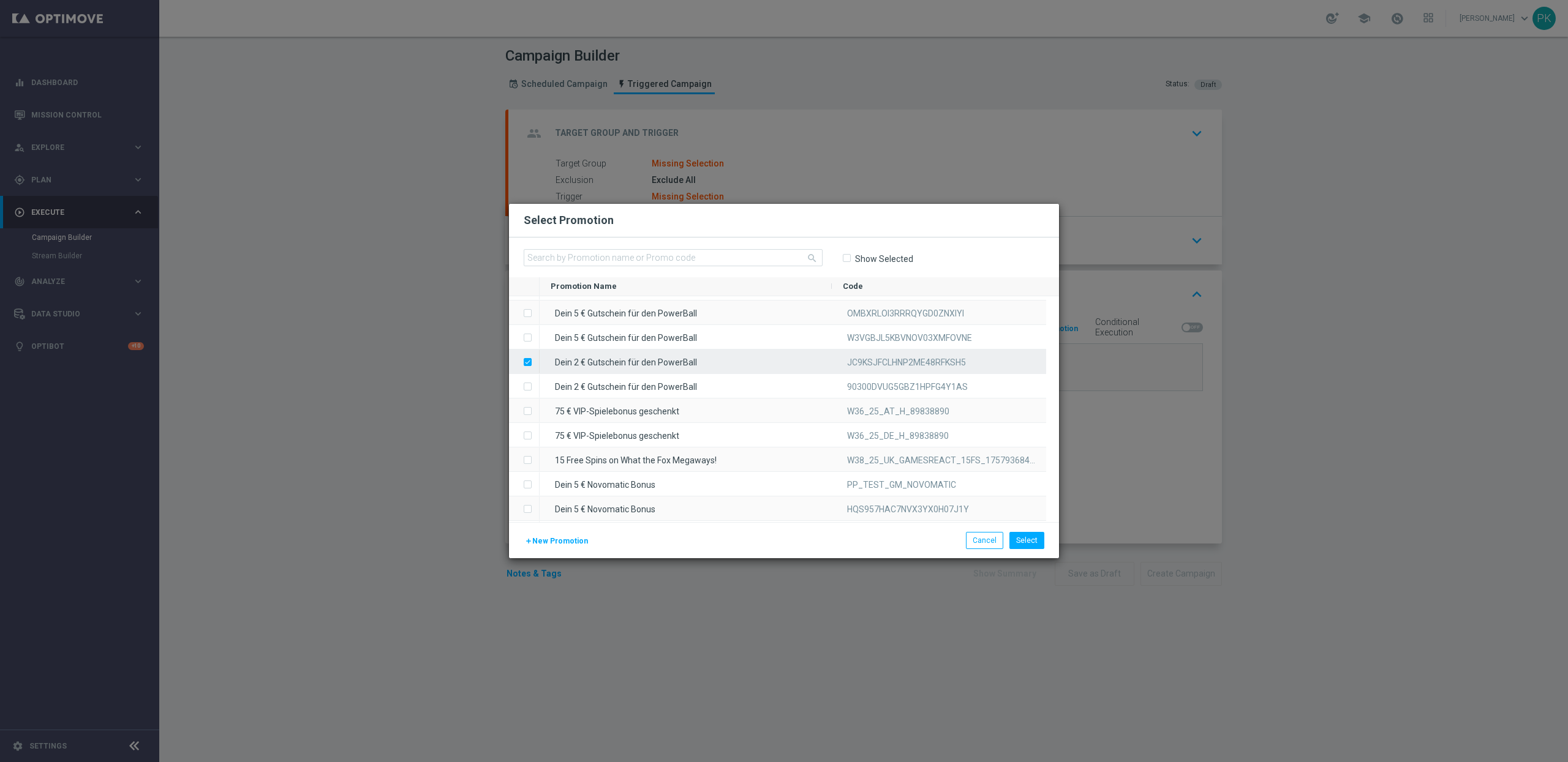
drag, startPoint x: 527, startPoint y: 352, endPoint x: 549, endPoint y: 365, distance: 25.6
click at [527, 353] on input "Press SPACE to deselect this row." at bounding box center [527, 356] width 7 height 7
click at [973, 538] on button "Cancel" at bounding box center [985, 540] width 37 height 17
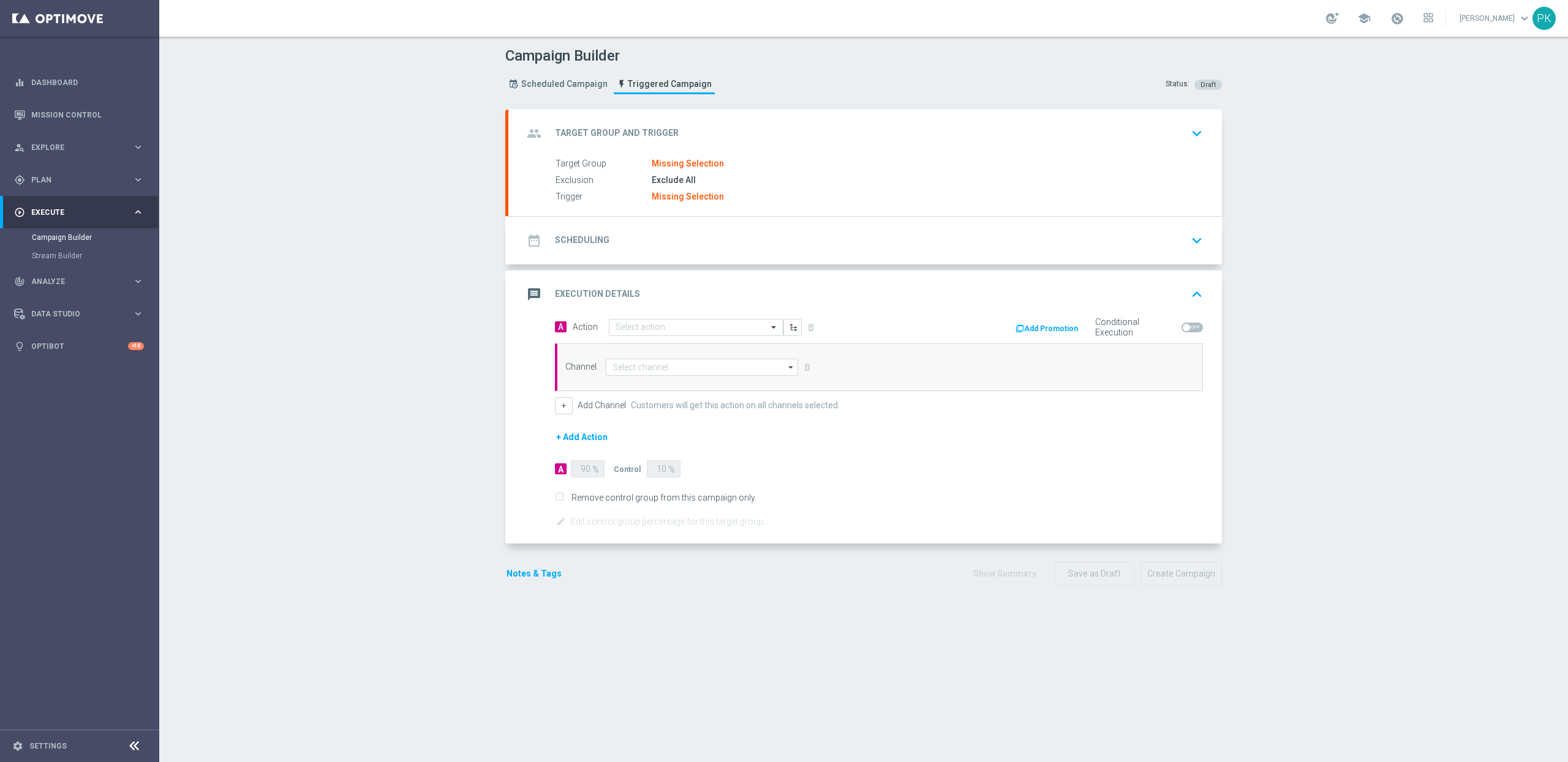
click at [1042, 326] on button "Add Promotion" at bounding box center [1047, 328] width 68 height 13
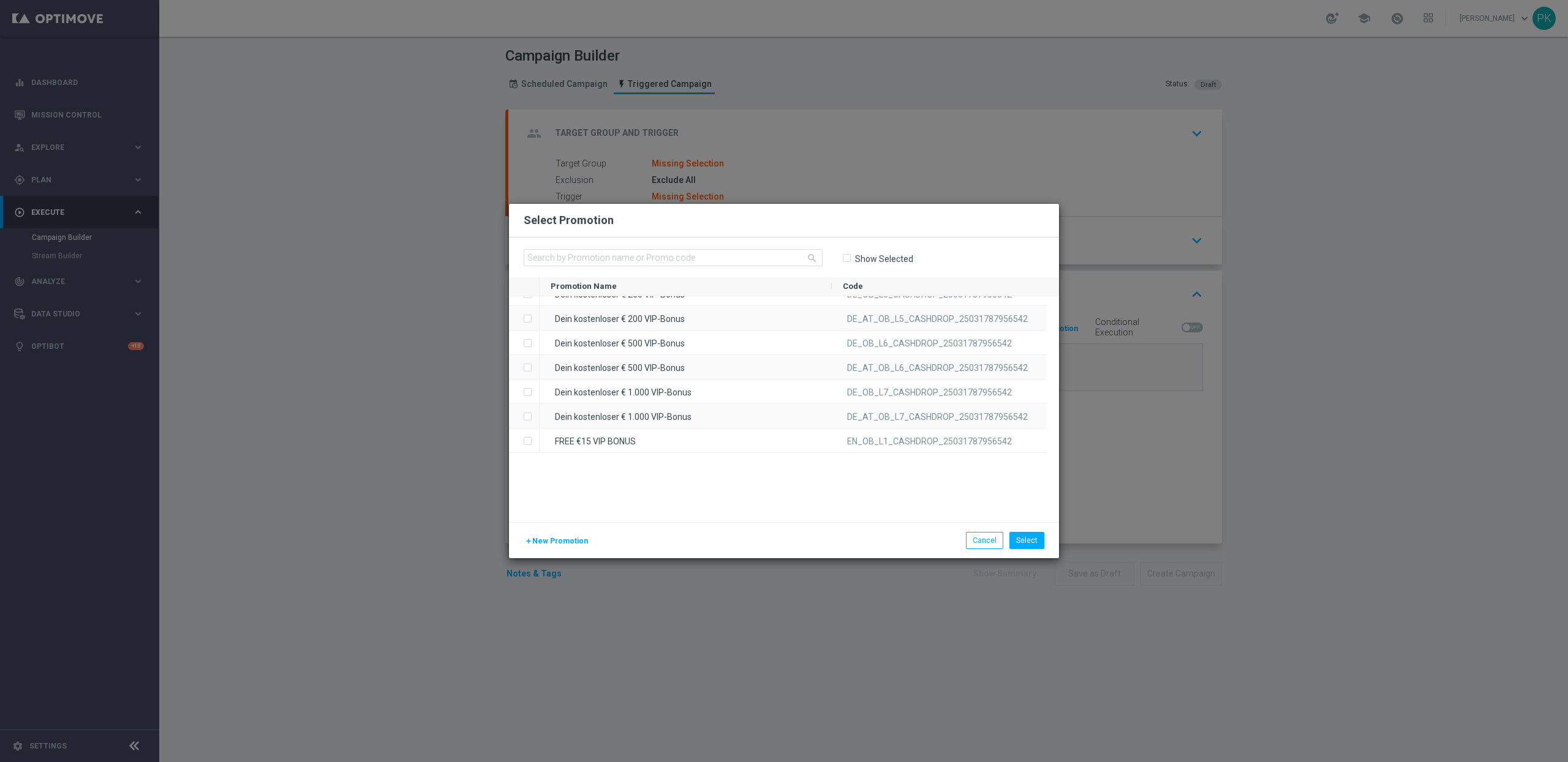
scroll to position [0, 0]
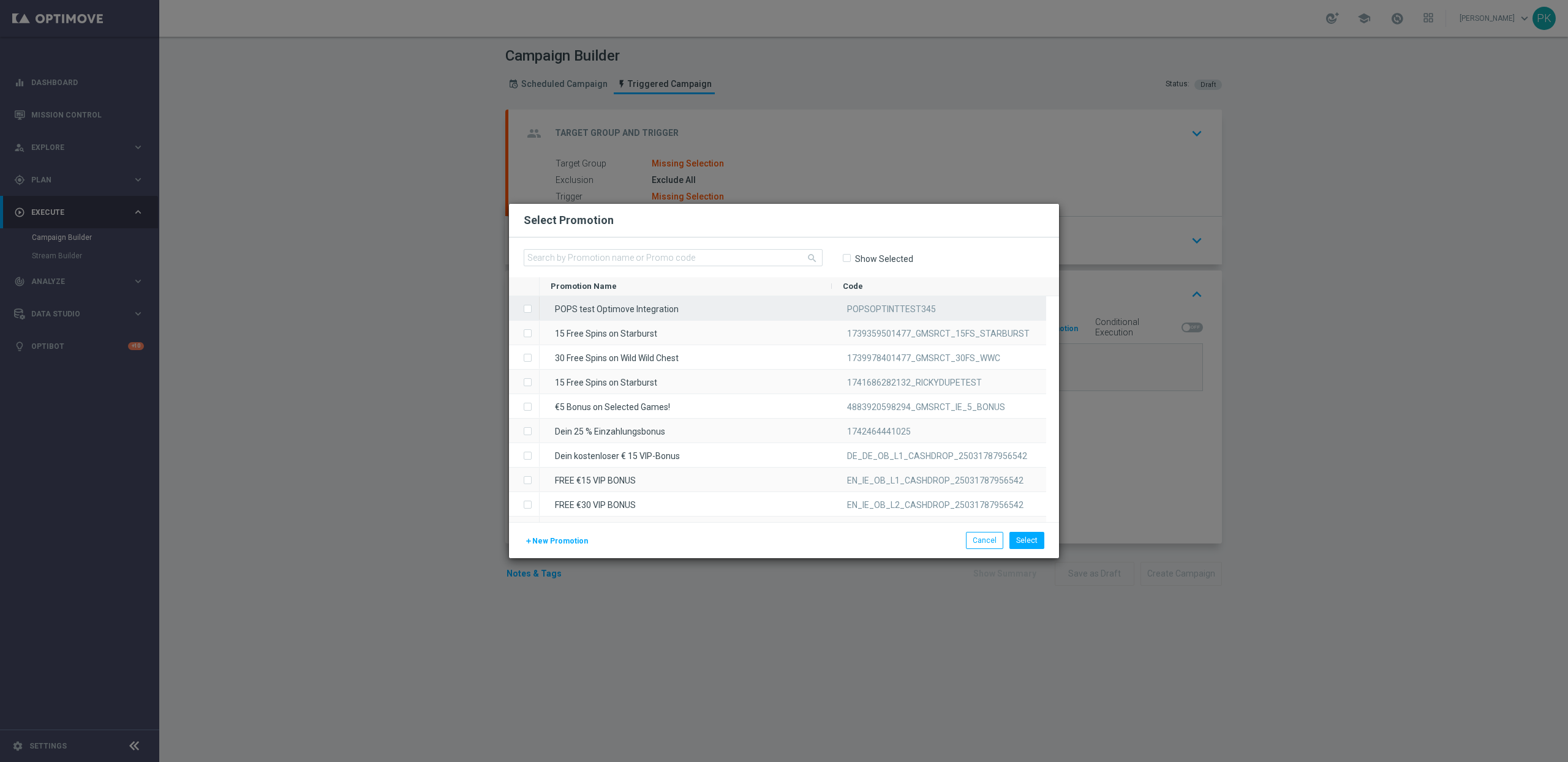
click at [536, 309] on label "Press SPACE to select this row." at bounding box center [537, 310] width 4 height 11
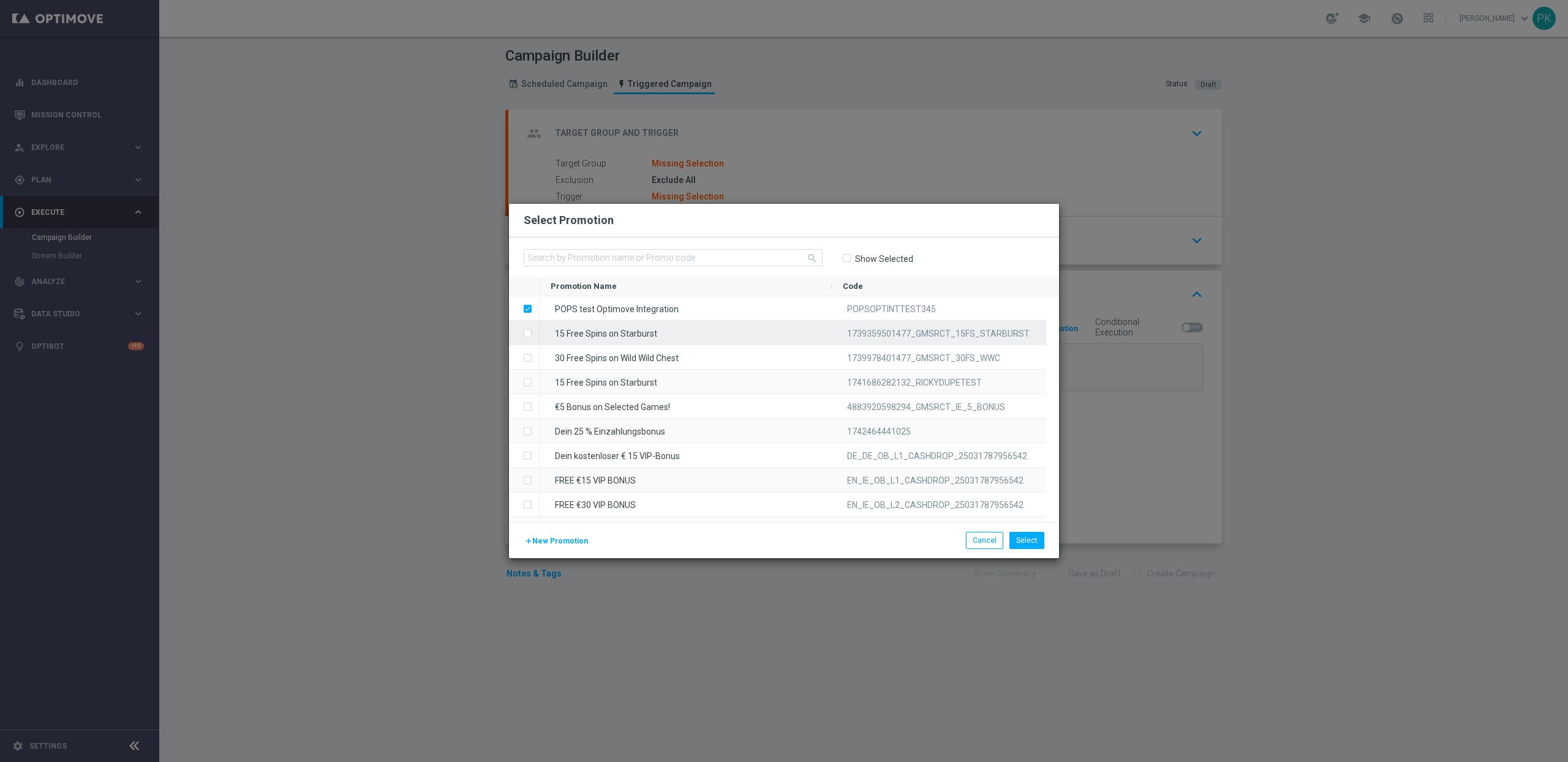
click at [536, 333] on label "Press SPACE to select this row." at bounding box center [537, 334] width 4 height 11
click at [536, 357] on label "Press SPACE to select this row." at bounding box center [537, 358] width 4 height 11
click at [984, 541] on button "Cancel" at bounding box center [985, 540] width 37 height 17
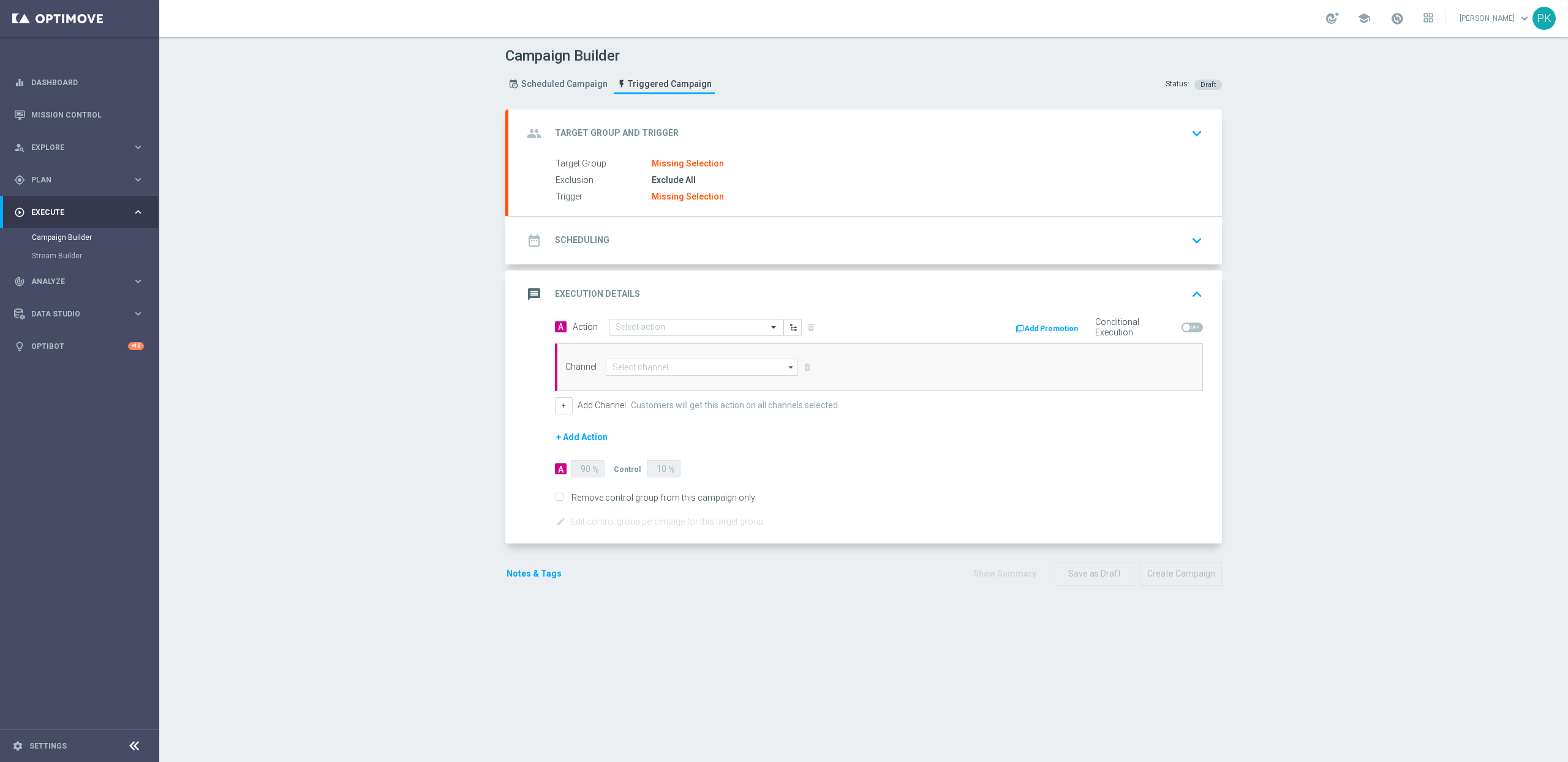
click at [1040, 328] on button "Add Promotion" at bounding box center [1047, 328] width 68 height 13
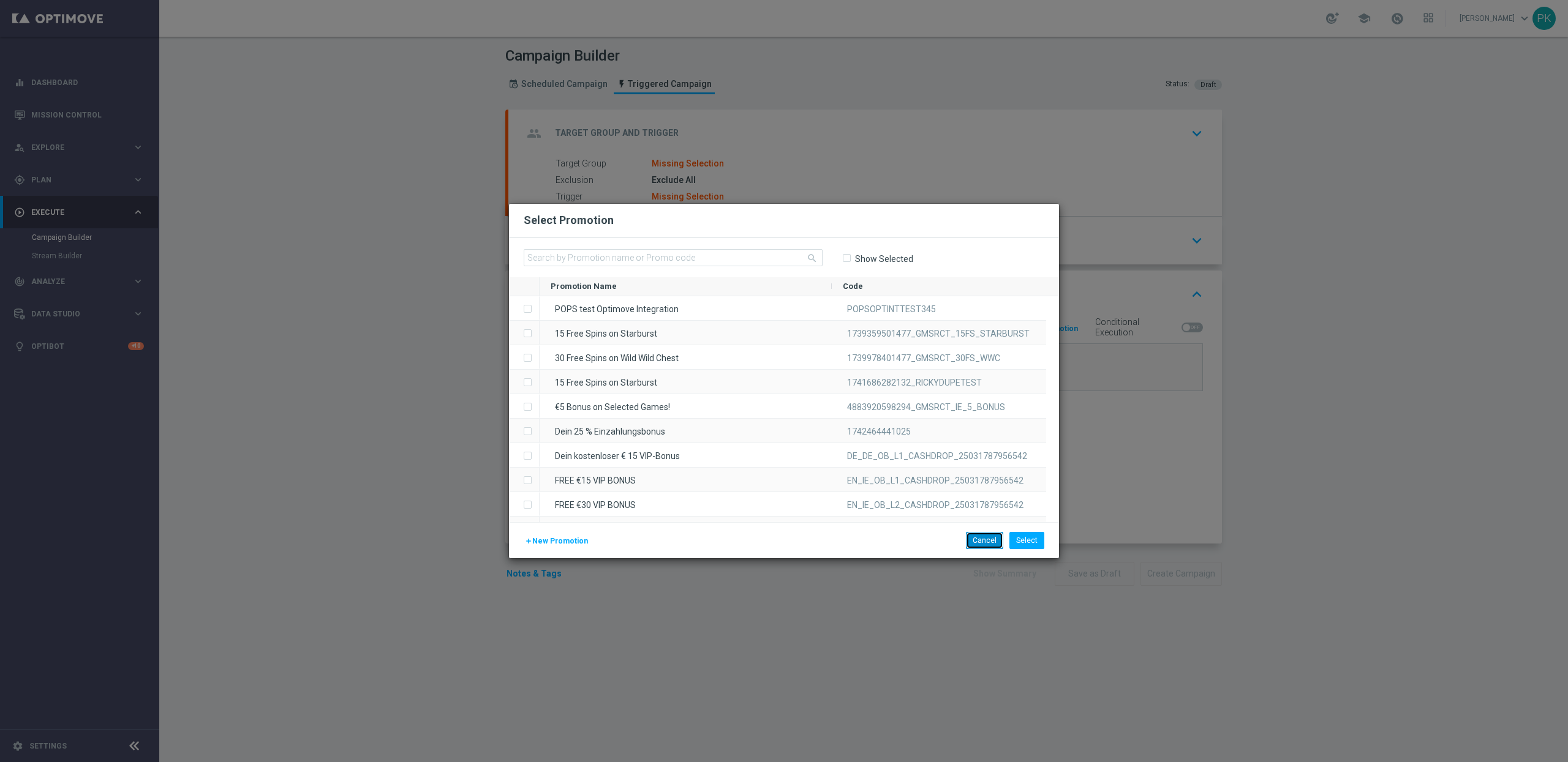
drag, startPoint x: 986, startPoint y: 544, endPoint x: 1008, endPoint y: 531, distance: 25.6
click at [986, 544] on button "Cancel" at bounding box center [985, 540] width 37 height 17
